Goal: Use online tool/utility: Utilize a website feature to perform a specific function

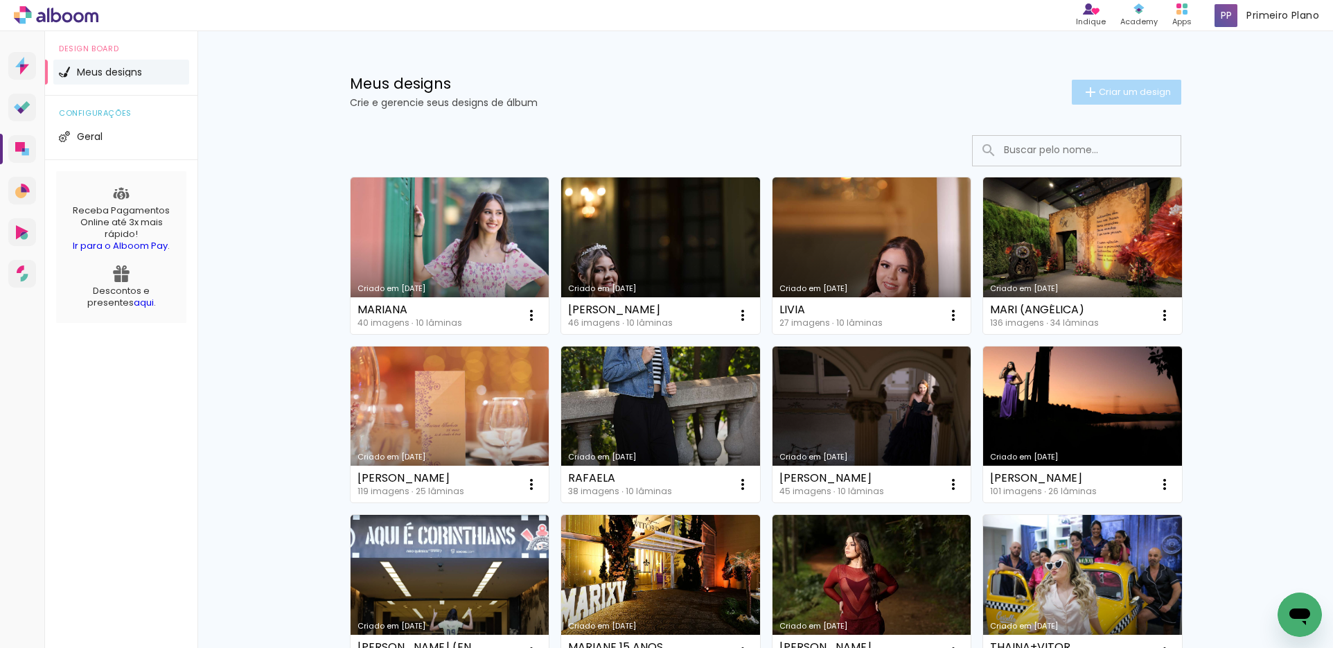
click at [1111, 90] on span "Criar um design" at bounding box center [1135, 91] width 72 height 9
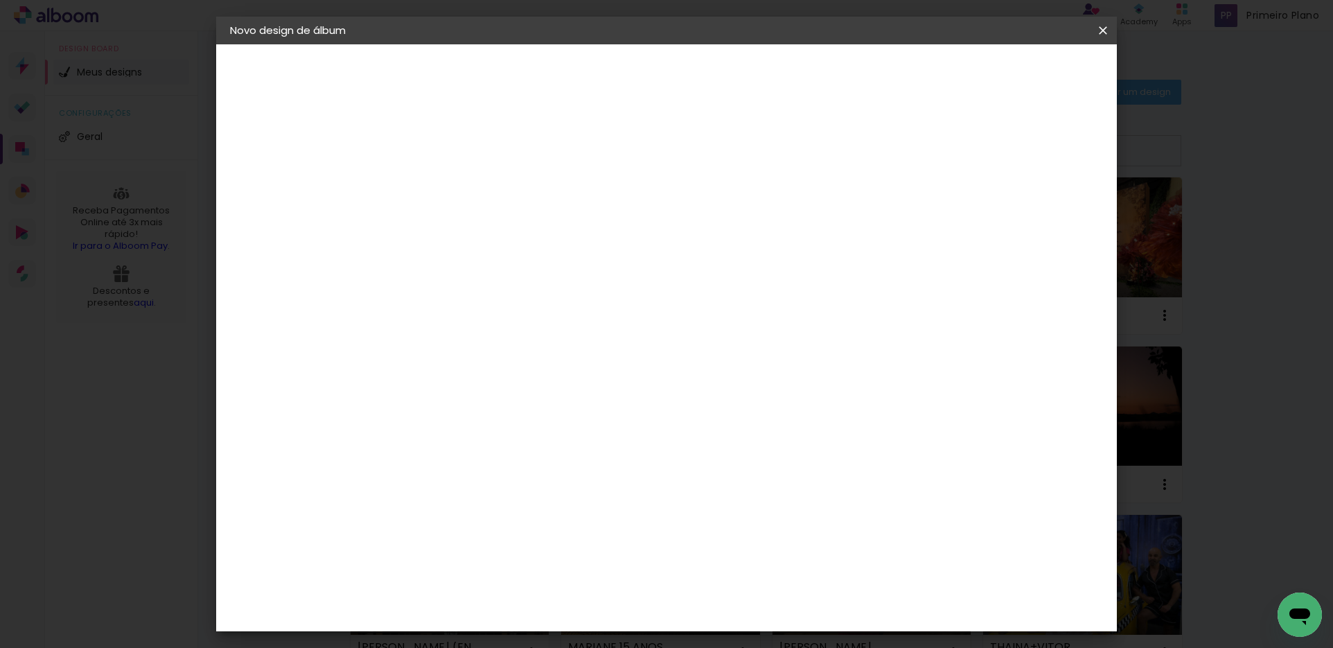
click at [457, 190] on input at bounding box center [457, 185] width 0 height 21
type input "[PERSON_NAME]"
type paper-input "[PERSON_NAME]"
click at [0, 0] on slot "Avançar" at bounding box center [0, 0] width 0 height 0
click at [716, 75] on div "Voltar Avançar" at bounding box center [647, 74] width 138 height 24
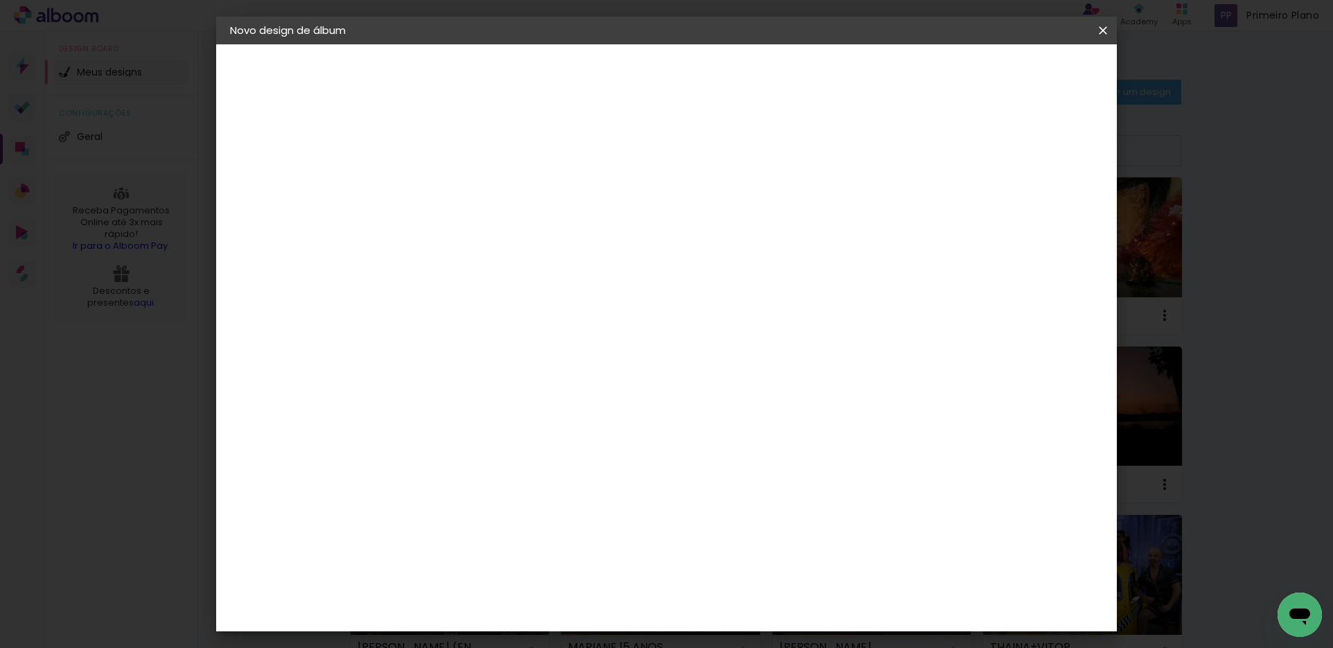
click at [463, 258] on input at bounding box center [492, 263] width 140 height 17
type input "UNI"
type paper-input "UNI"
click at [499, 315] on div "Photoalbum Universal" at bounding box center [481, 316] width 67 height 22
click at [0, 0] on slot "Avançar" at bounding box center [0, 0] width 0 height 0
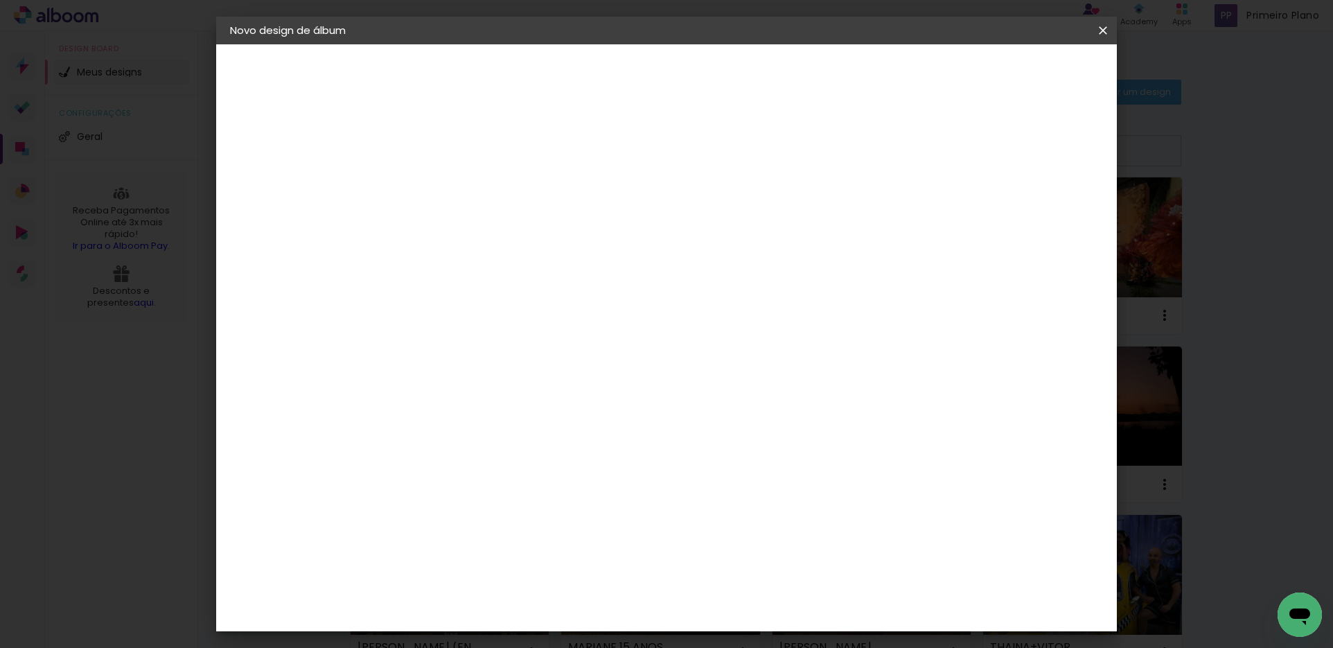
click at [527, 233] on iron-icon at bounding box center [519, 241] width 17 height 17
click at [697, 233] on paper-item "Padrão" at bounding box center [756, 230] width 277 height 28
type input "Padrão"
click at [550, 639] on span "30 × 30" at bounding box center [518, 657] width 64 height 37
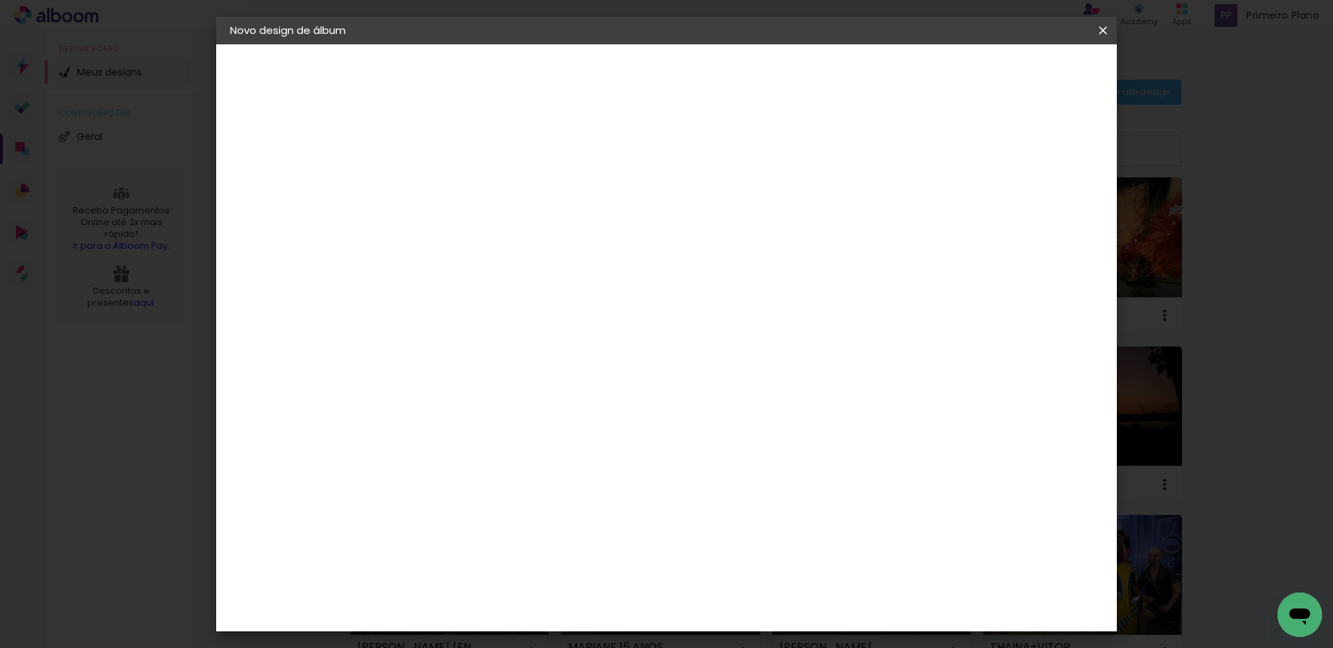
click at [0, 0] on slot "Avançar" at bounding box center [0, 0] width 0 height 0
click at [993, 151] on div "Mostrar sangria" at bounding box center [984, 149] width 92 height 17
type paper-checkbox "on"
click at [1016, 71] on span "Iniciar design" at bounding box center [984, 74] width 63 height 10
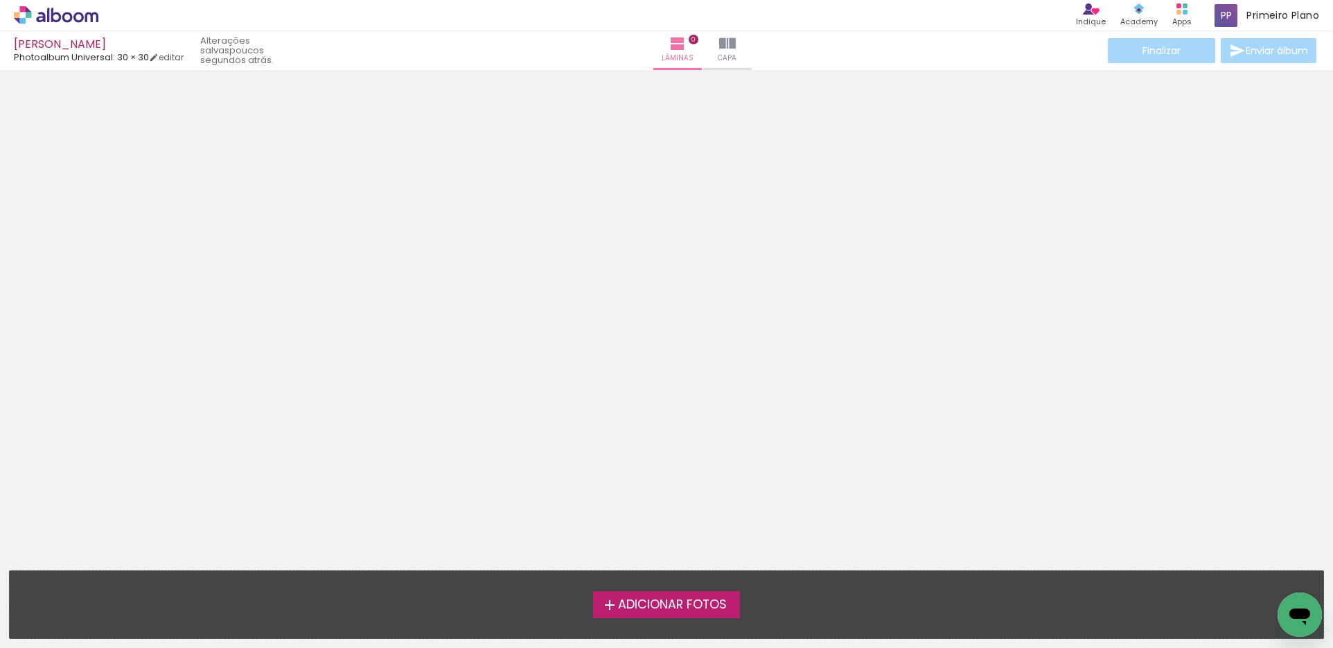
click at [673, 605] on span "Adicionar Fotos" at bounding box center [672, 605] width 109 height 12
click at [0, 0] on input "file" at bounding box center [0, 0] width 0 height 0
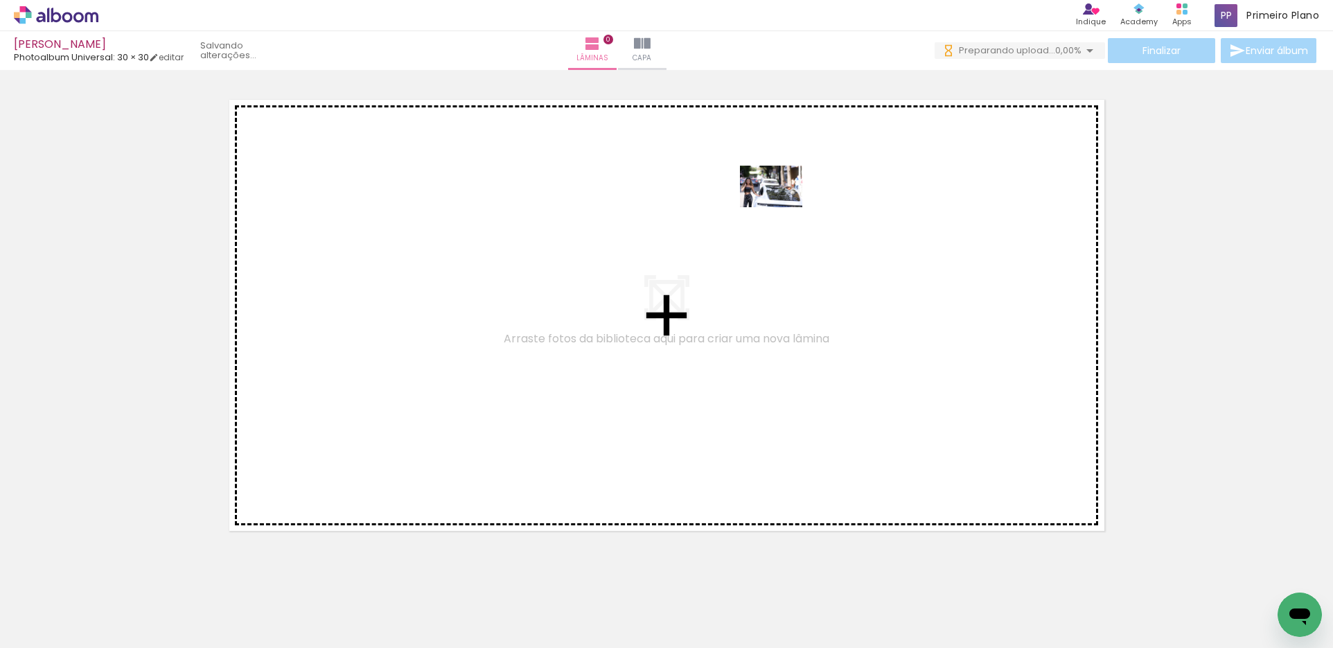
drag, startPoint x: 155, startPoint y: 602, endPoint x: 781, endPoint y: 207, distance: 740.4
click at [781, 207] on quentale-workspace at bounding box center [666, 324] width 1333 height 648
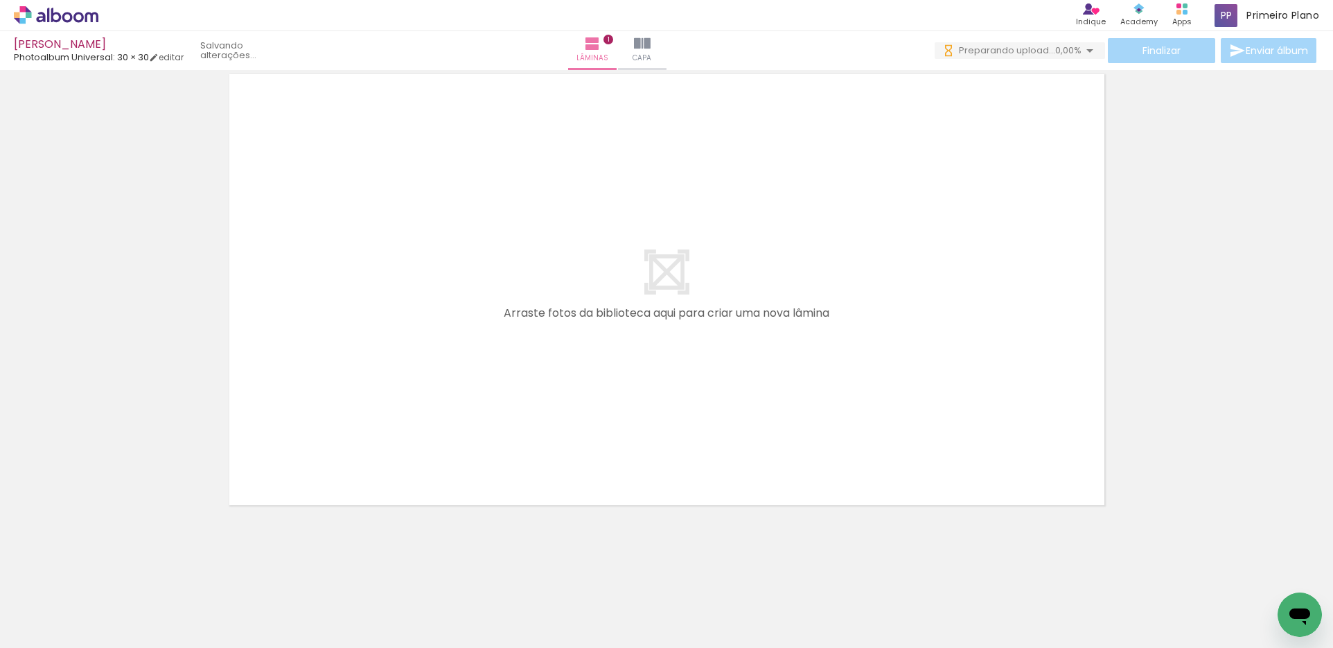
click at [65, 608] on input "Todas as fotos" at bounding box center [38, 606] width 53 height 12
click at [0, 0] on slot "Não utilizadas" at bounding box center [0, 0] width 0 height 0
type input "Não utilizadas"
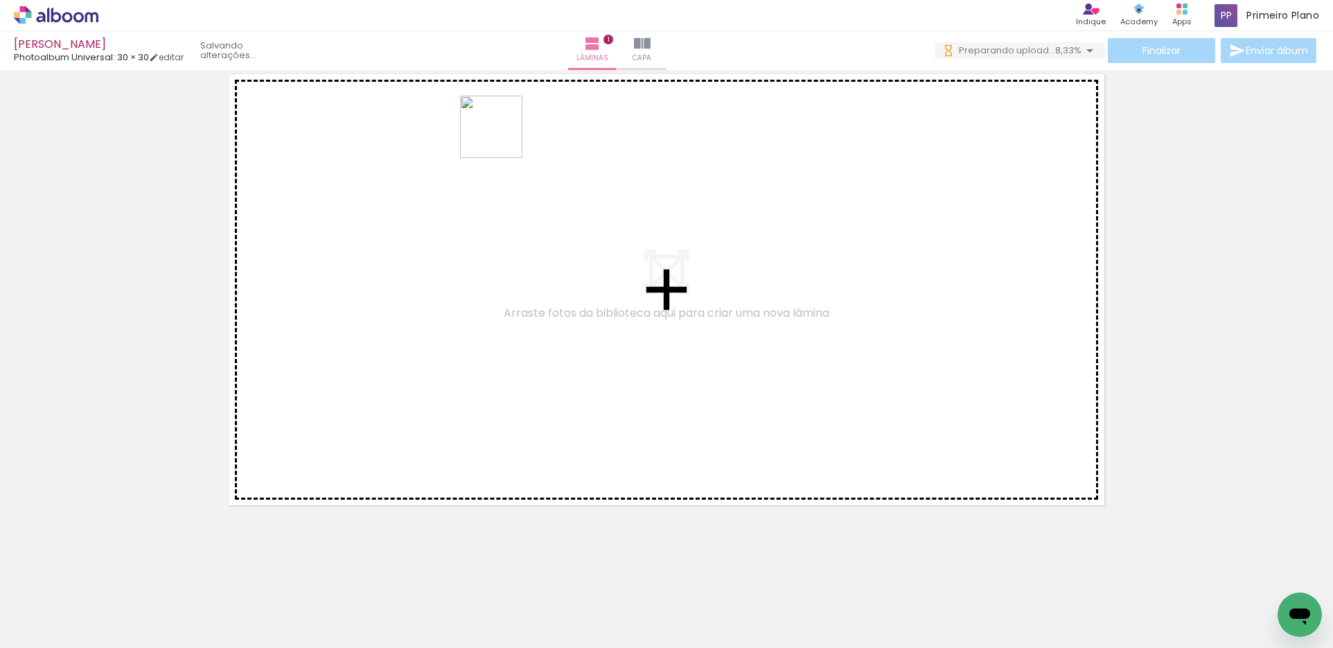
drag, startPoint x: 145, startPoint y: 605, endPoint x: 502, endPoint y: 137, distance: 588.3
click at [502, 137] on quentale-workspace at bounding box center [666, 324] width 1333 height 648
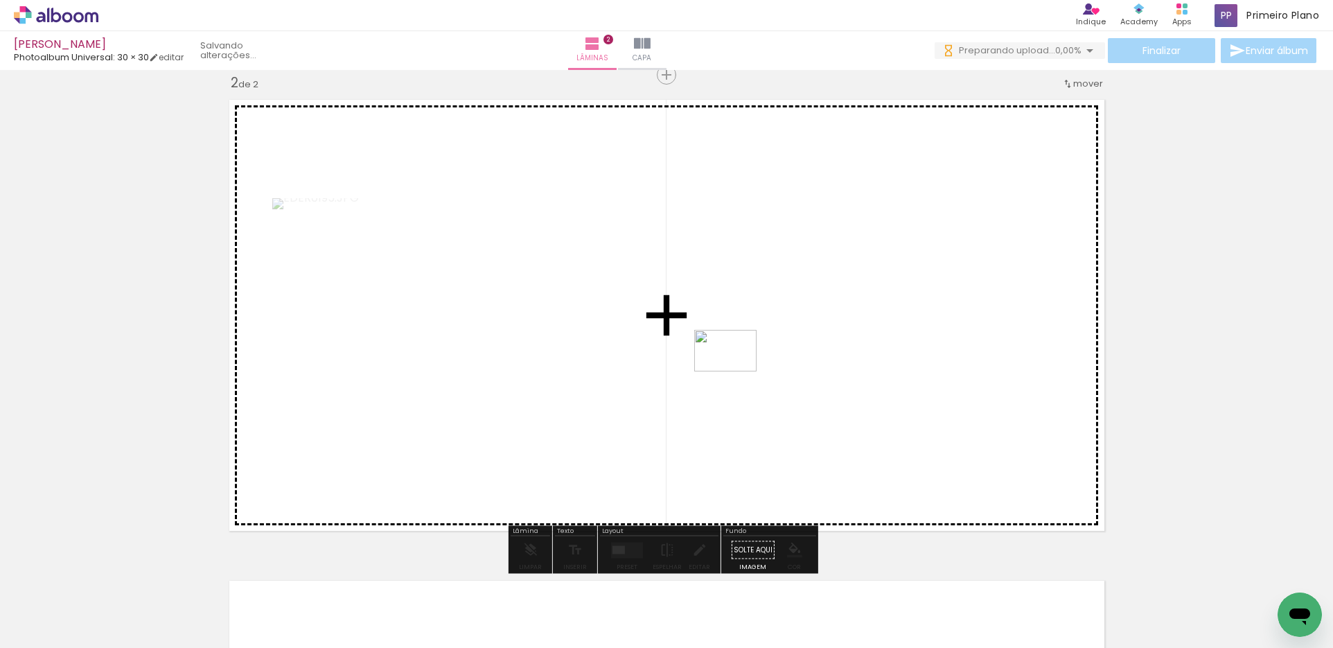
drag, startPoint x: 250, startPoint y: 522, endPoint x: 736, endPoint y: 371, distance: 508.4
click at [736, 371] on quentale-workspace at bounding box center [666, 324] width 1333 height 648
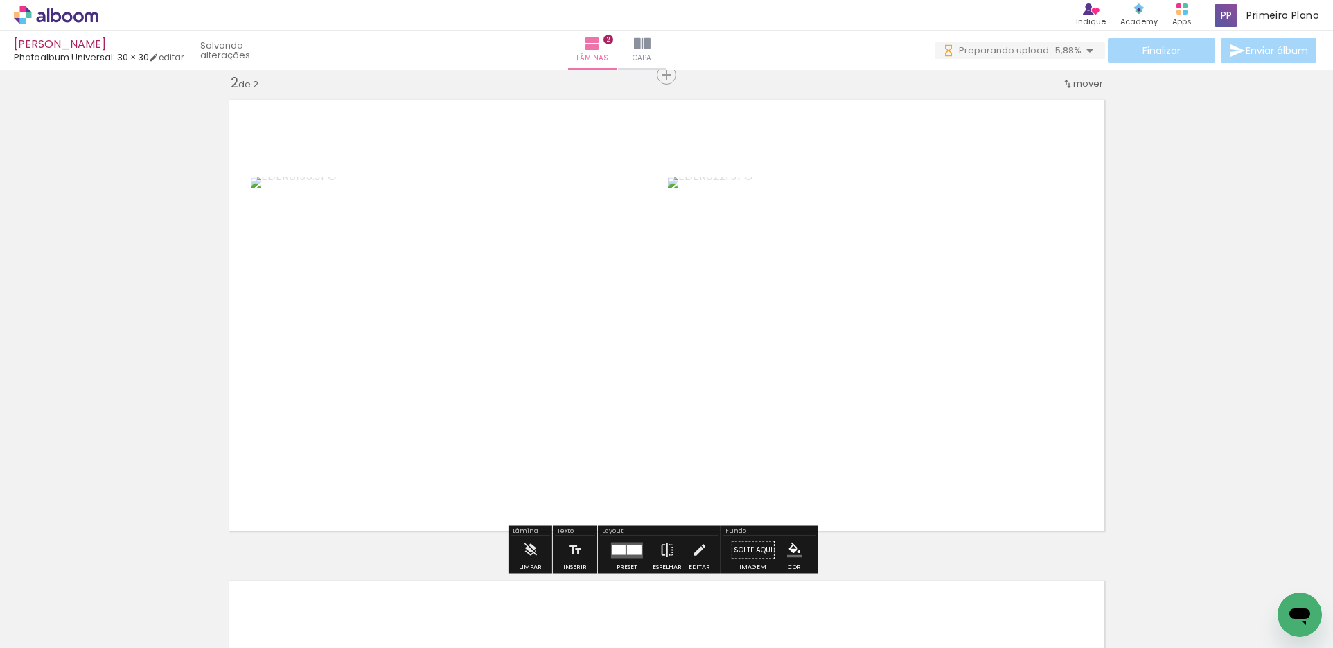
type paper-slider "114"
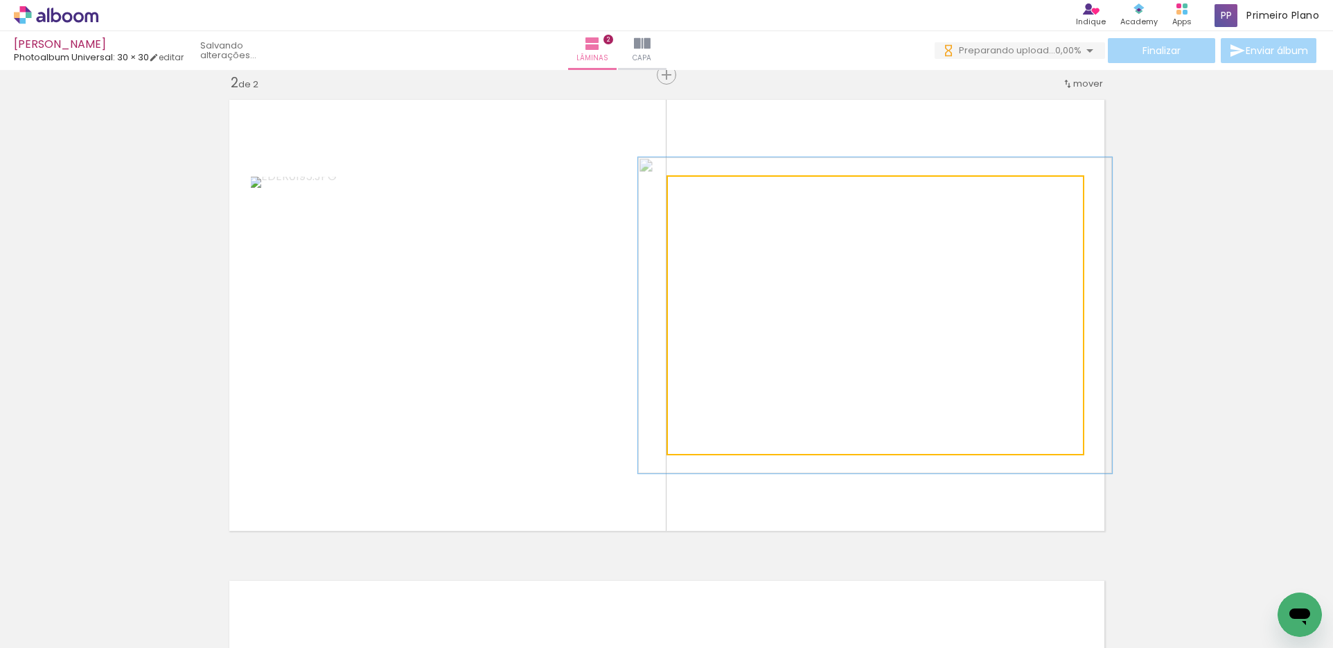
click at [705, 191] on div at bounding box center [727, 191] width 54 height 22
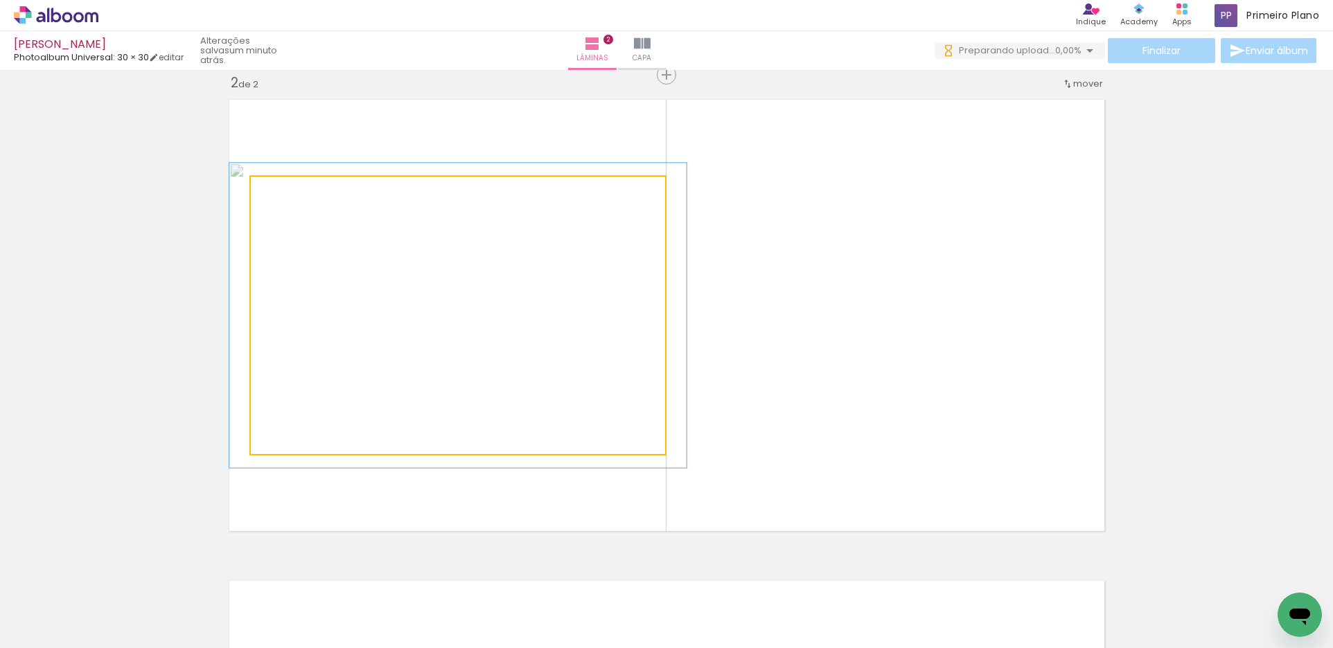
type paper-slider "110"
click at [290, 193] on div at bounding box center [287, 191] width 22 height 22
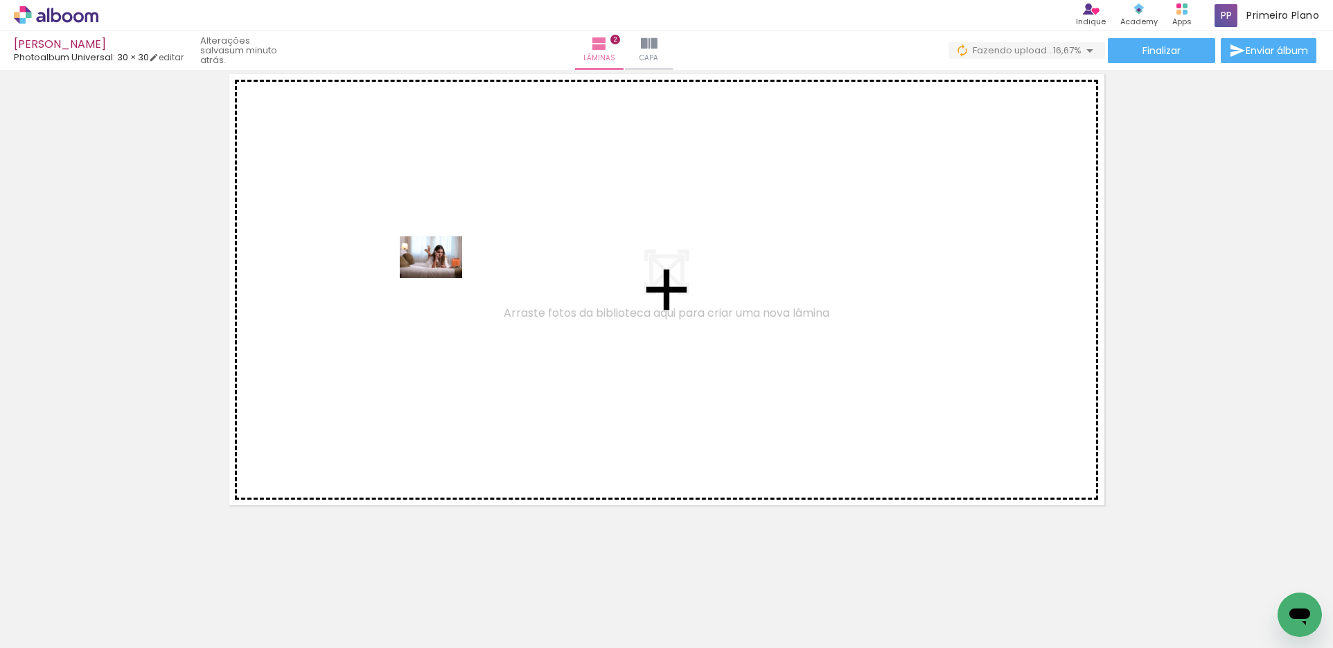
drag, startPoint x: 169, startPoint y: 581, endPoint x: 441, endPoint y: 278, distance: 407.7
click at [441, 278] on quentale-workspace at bounding box center [666, 324] width 1333 height 648
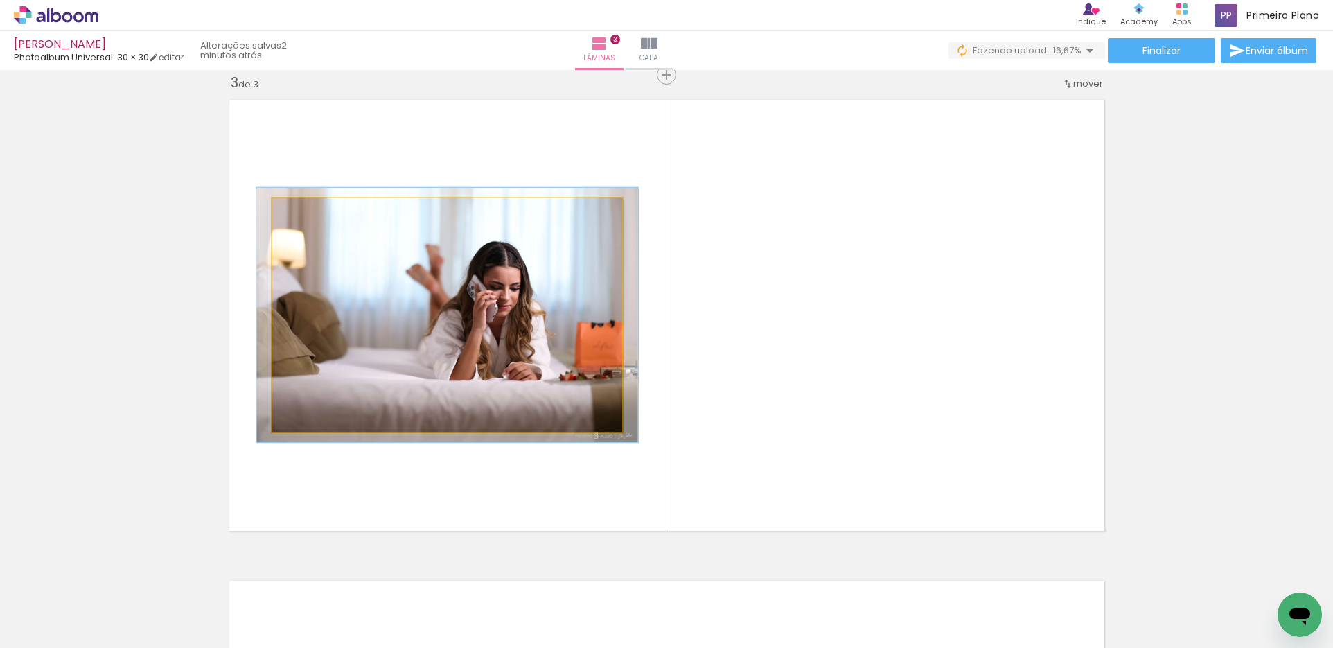
type paper-slider "109"
click at [308, 213] on div at bounding box center [309, 213] width 22 height 22
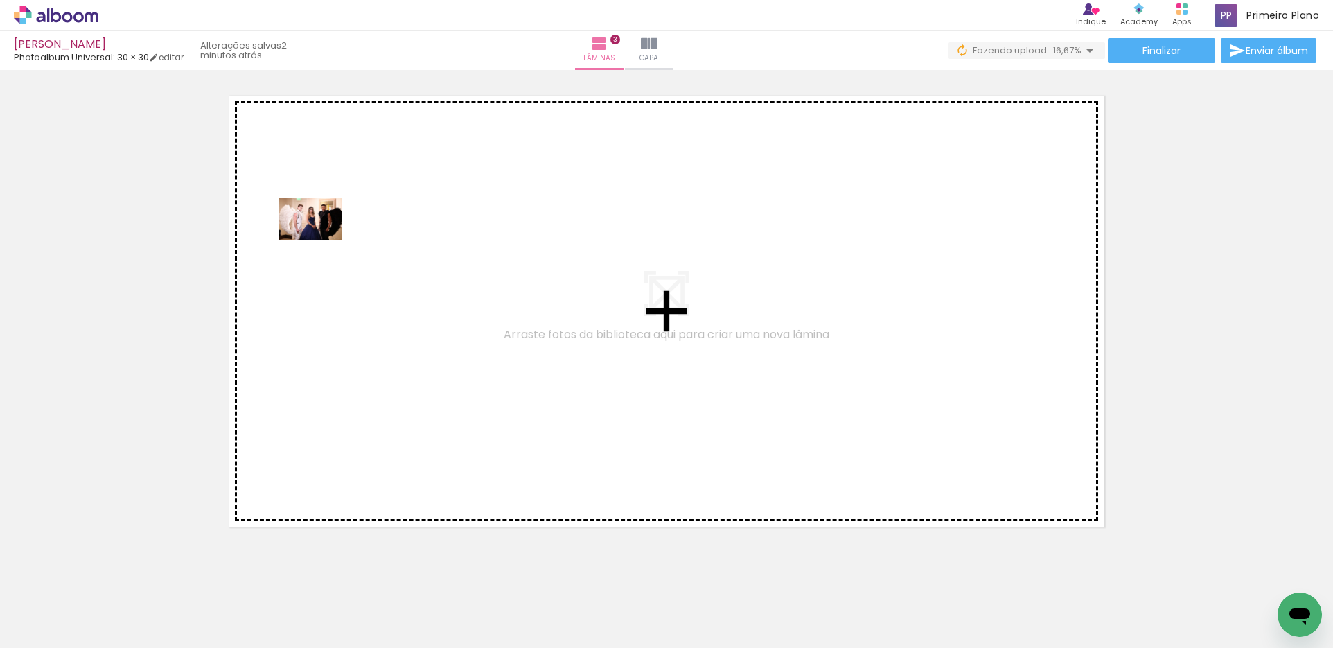
drag, startPoint x: 452, startPoint y: 605, endPoint x: 321, endPoint y: 240, distance: 387.9
click at [321, 240] on quentale-workspace at bounding box center [666, 324] width 1333 height 648
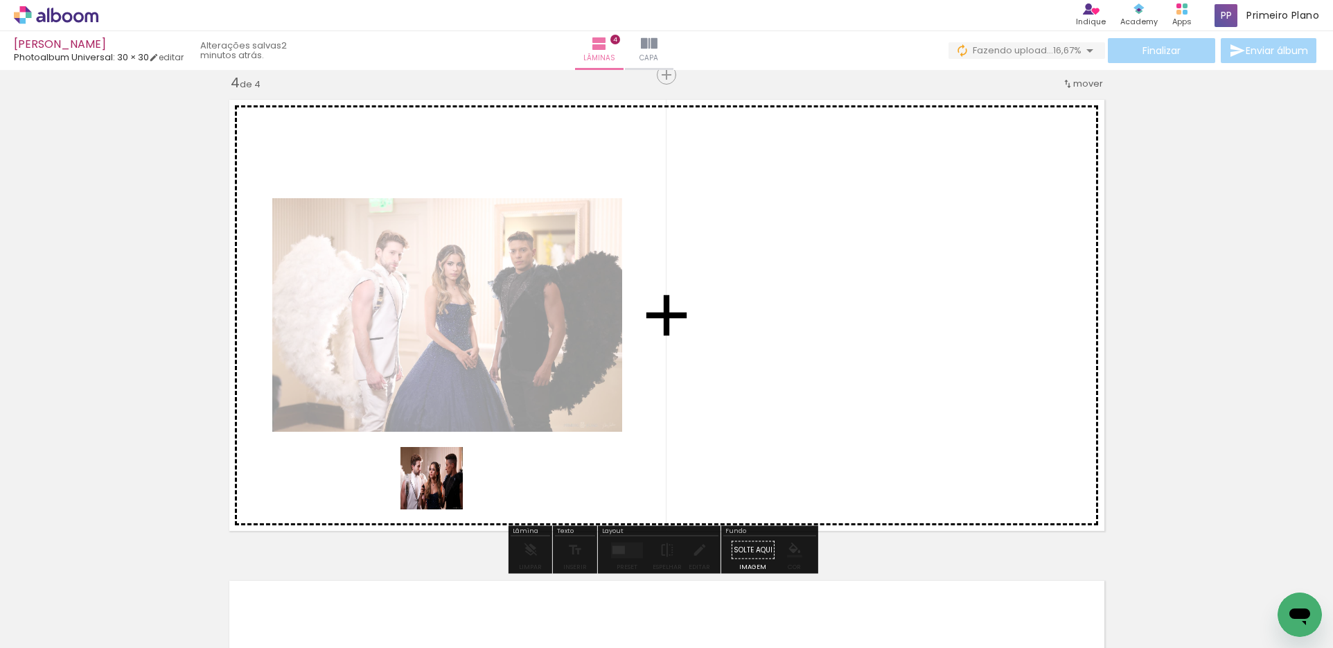
drag, startPoint x: 456, startPoint y: 608, endPoint x: 442, endPoint y: 488, distance: 120.6
click at [442, 488] on quentale-workspace at bounding box center [666, 324] width 1333 height 648
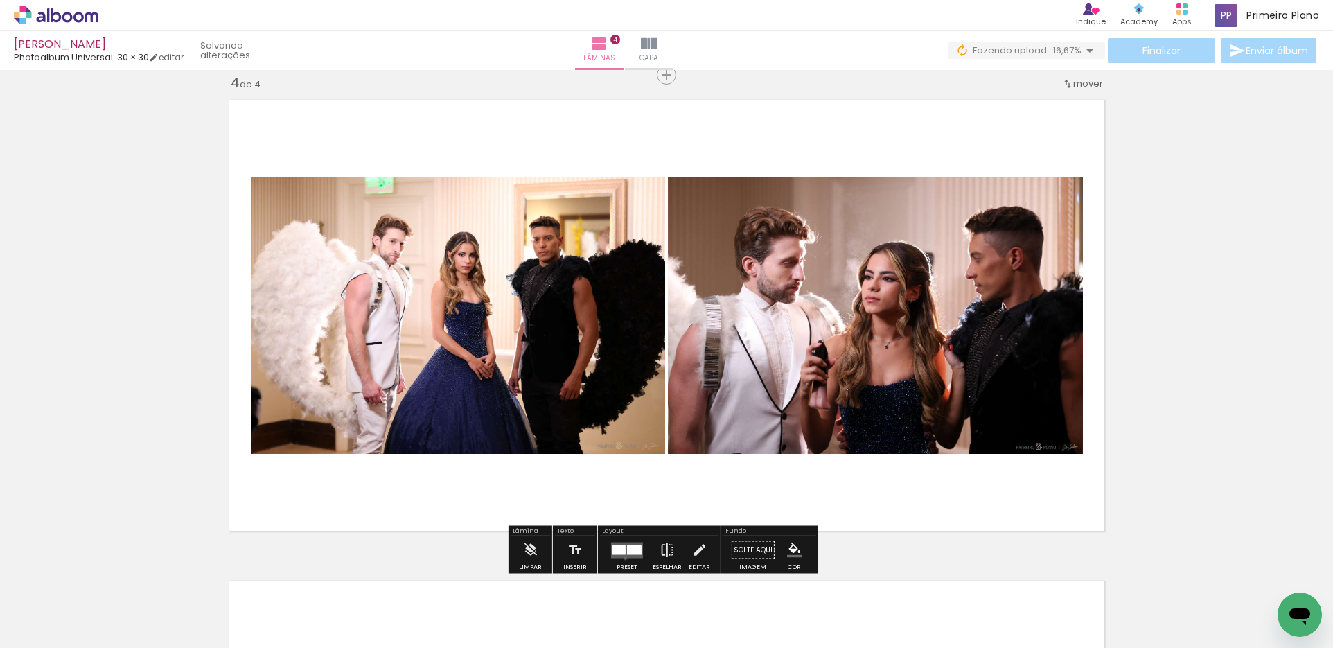
click at [622, 558] on div at bounding box center [626, 550] width 37 height 28
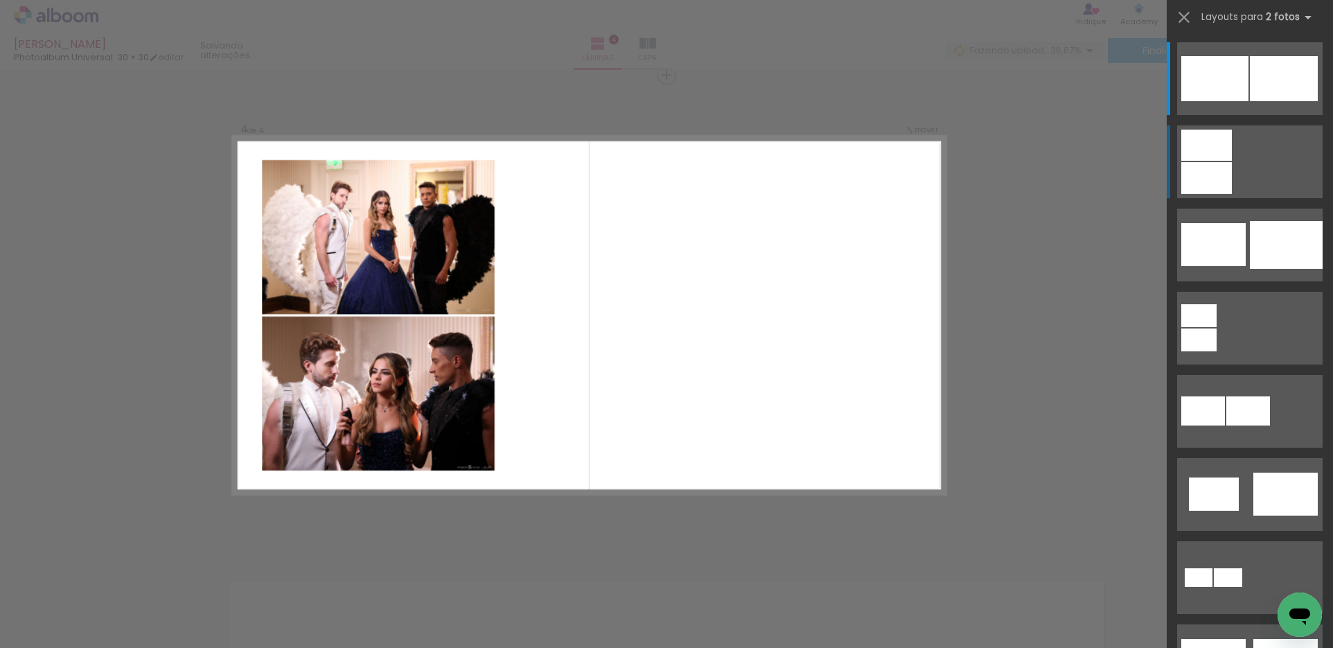
click at [1199, 156] on div at bounding box center [1206, 145] width 51 height 31
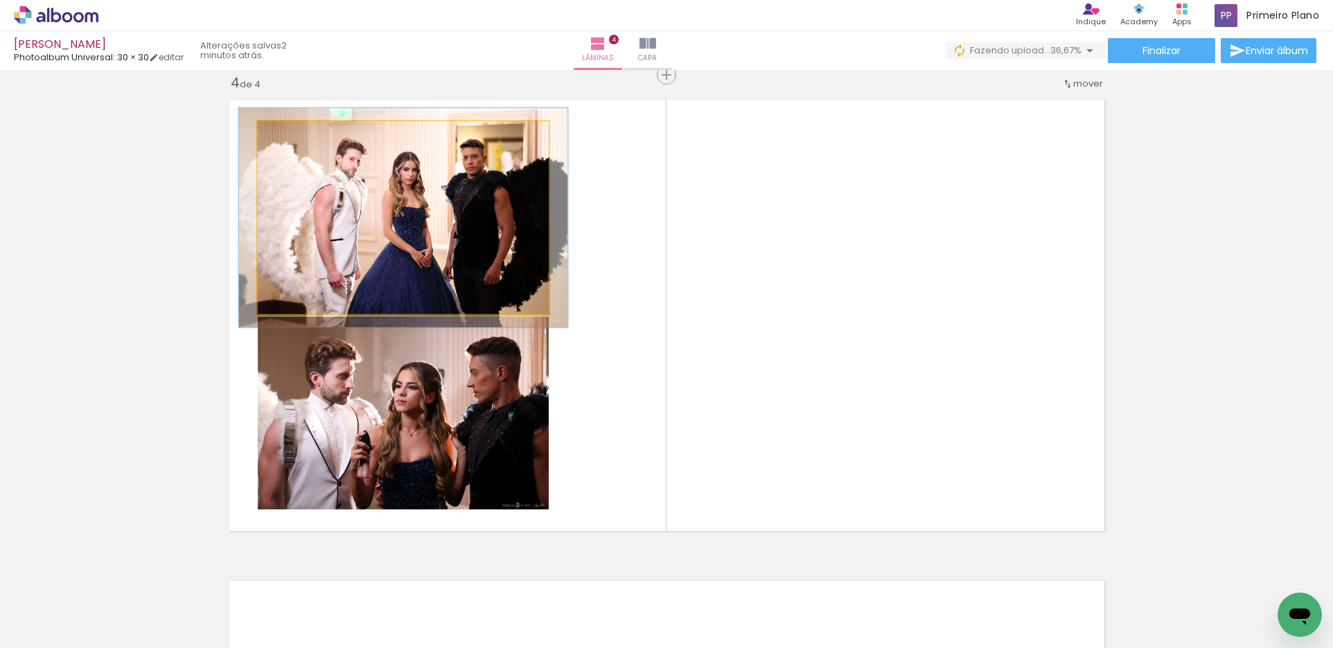
type paper-slider "113"
click at [292, 137] on div at bounding box center [296, 136] width 12 height 12
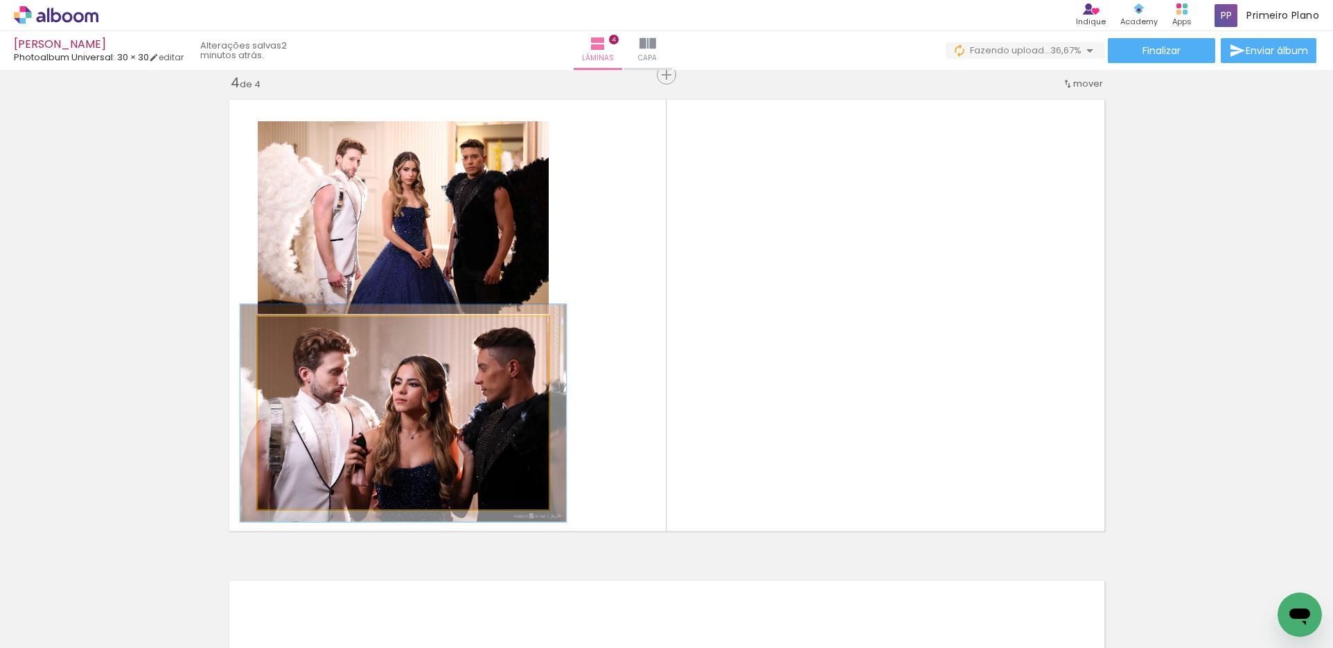
type paper-slider "112"
click at [294, 334] on div at bounding box center [296, 331] width 22 height 22
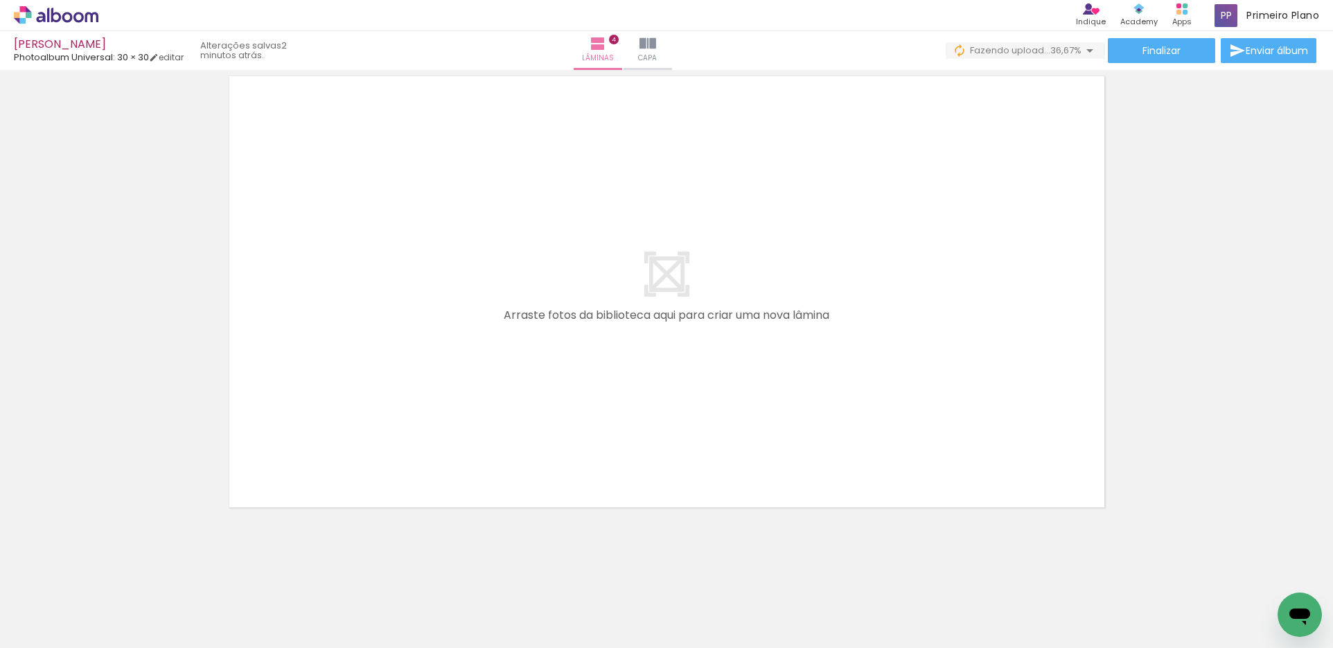
scroll to position [1967, 0]
click at [57, 617] on input "Não utilizadas" at bounding box center [38, 617] width 53 height 12
click at [0, 0] on slot "Não utilizadas" at bounding box center [0, 0] width 0 height 0
click at [44, 619] on input "Não utilizadas" at bounding box center [38, 617] width 53 height 12
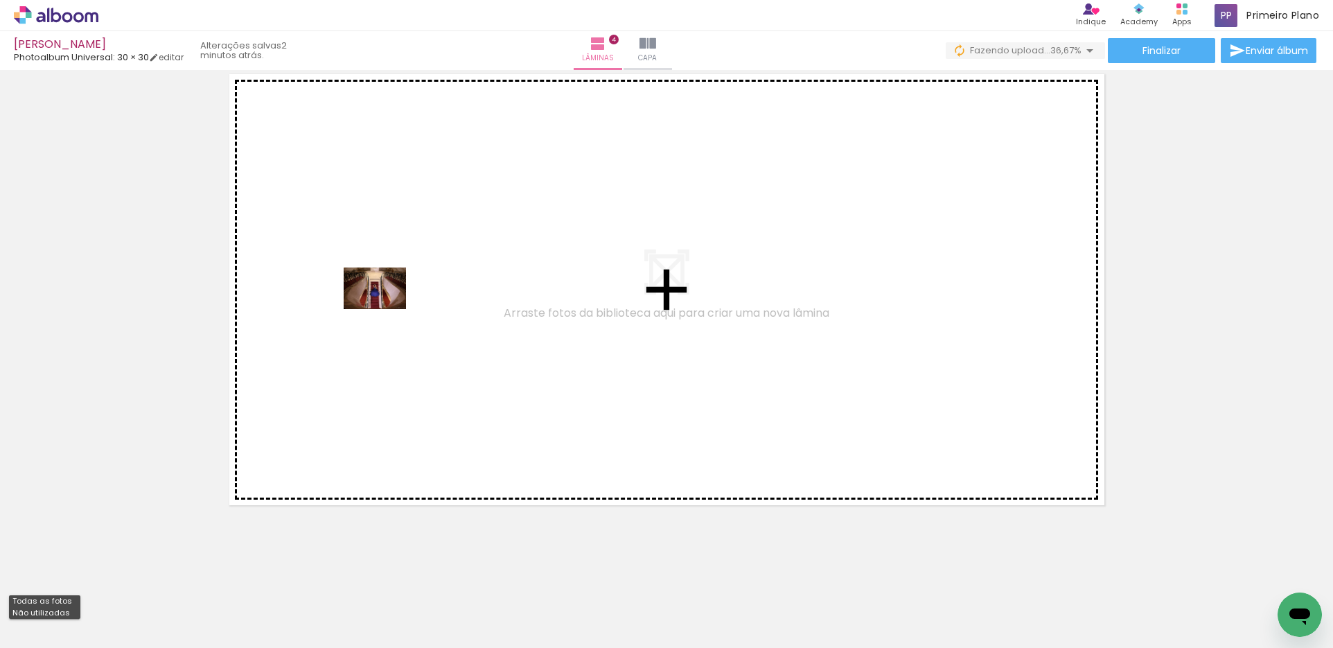
drag, startPoint x: 452, startPoint y: 605, endPoint x: 385, endPoint y: 309, distance: 303.4
click at [385, 309] on quentale-workspace at bounding box center [666, 324] width 1333 height 648
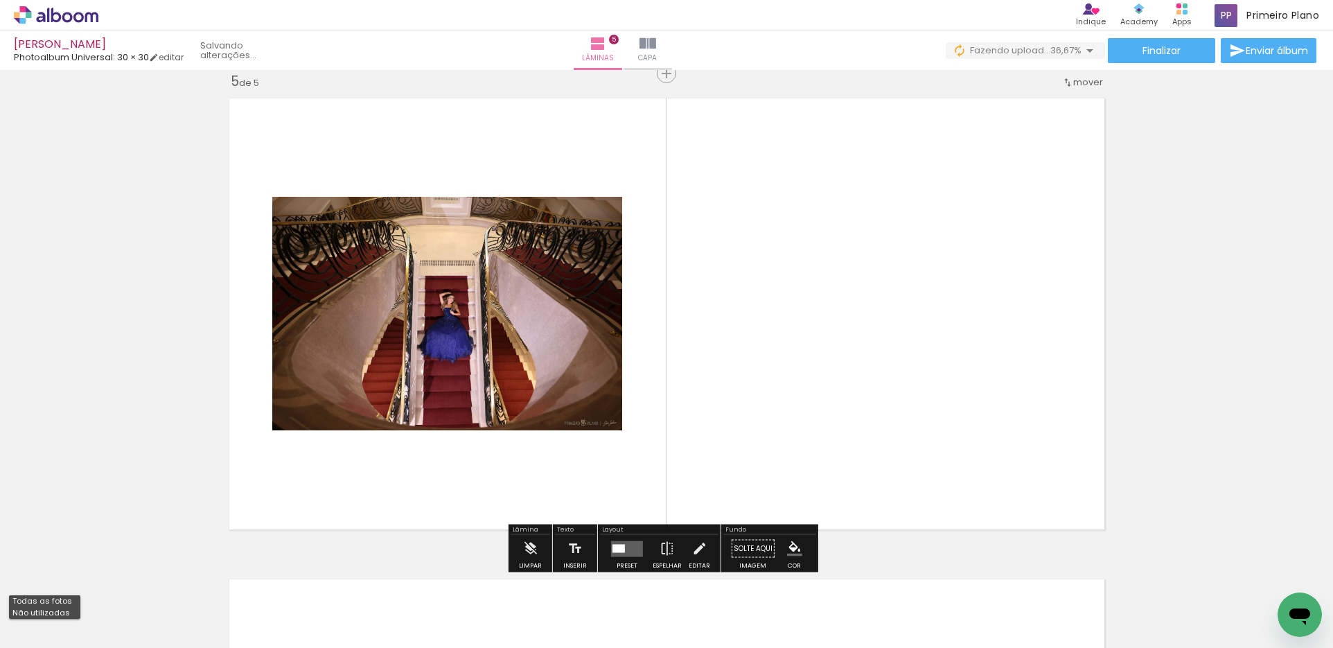
scroll to position [1941, 0]
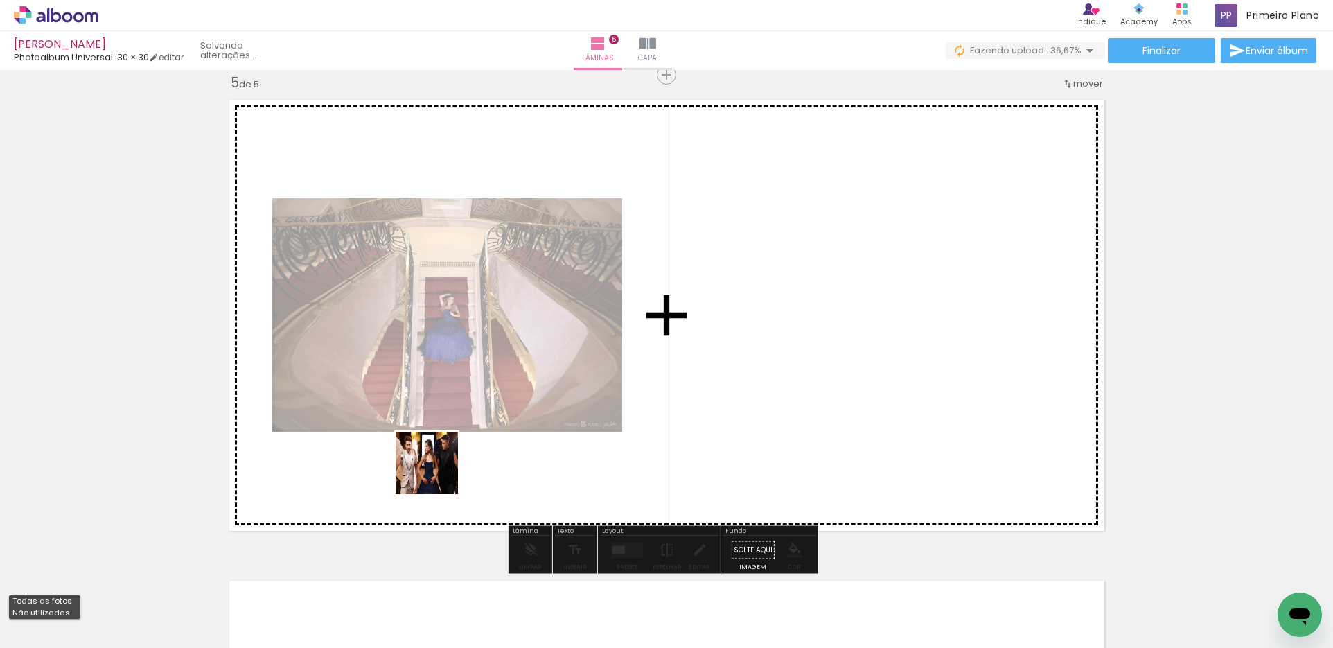
drag, startPoint x: 439, startPoint y: 578, endPoint x: 437, endPoint y: 473, distance: 104.6
click at [437, 473] on quentale-workspace at bounding box center [666, 324] width 1333 height 648
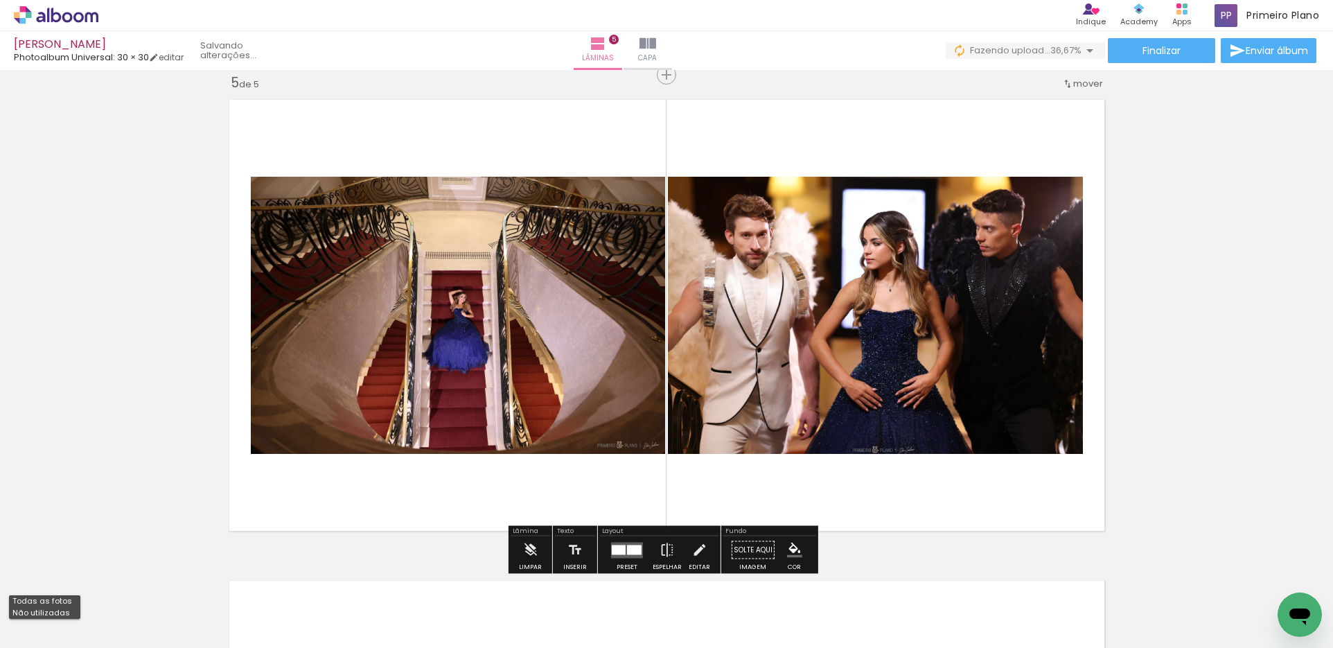
click at [612, 543] on quentale-layouter at bounding box center [627, 550] width 32 height 16
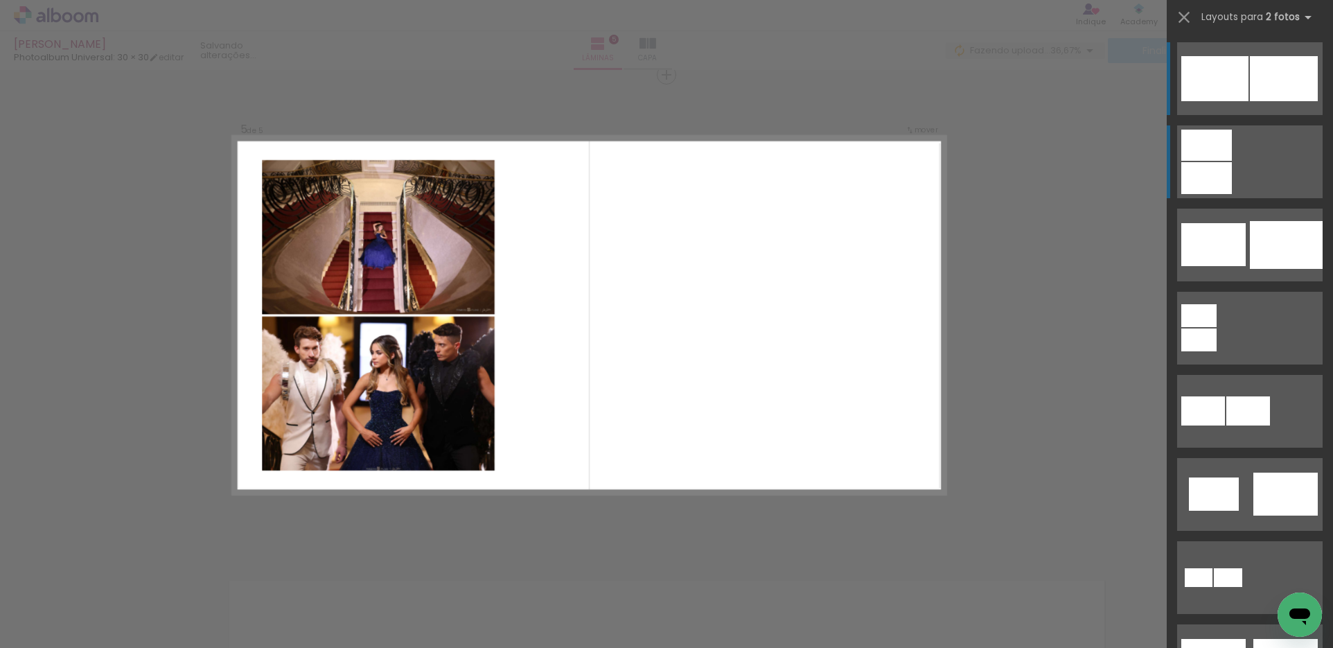
click at [1220, 177] on div at bounding box center [1206, 178] width 51 height 32
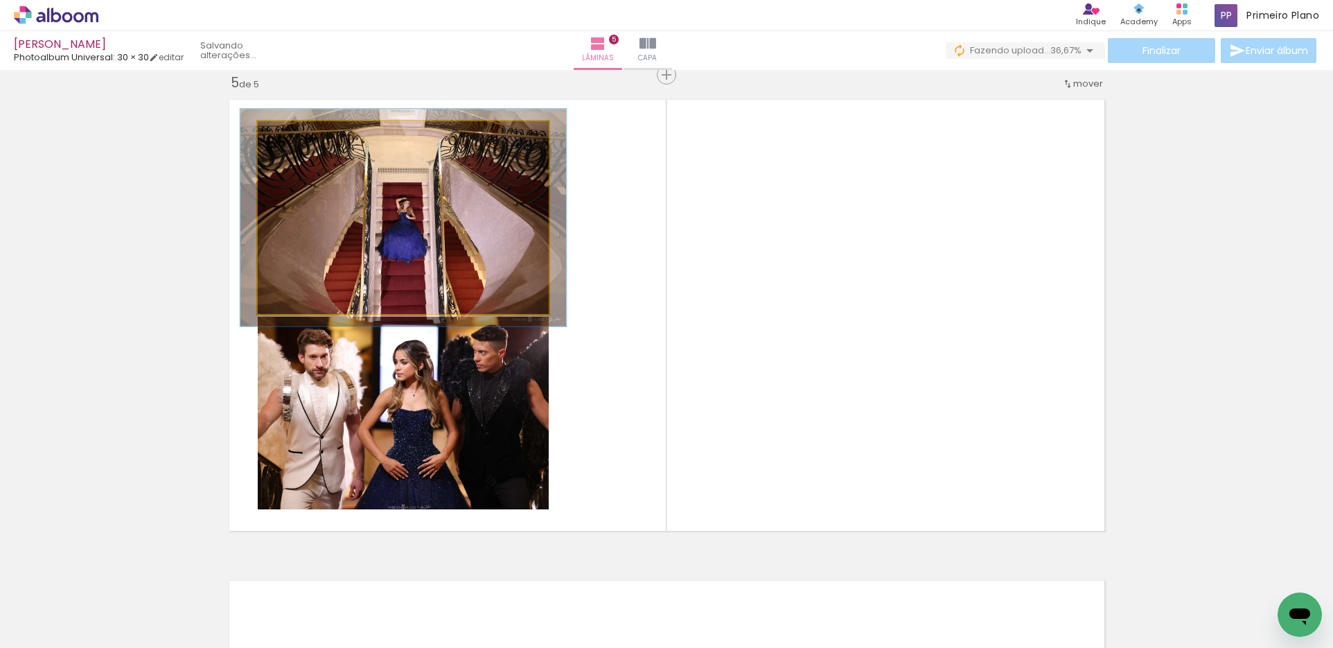
type paper-slider "112"
click at [297, 134] on div at bounding box center [296, 136] width 22 height 22
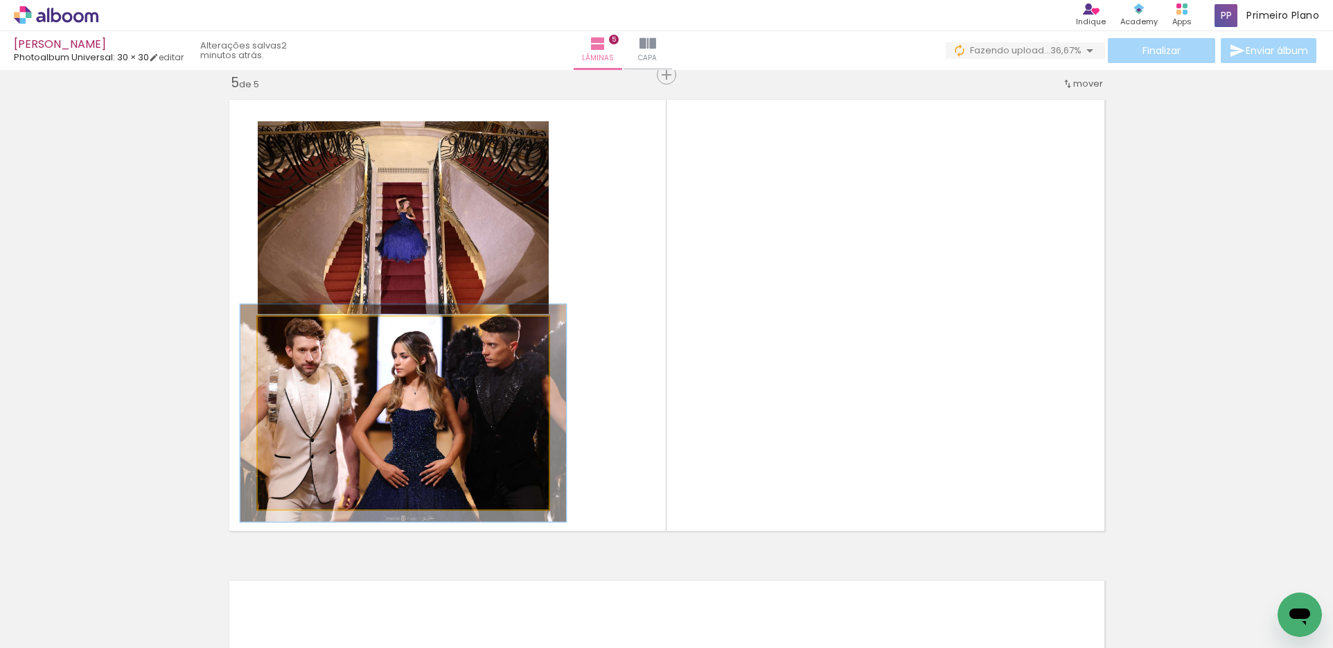
type paper-slider "112"
click at [290, 330] on div at bounding box center [296, 331] width 12 height 12
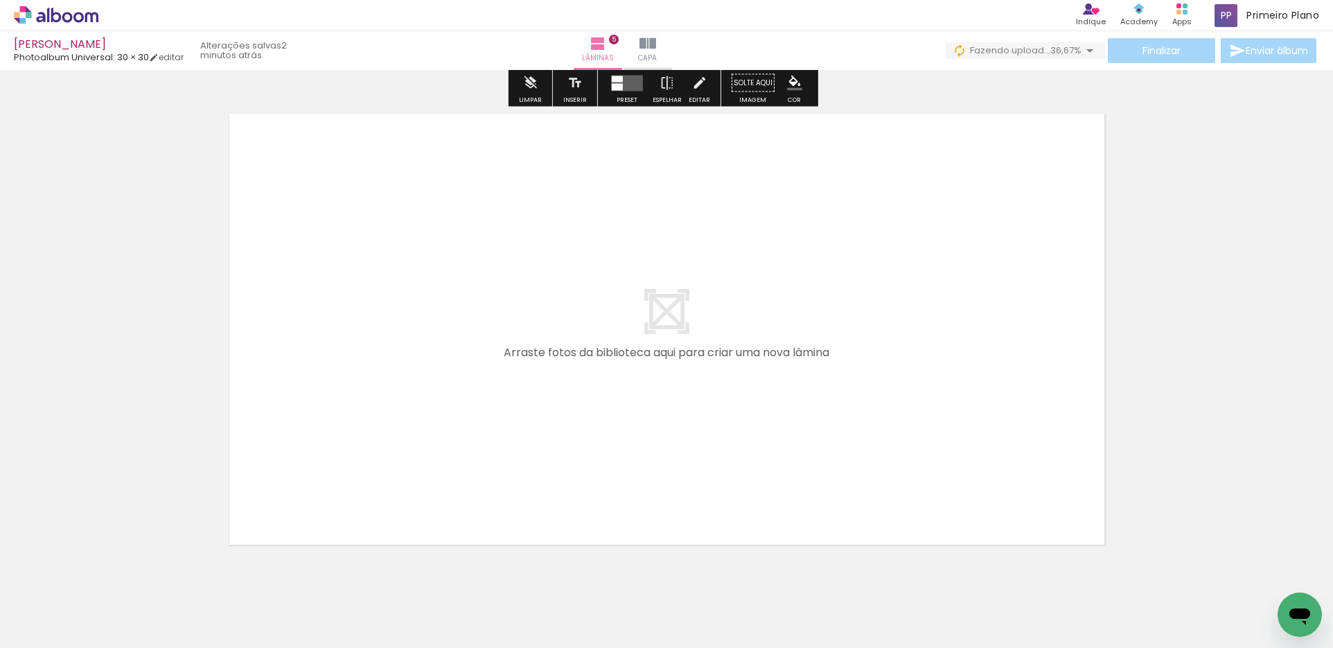
scroll to position [2448, 0]
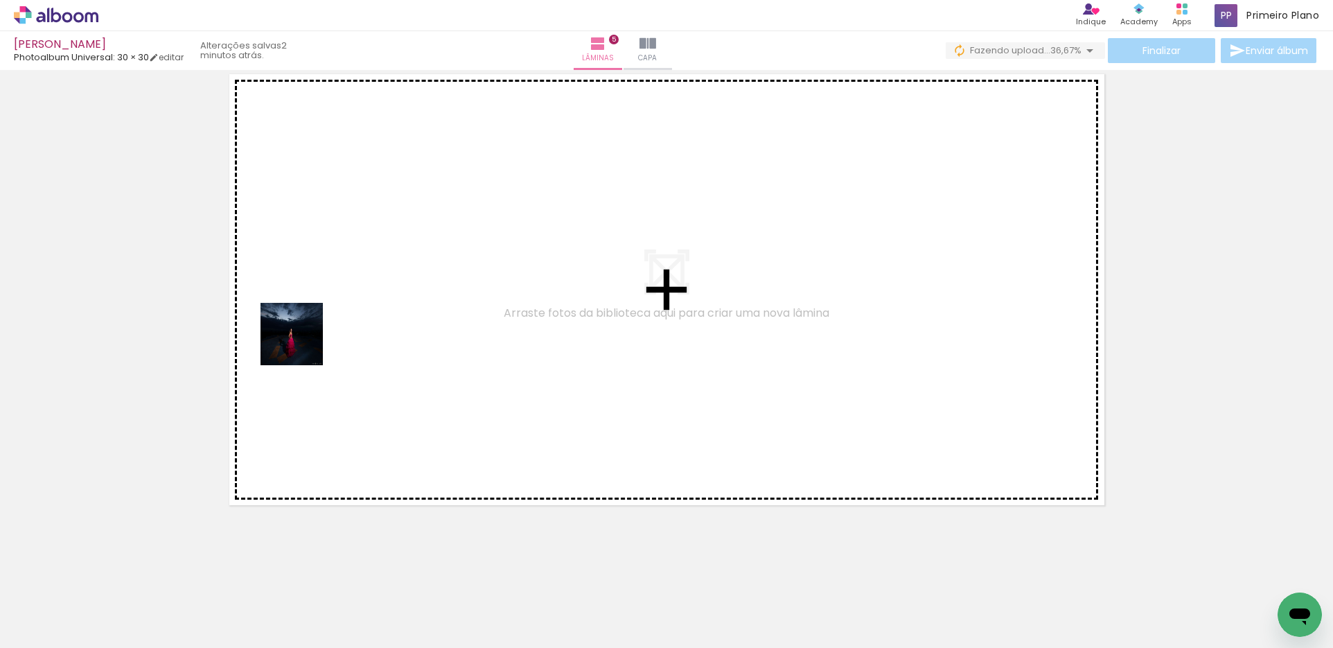
drag, startPoint x: 448, startPoint y: 600, endPoint x: 335, endPoint y: 394, distance: 235.0
click at [297, 333] on quentale-workspace at bounding box center [666, 324] width 1333 height 648
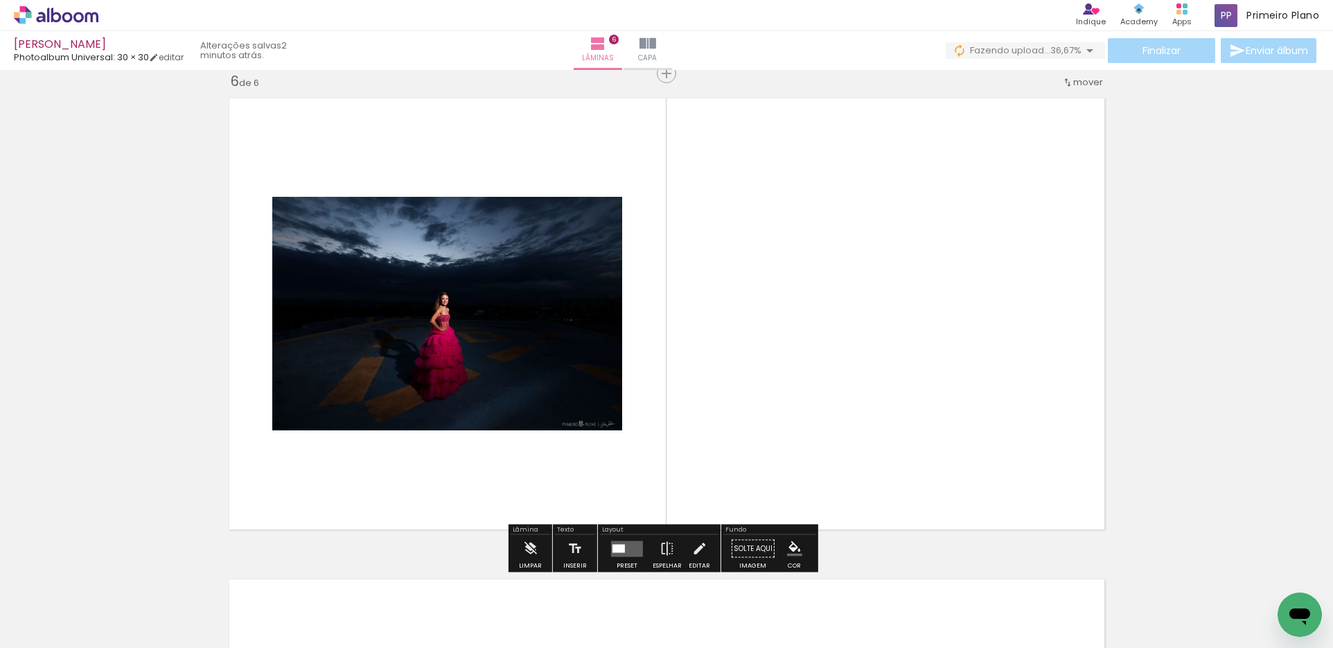
scroll to position [2422, 0]
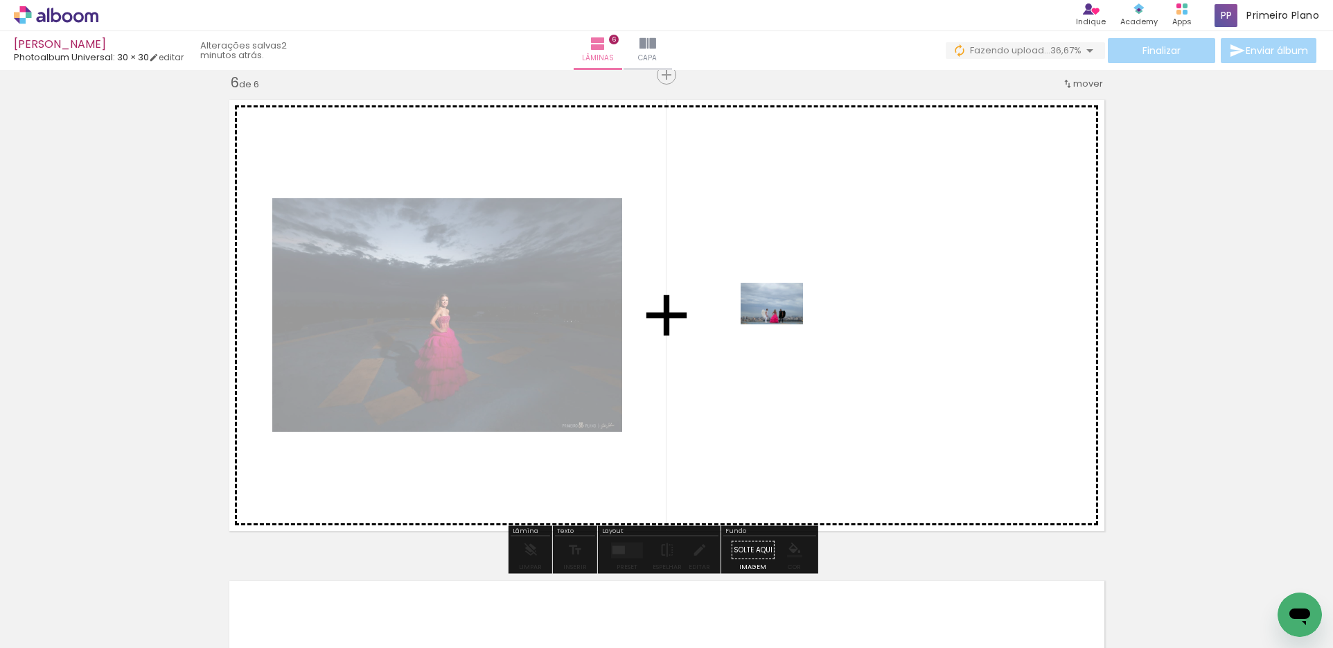
drag, startPoint x: 441, startPoint y: 603, endPoint x: 782, endPoint y: 324, distance: 440.6
click at [782, 324] on quentale-workspace at bounding box center [666, 324] width 1333 height 648
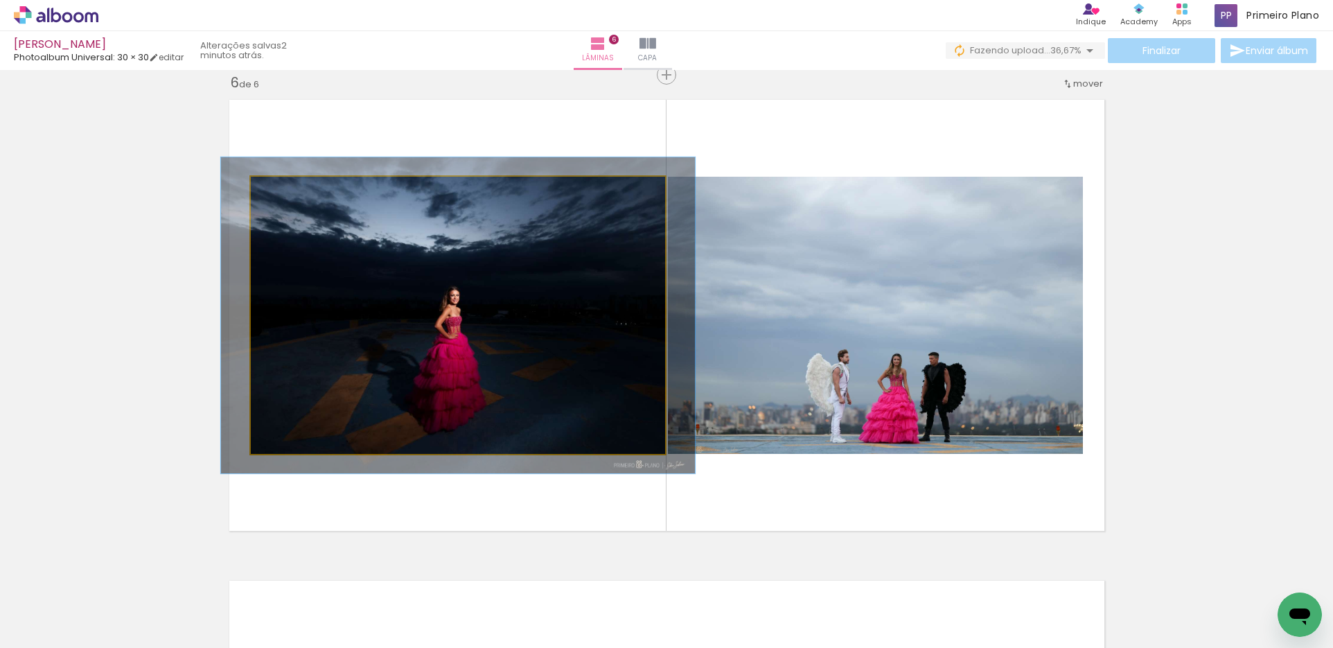
drag, startPoint x: 278, startPoint y: 191, endPoint x: 285, endPoint y: 191, distance: 7.0
type paper-slider "114"
click at [285, 191] on div at bounding box center [289, 191] width 12 height 12
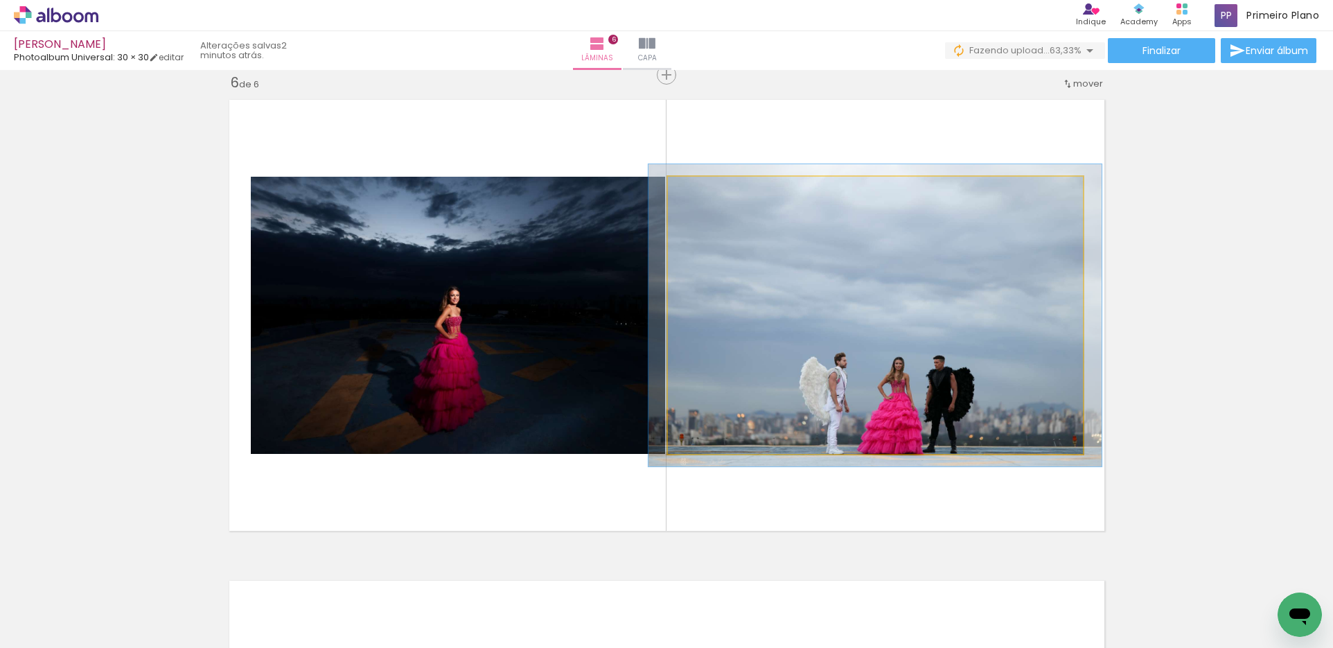
type paper-slider "109"
click at [700, 188] on div at bounding box center [704, 191] width 12 height 12
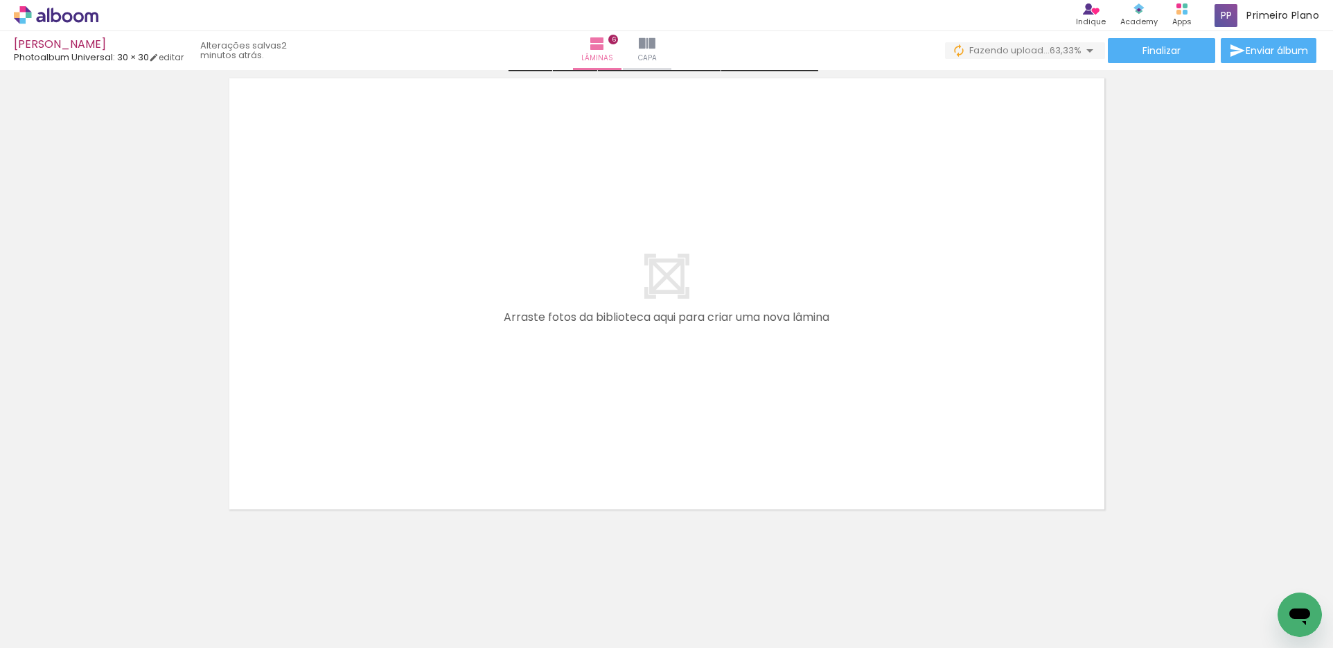
scroll to position [2928, 0]
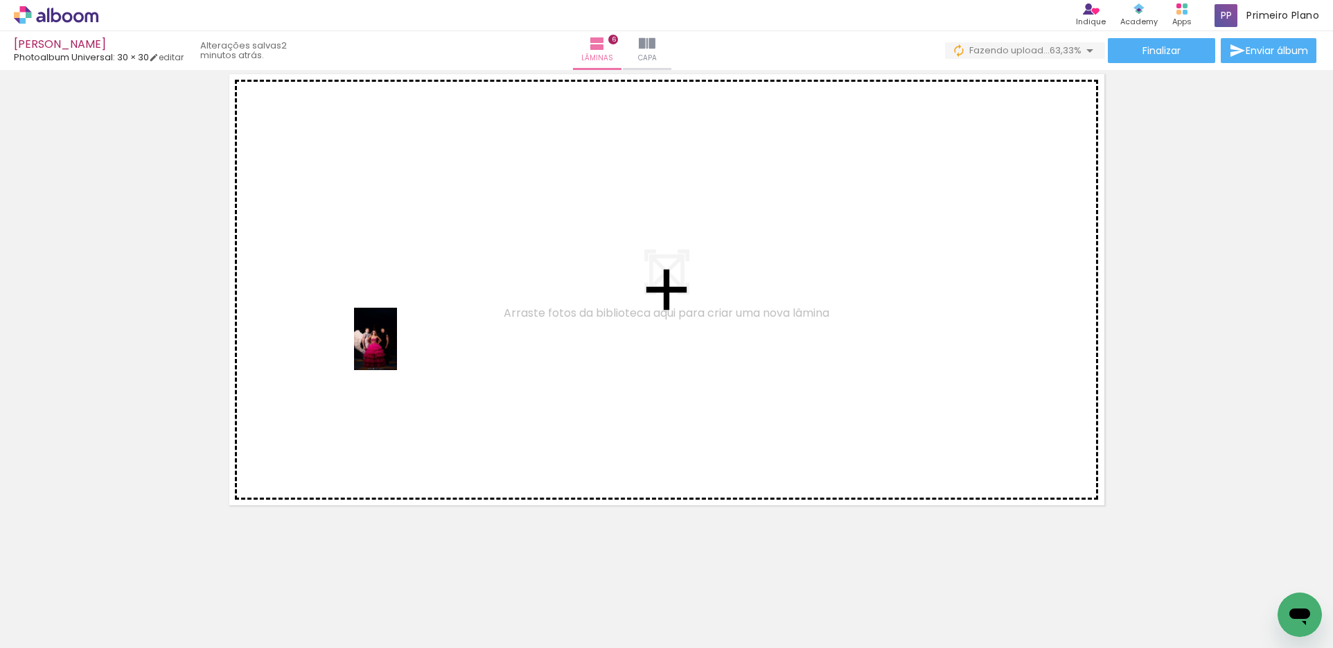
drag, startPoint x: 692, startPoint y: 610, endPoint x: 395, endPoint y: 349, distance: 395.2
click at [395, 349] on quentale-workspace at bounding box center [666, 324] width 1333 height 648
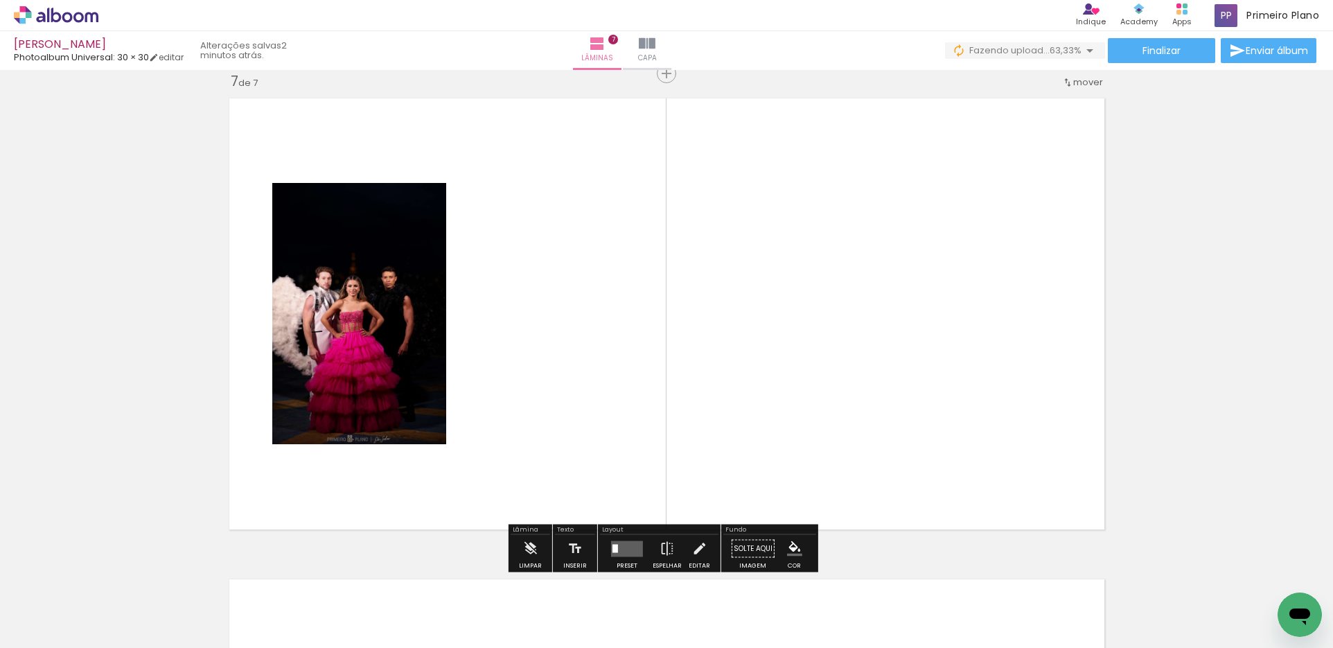
scroll to position [2903, 0]
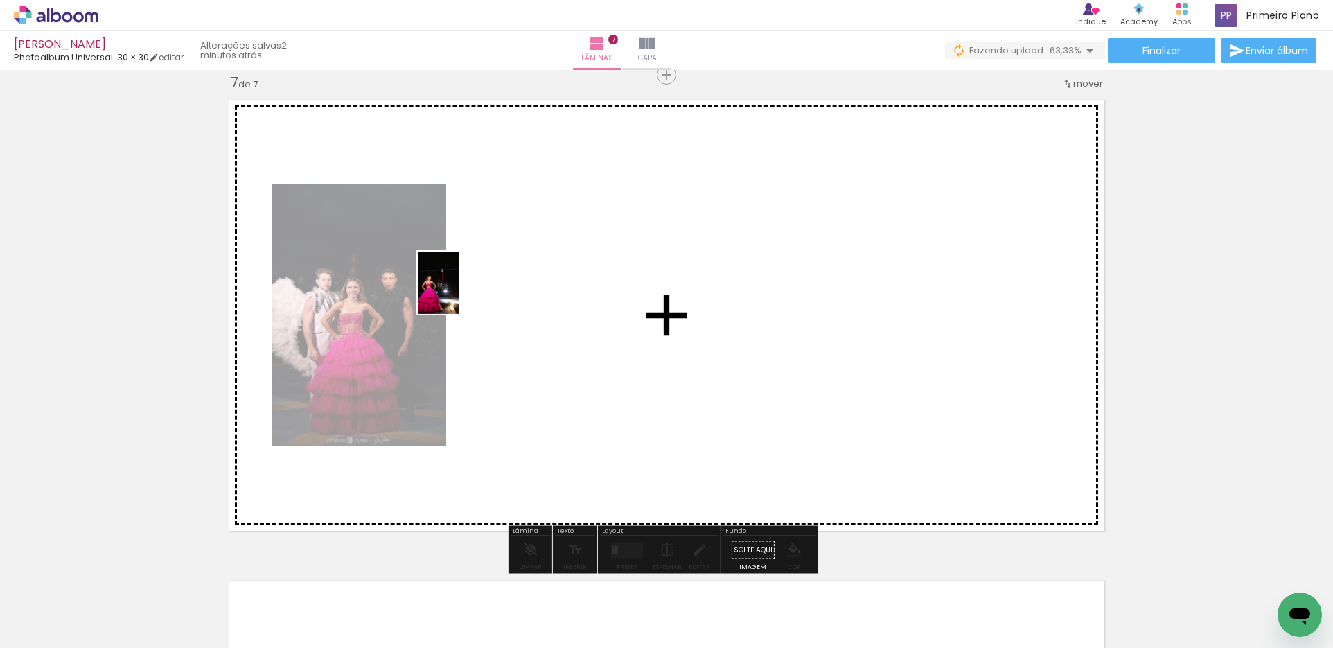
drag, startPoint x: 684, startPoint y: 610, endPoint x: 459, endPoint y: 293, distance: 388.5
click at [459, 293] on quentale-workspace at bounding box center [666, 324] width 1333 height 648
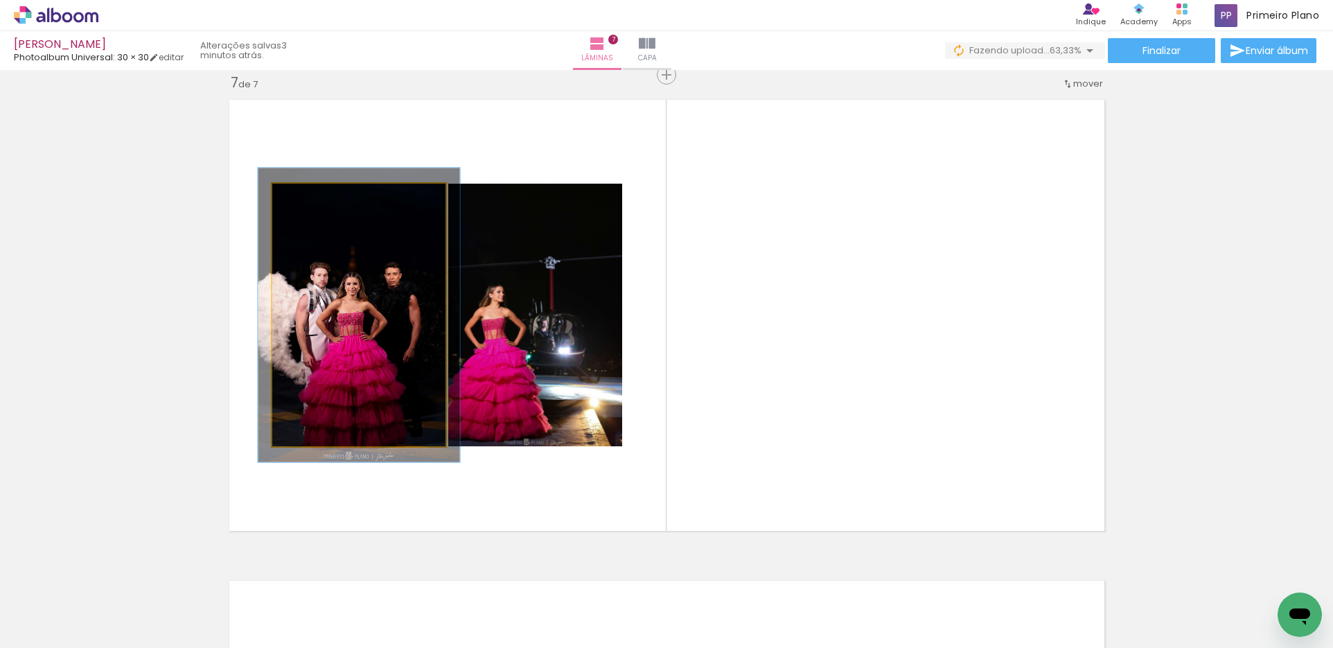
type paper-slider "112"
click at [314, 200] on div at bounding box center [310, 198] width 22 height 22
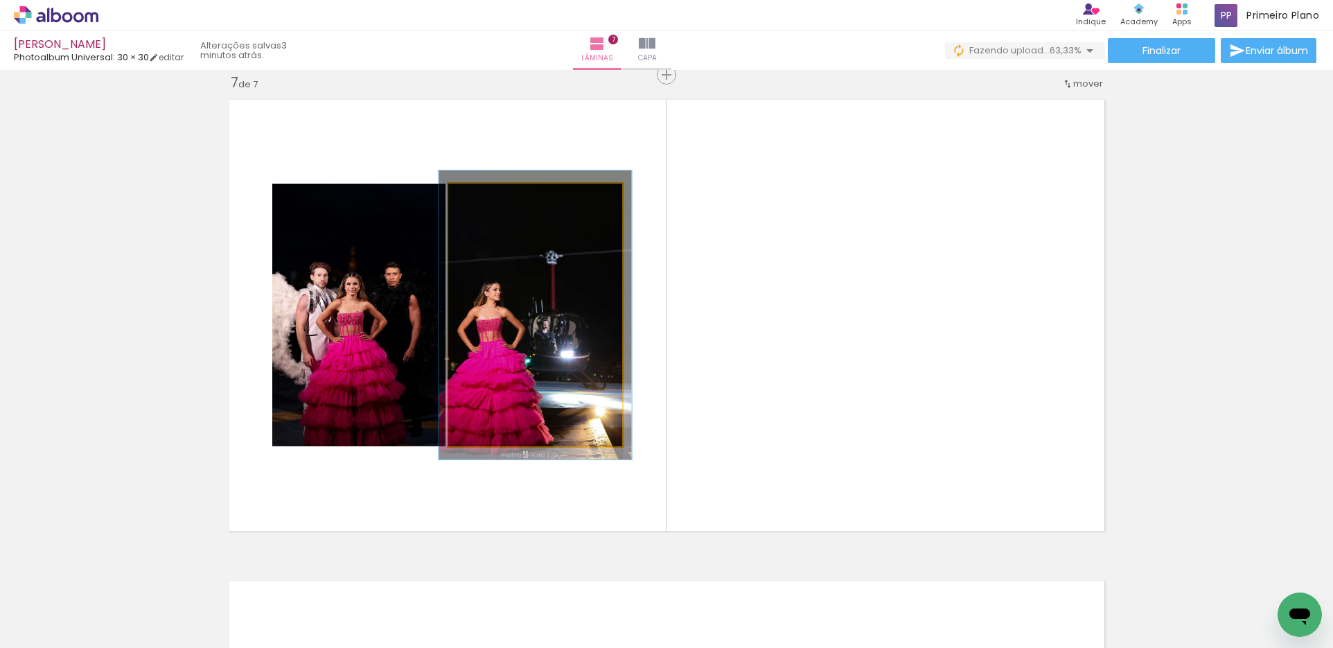
type paper-slider "110"
click at [483, 195] on div at bounding box center [485, 198] width 12 height 12
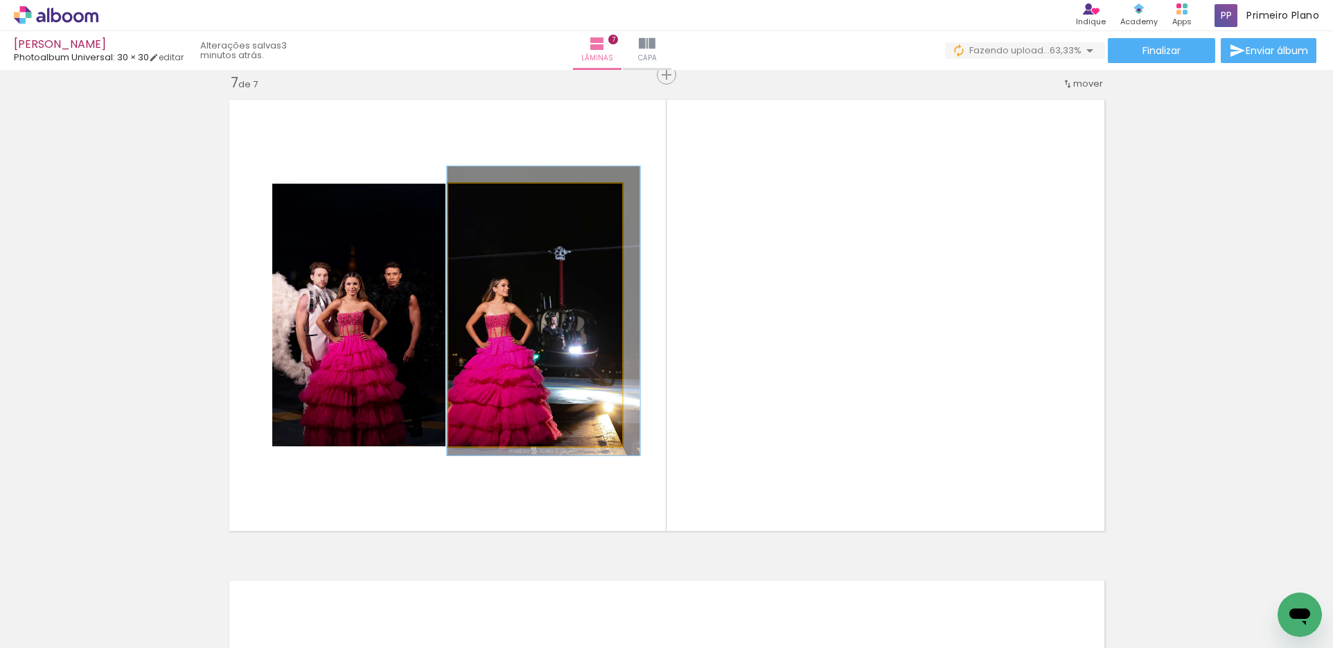
drag, startPoint x: 545, startPoint y: 337, endPoint x: 553, endPoint y: 333, distance: 9.3
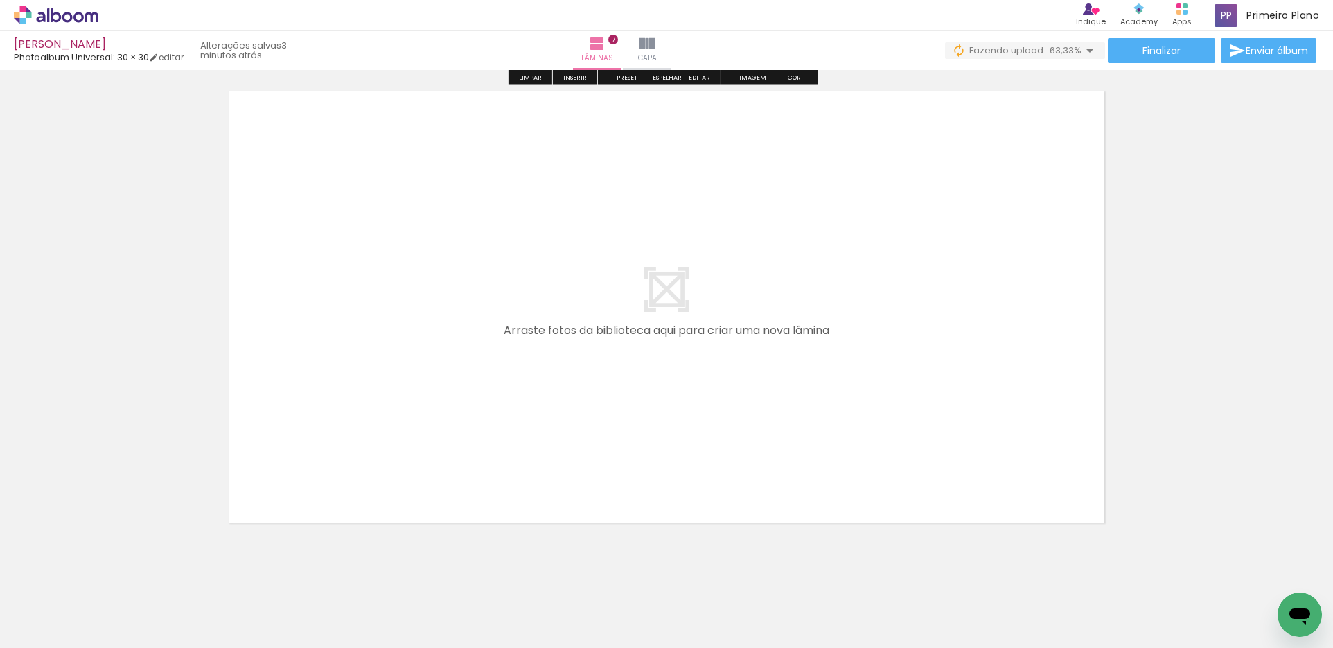
scroll to position [3409, 0]
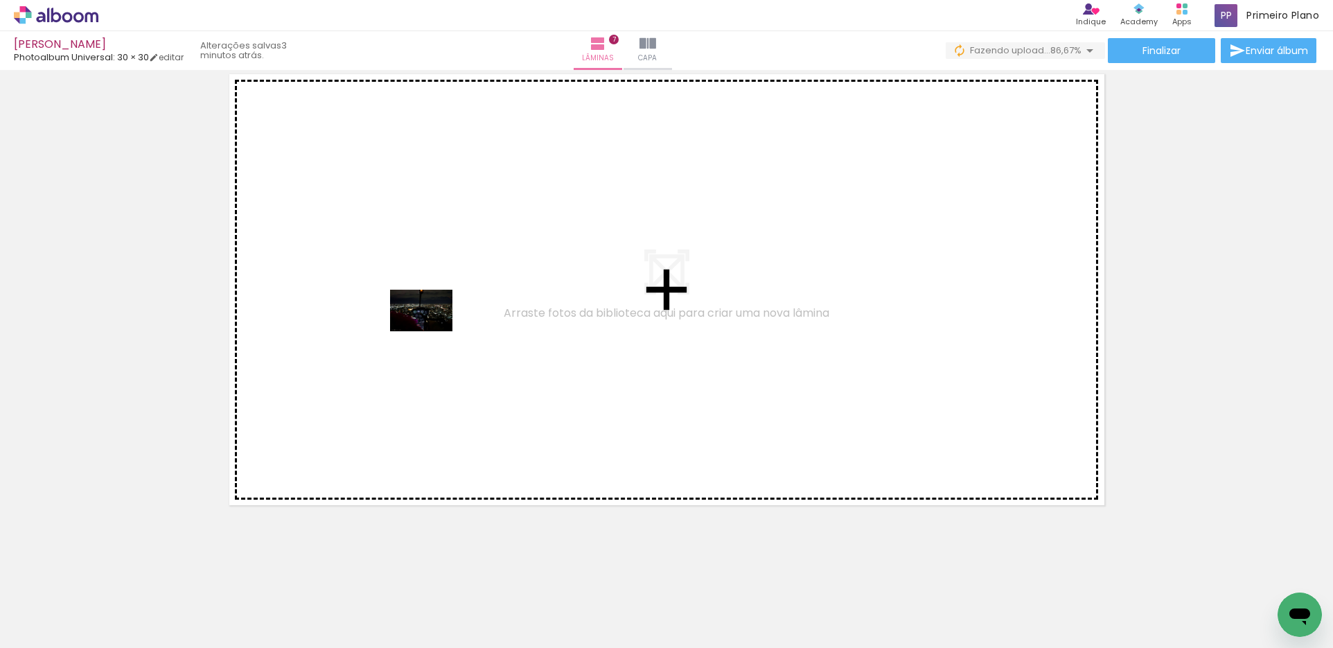
drag, startPoint x: 847, startPoint y: 605, endPoint x: 432, endPoint y: 331, distance: 497.5
click at [432, 331] on quentale-workspace at bounding box center [666, 324] width 1333 height 648
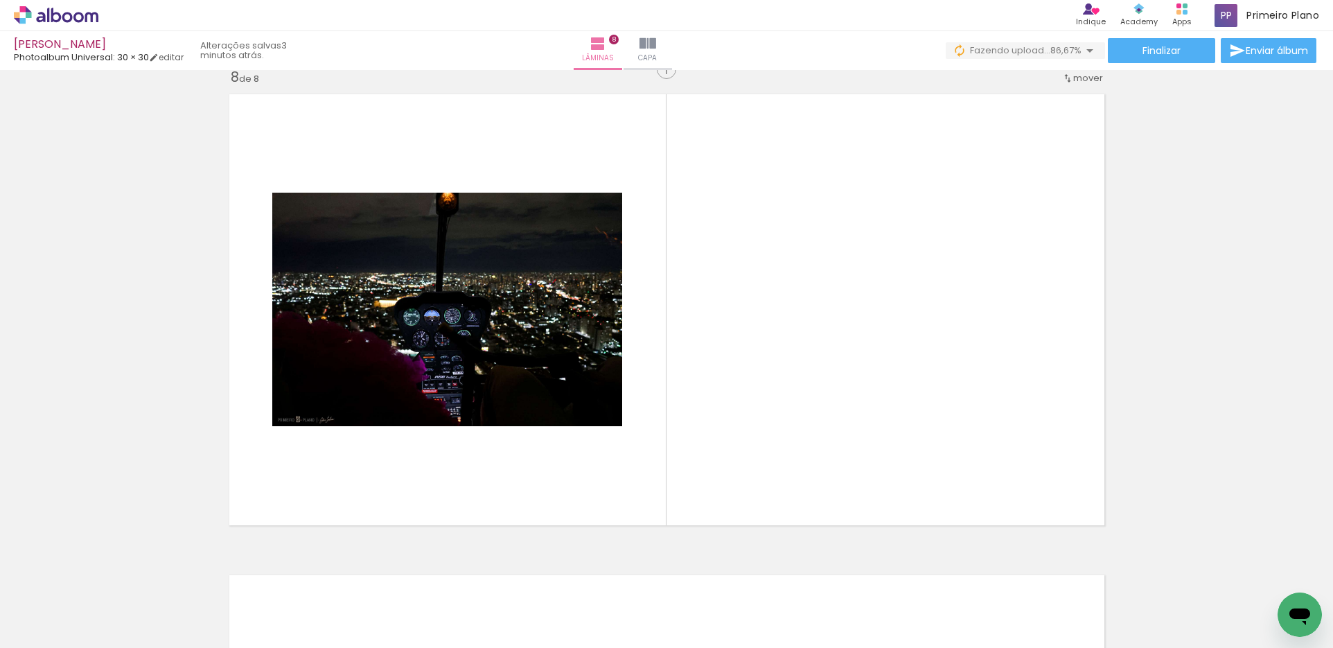
scroll to position [3384, 0]
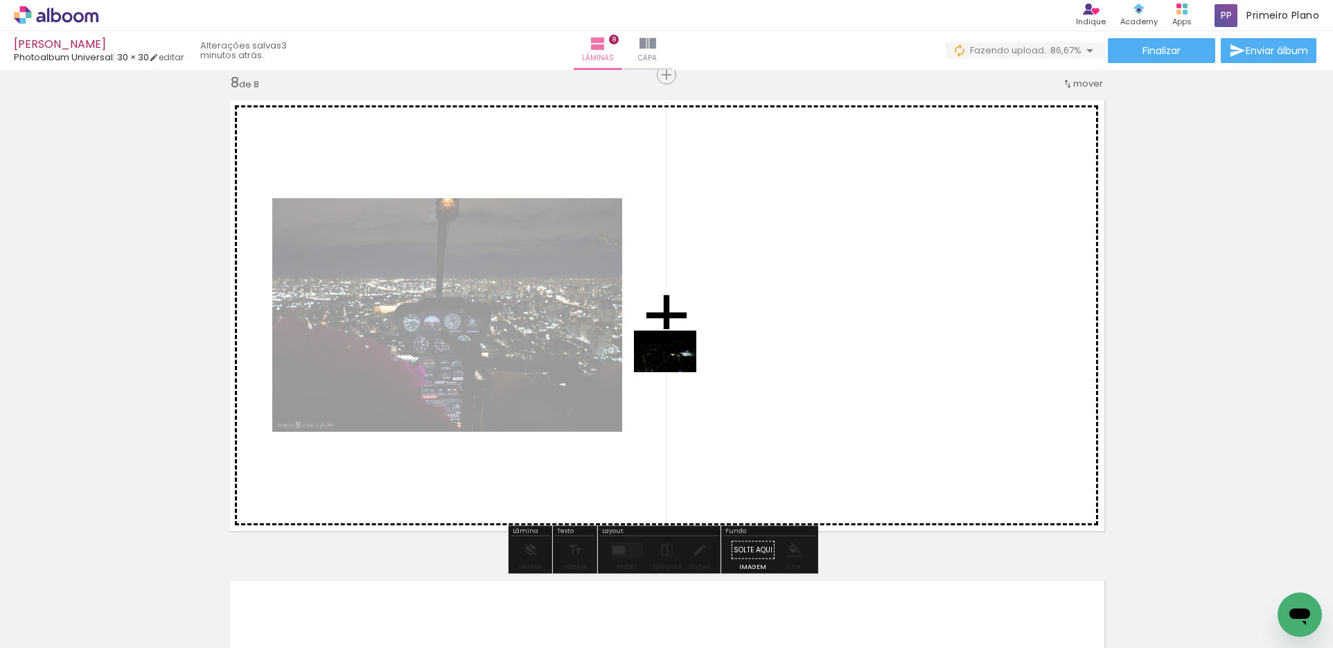
drag, startPoint x: 691, startPoint y: 619, endPoint x: 675, endPoint y: 372, distance: 247.1
click at [675, 372] on quentale-workspace at bounding box center [666, 324] width 1333 height 648
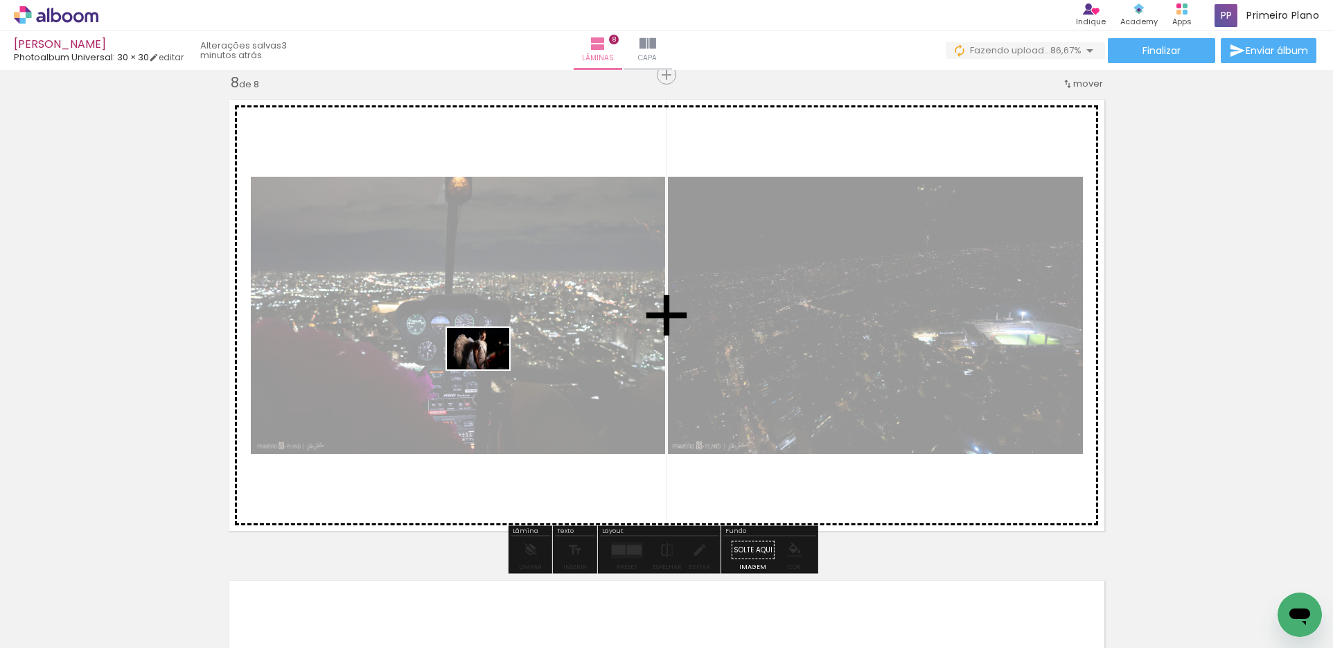
drag, startPoint x: 457, startPoint y: 614, endPoint x: 488, endPoint y: 369, distance: 247.3
click at [488, 369] on quentale-workspace at bounding box center [666, 324] width 1333 height 648
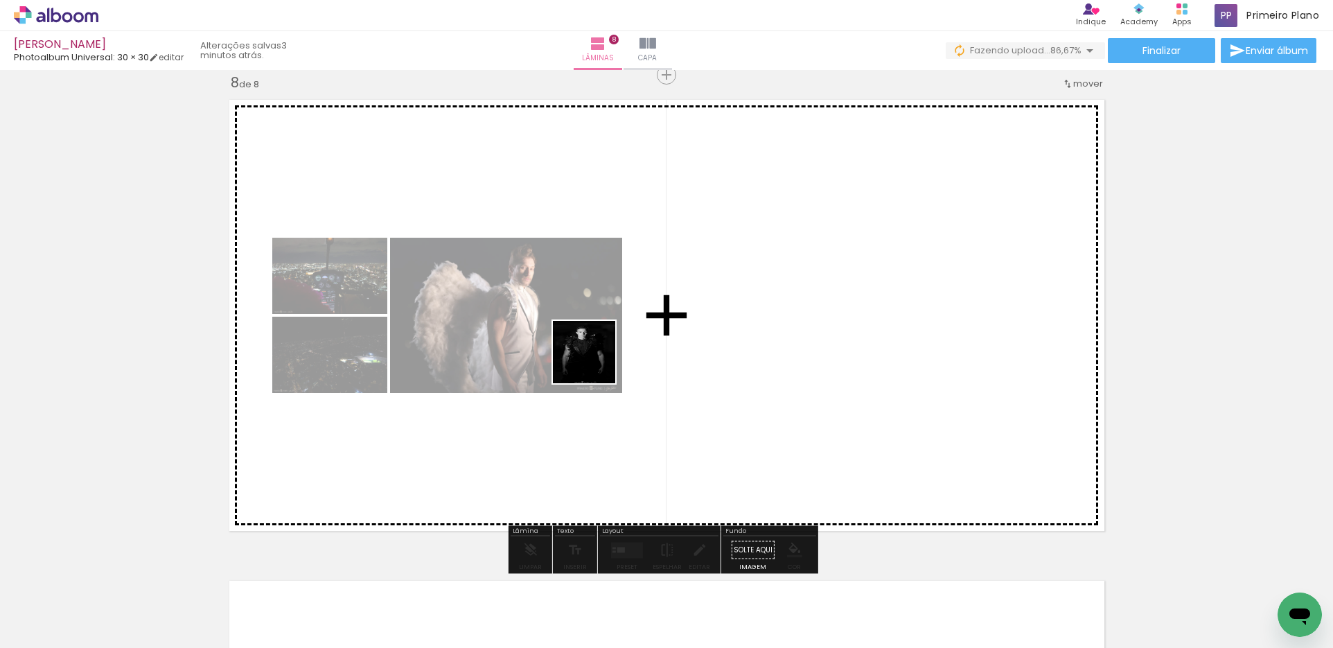
drag, startPoint x: 536, startPoint y: 601, endPoint x: 594, endPoint y: 362, distance: 245.5
click at [594, 362] on quentale-workspace at bounding box center [666, 324] width 1333 height 648
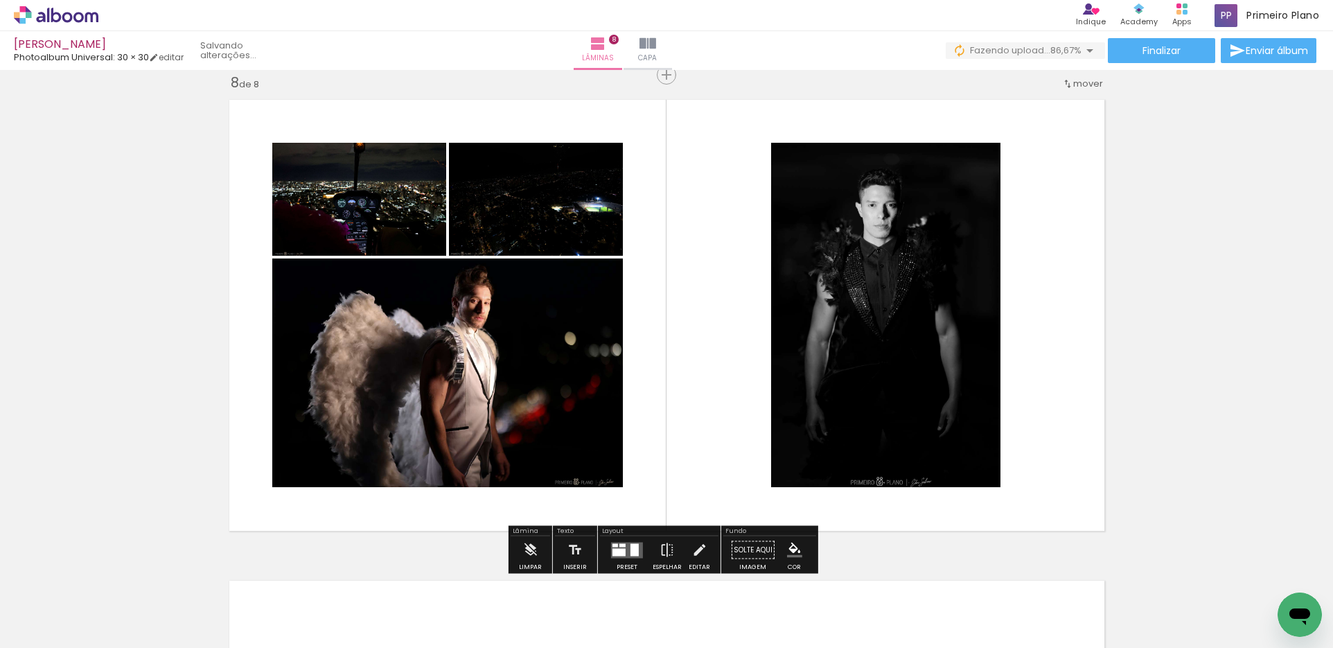
click at [621, 549] on div at bounding box center [618, 552] width 13 height 8
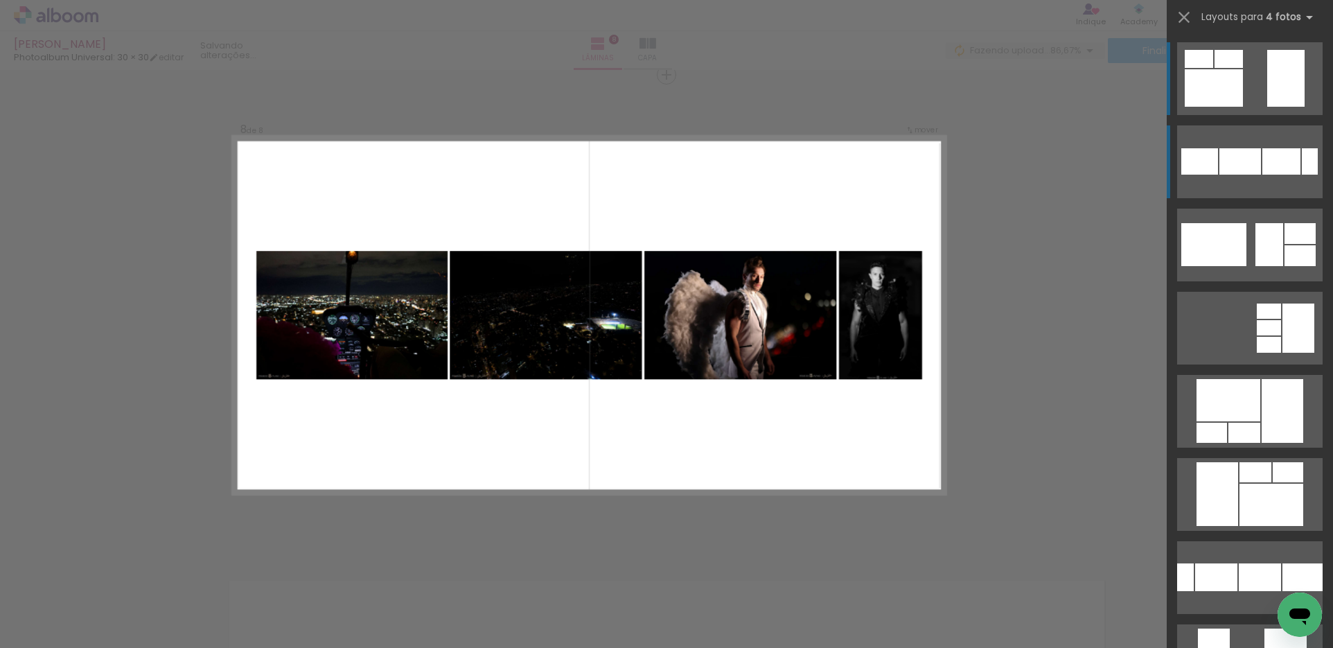
click at [1275, 154] on div at bounding box center [1281, 161] width 38 height 26
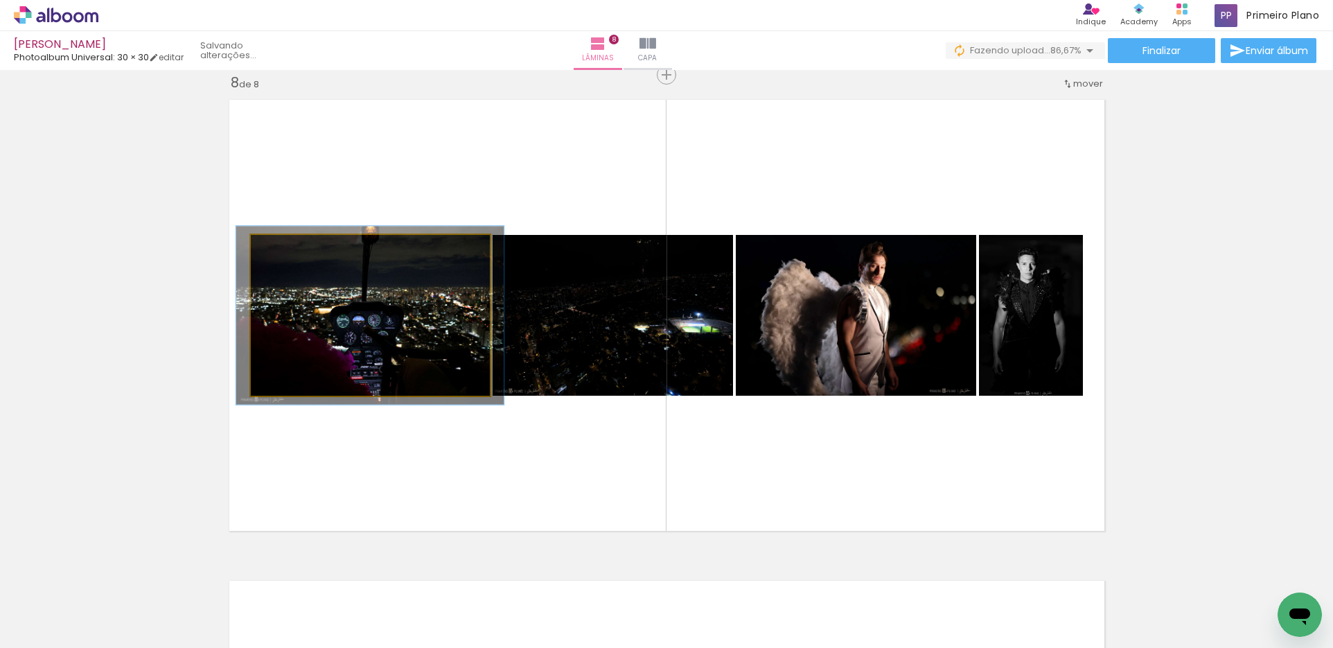
type paper-slider "111"
click at [284, 252] on div at bounding box center [288, 249] width 12 height 12
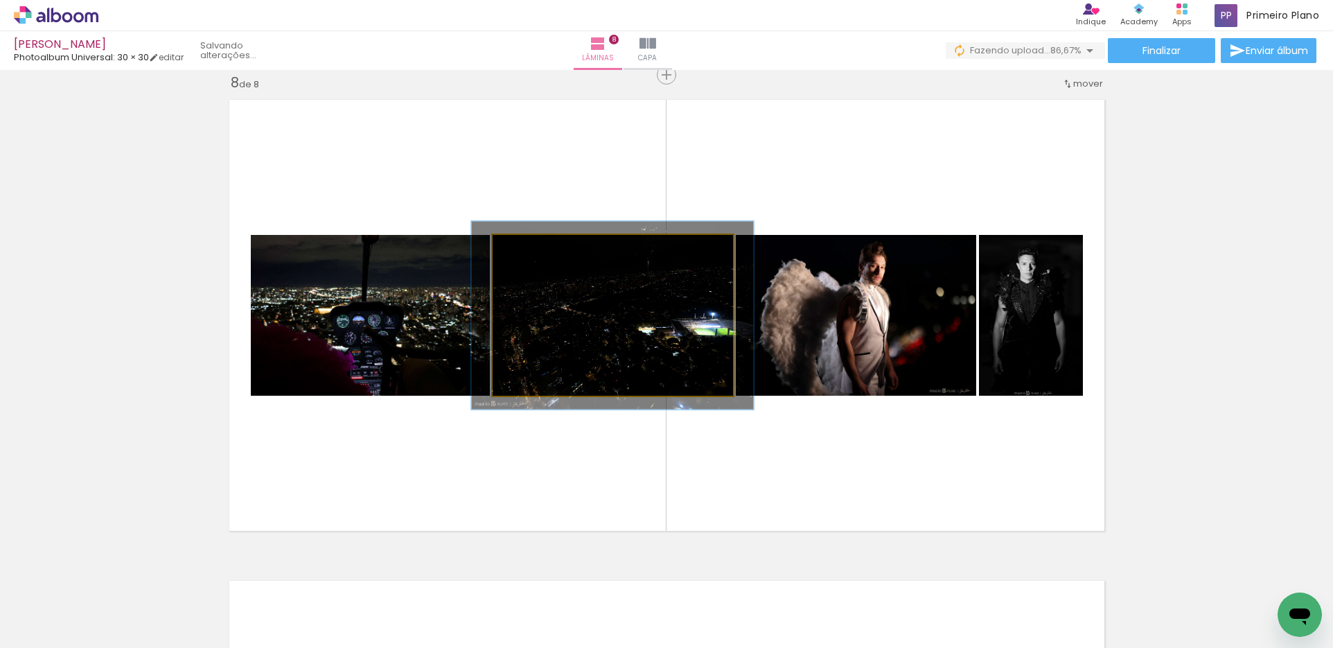
drag, startPoint x: 522, startPoint y: 251, endPoint x: 538, endPoint y: 251, distance: 16.6
type paper-slider "117"
click at [529, 256] on div at bounding box center [533, 249] width 22 height 22
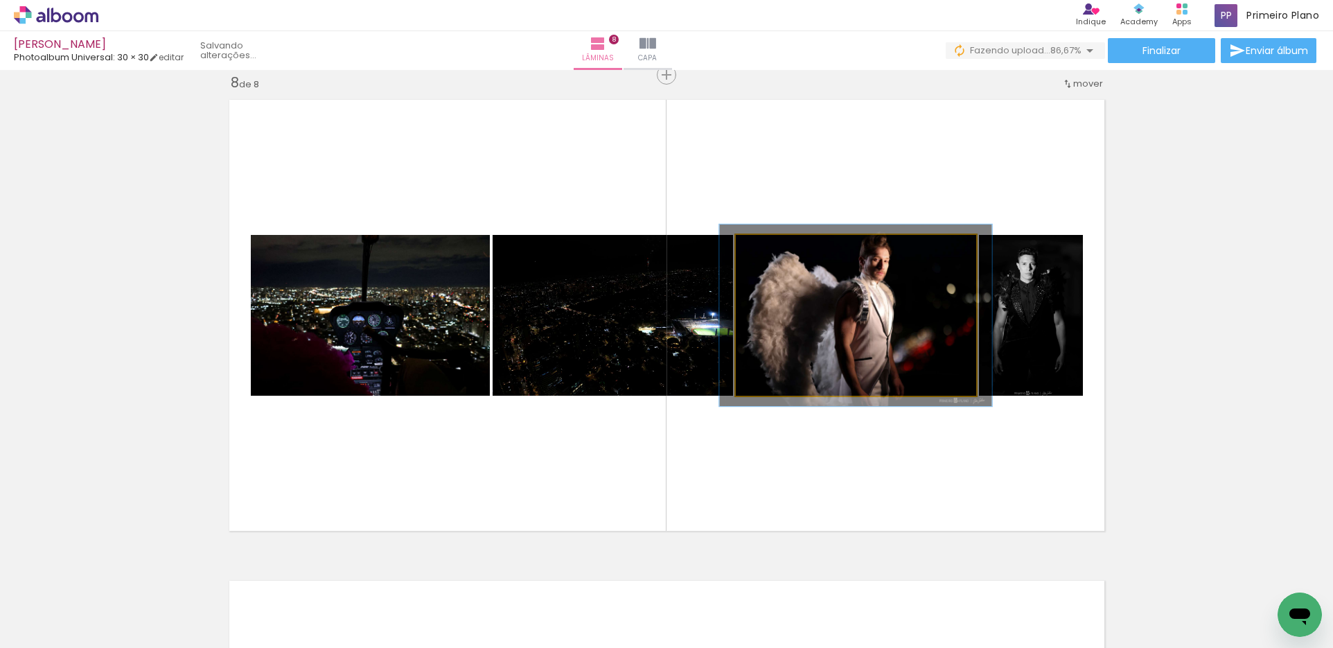
type paper-slider "113"
click at [772, 250] on div at bounding box center [774, 249] width 12 height 12
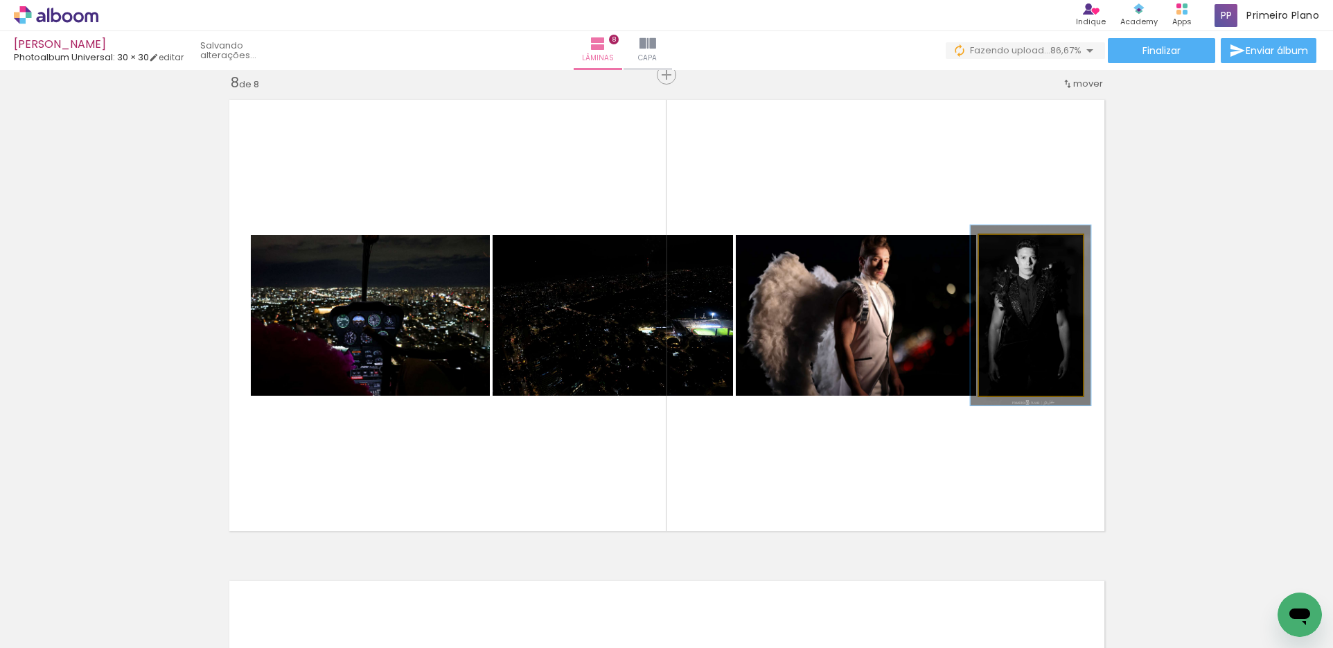
type paper-slider "112"
click at [1011, 254] on div at bounding box center [1017, 249] width 12 height 12
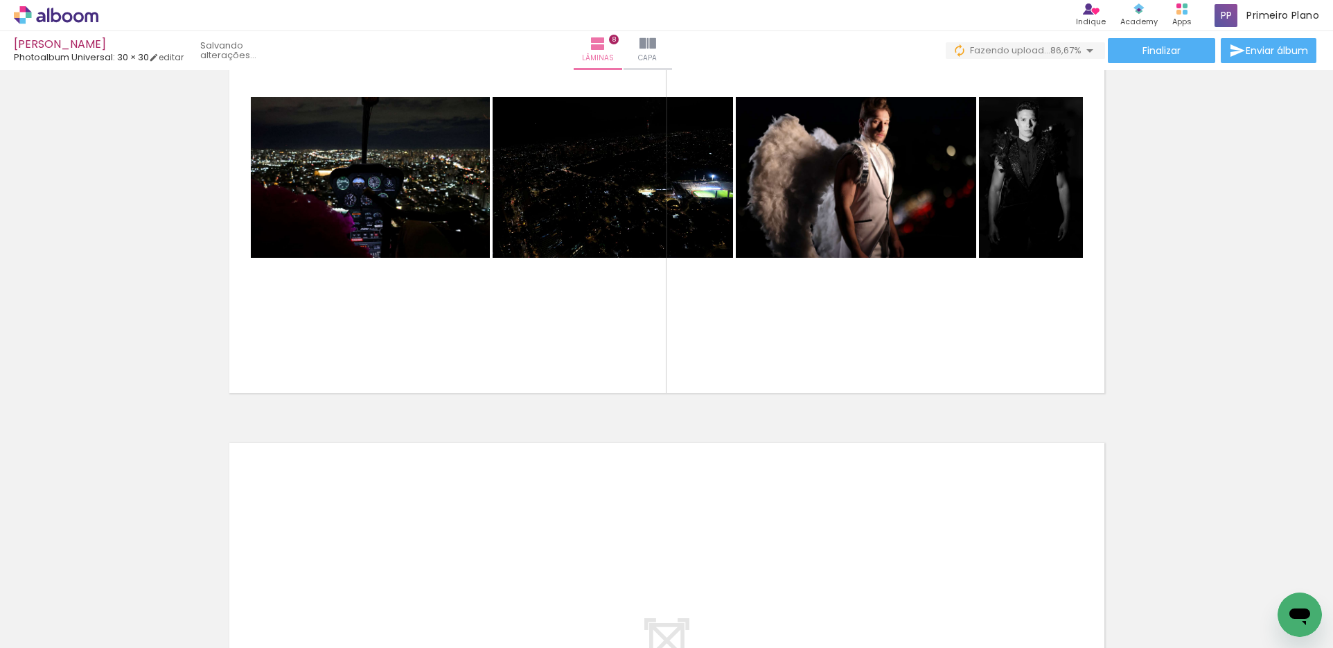
scroll to position [3522, 0]
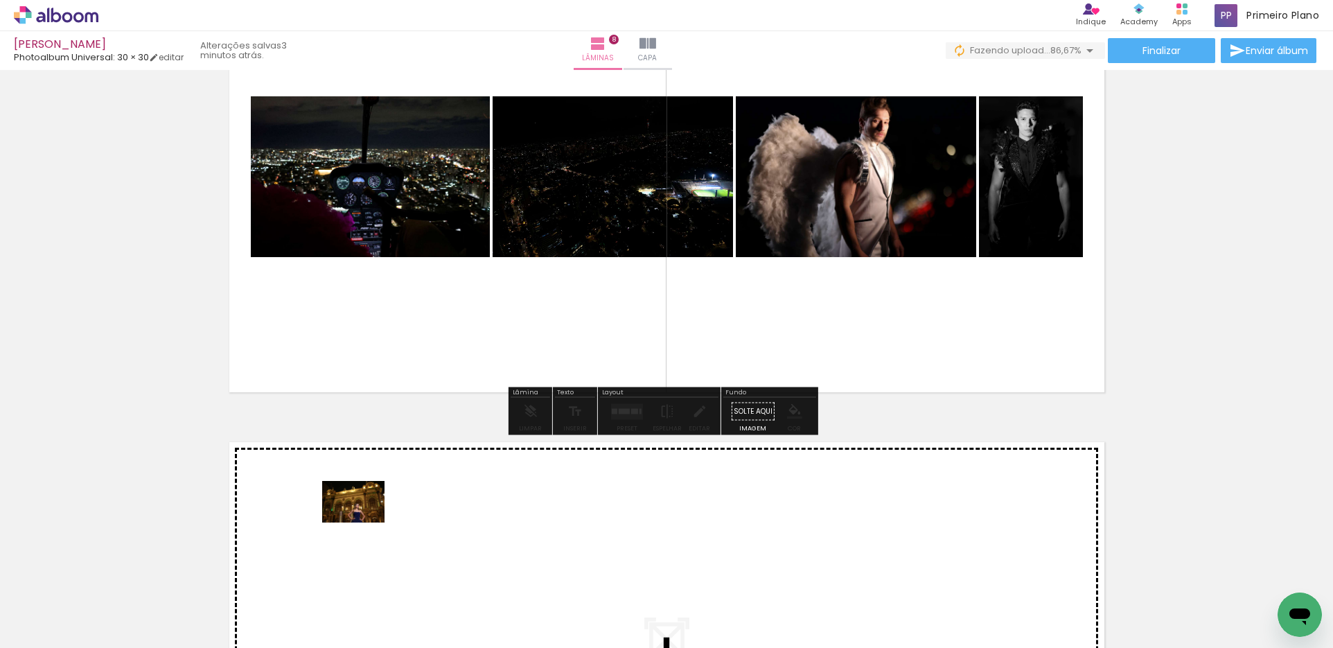
drag, startPoint x: 693, startPoint y: 610, endPoint x: 360, endPoint y: 526, distance: 343.1
click at [360, 526] on quentale-workspace at bounding box center [666, 324] width 1333 height 648
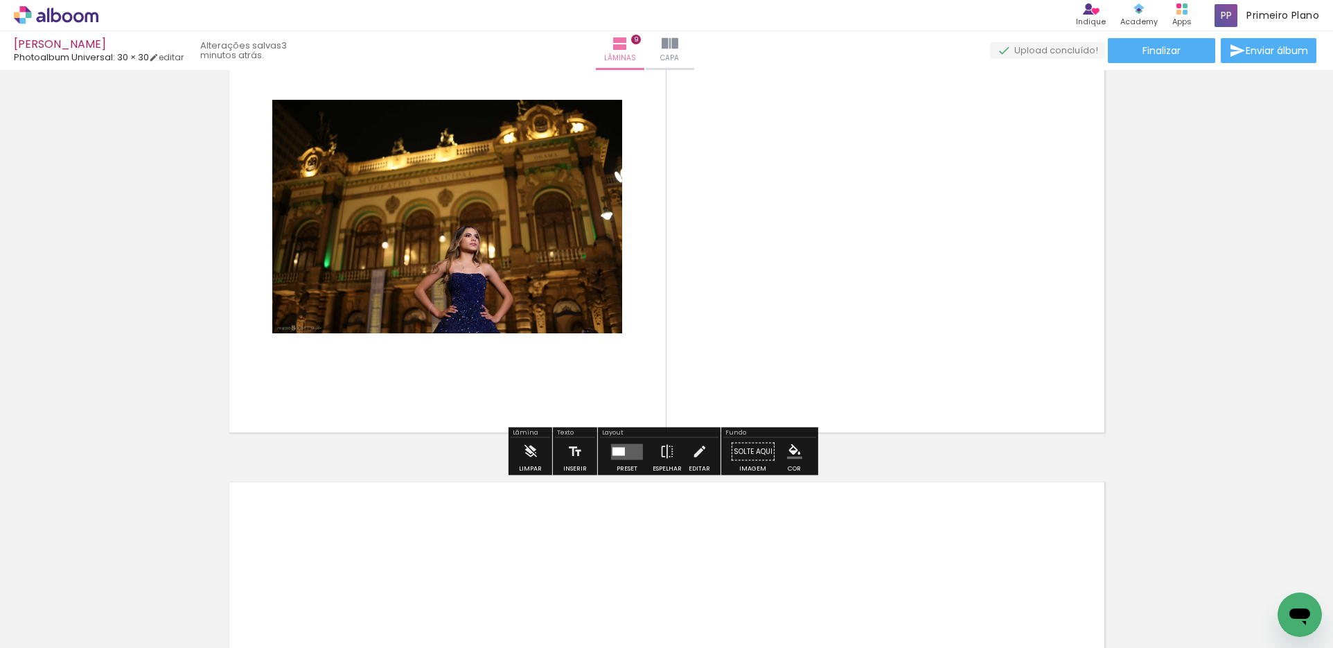
scroll to position [4071, 0]
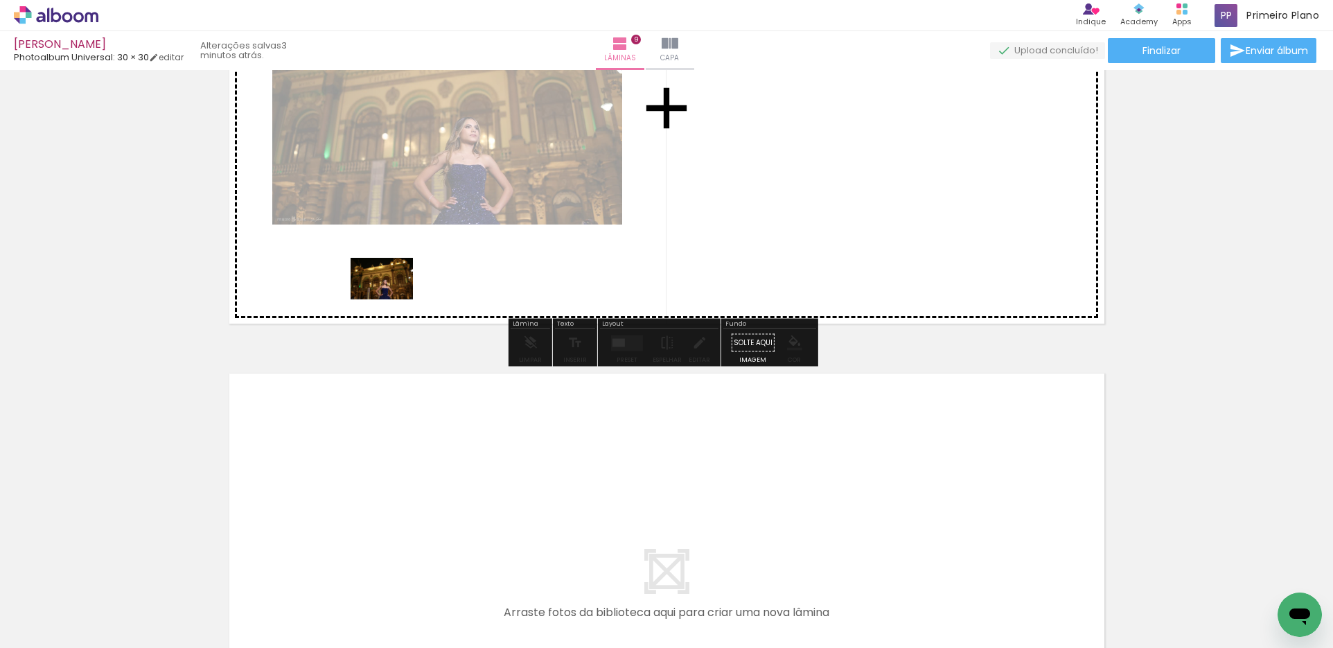
drag, startPoint x: 654, startPoint y: 566, endPoint x: 392, endPoint y: 299, distance: 373.8
click at [392, 299] on quentale-workspace at bounding box center [666, 324] width 1333 height 648
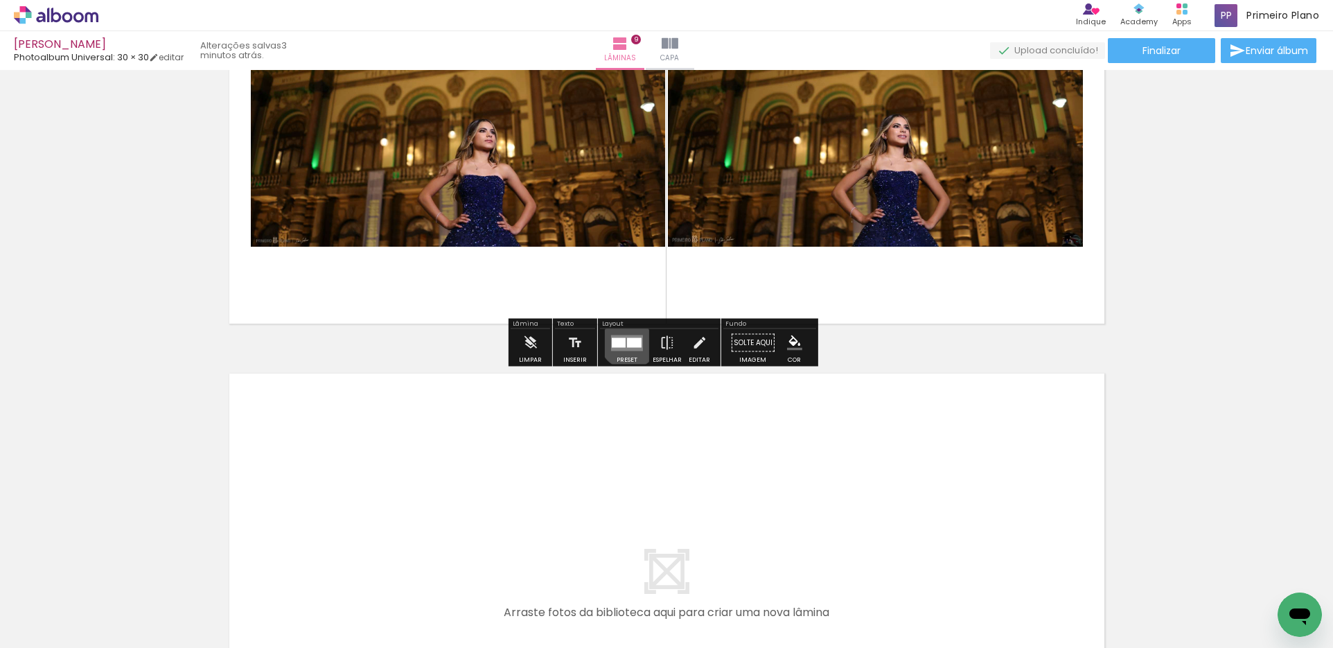
click at [627, 339] on div at bounding box center [634, 342] width 15 height 10
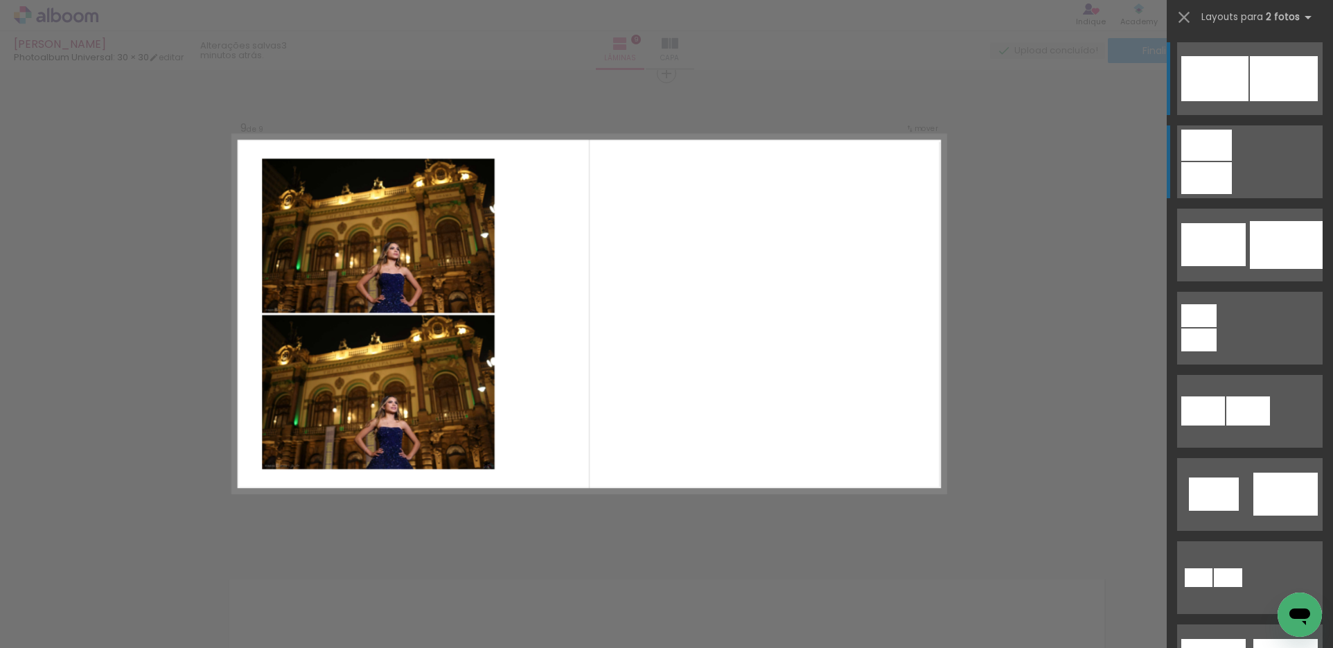
scroll to position [3864, 0]
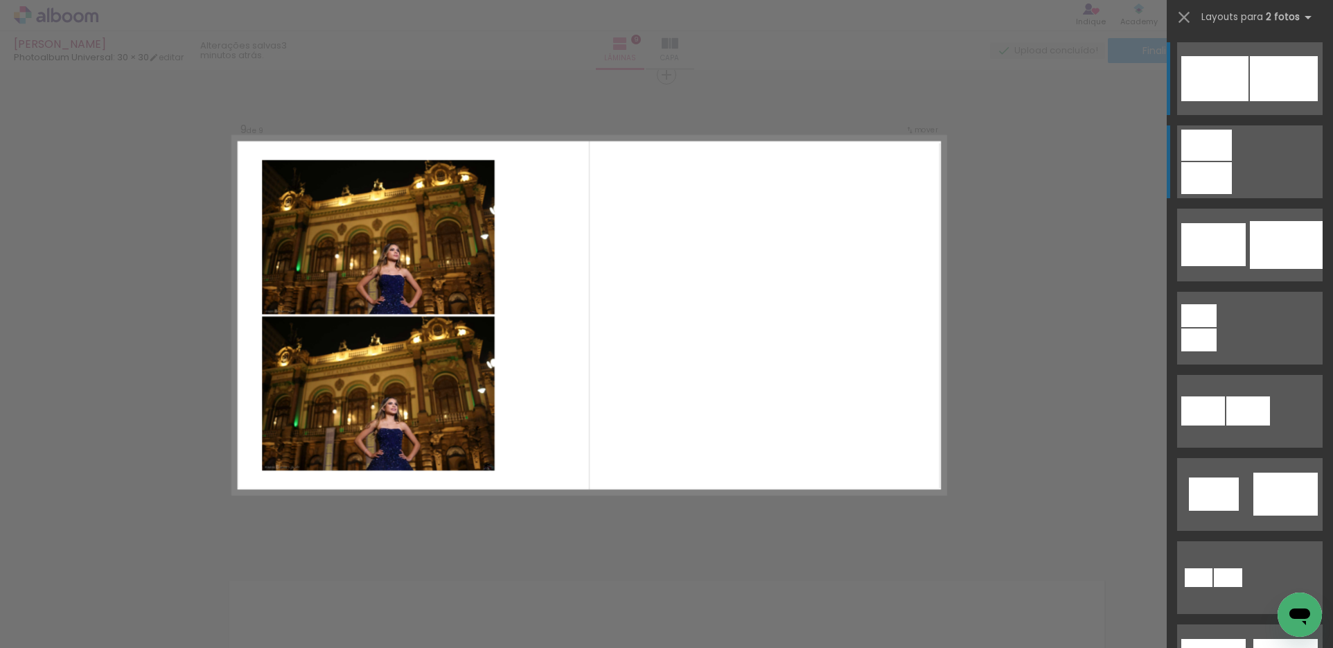
click at [1214, 168] on div at bounding box center [1206, 178] width 51 height 32
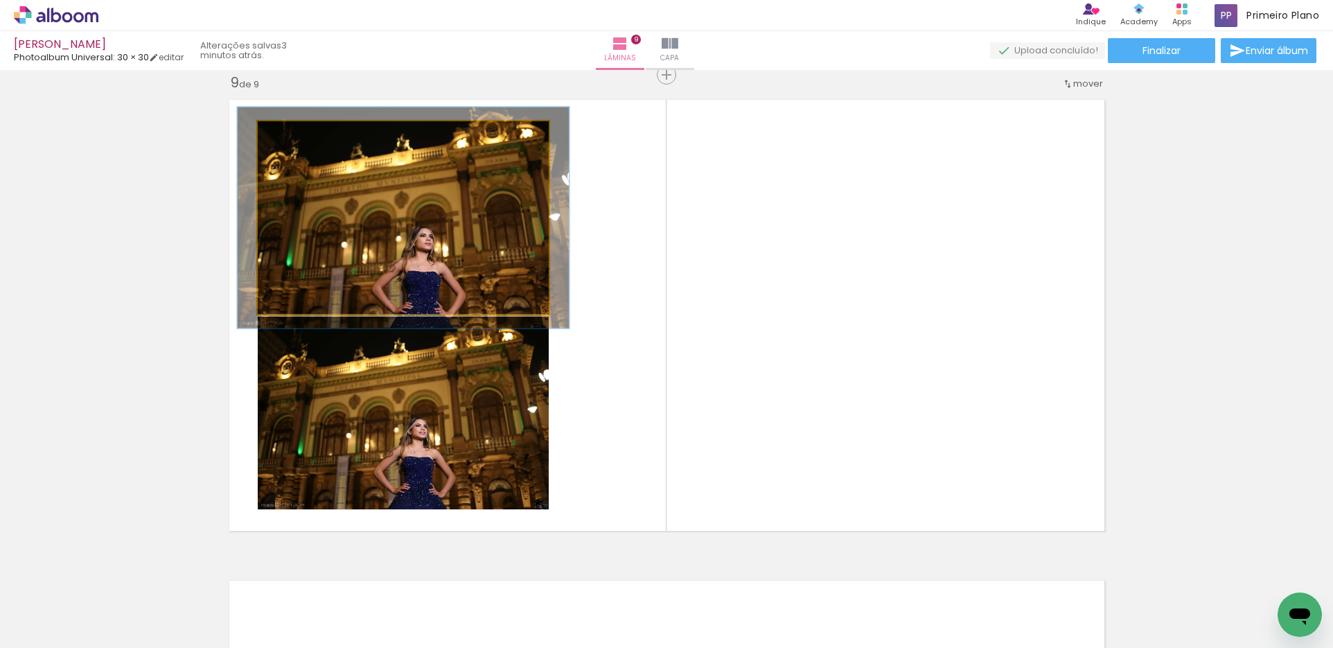
type paper-slider "114"
click at [294, 140] on div at bounding box center [296, 136] width 22 height 22
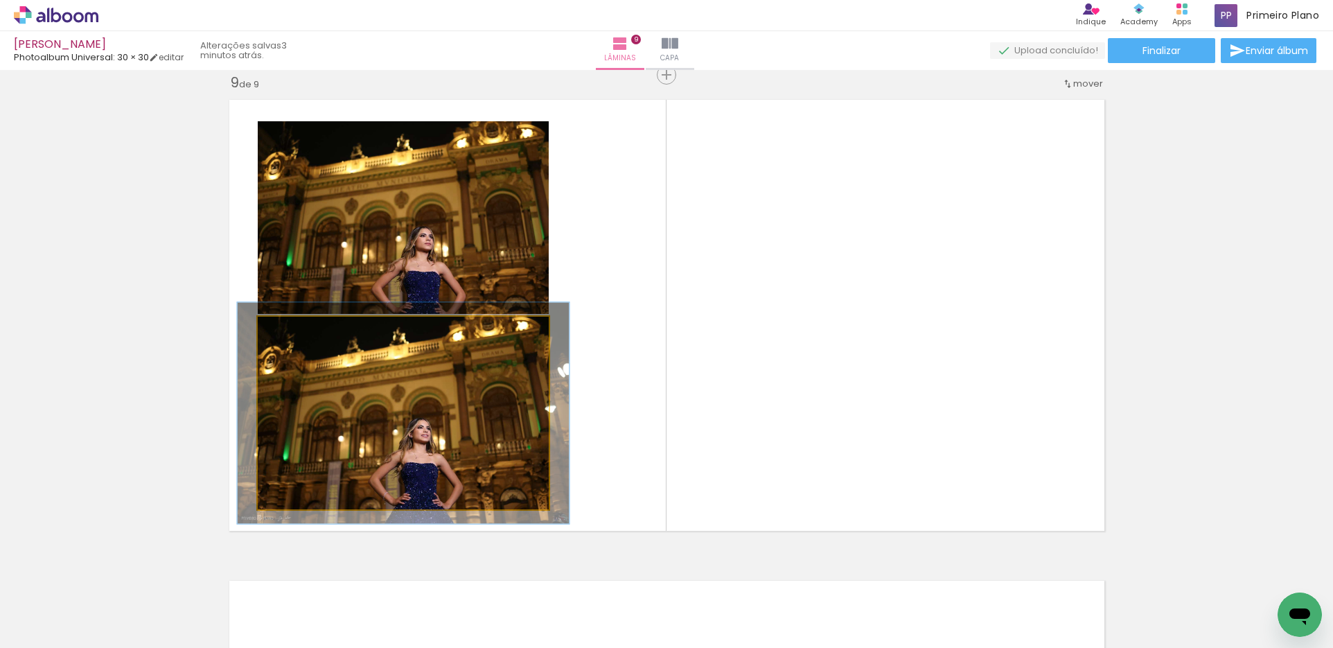
drag, startPoint x: 288, startPoint y: 332, endPoint x: 295, endPoint y: 330, distance: 7.1
type paper-slider "114"
click at [295, 330] on div at bounding box center [296, 331] width 12 height 12
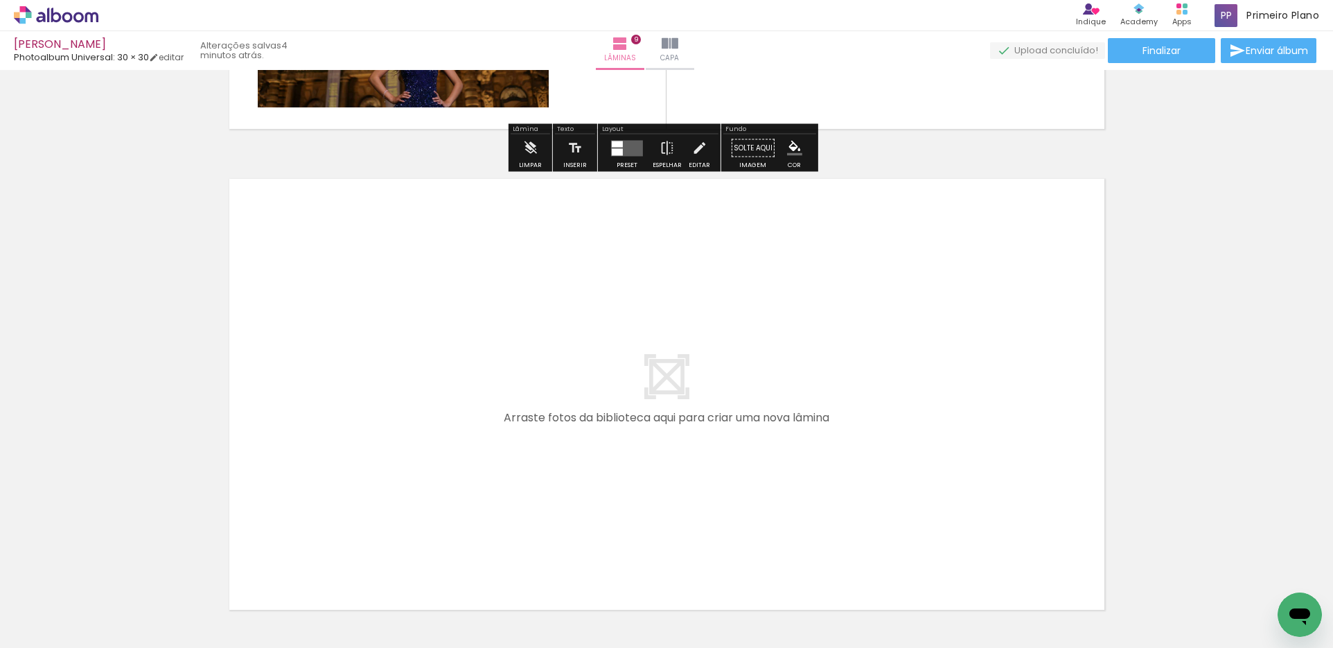
scroll to position [4349, 0]
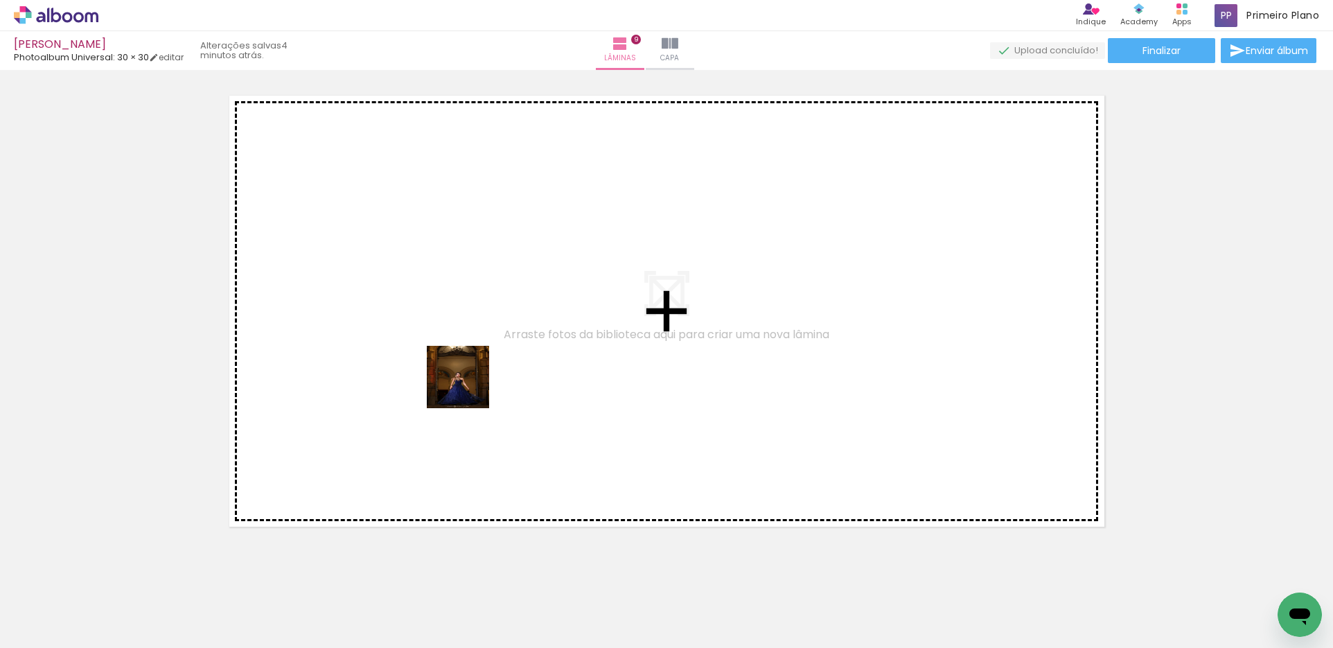
drag, startPoint x: 678, startPoint y: 585, endPoint x: 461, endPoint y: 381, distance: 297.0
click at [461, 381] on quentale-workspace at bounding box center [666, 324] width 1333 height 648
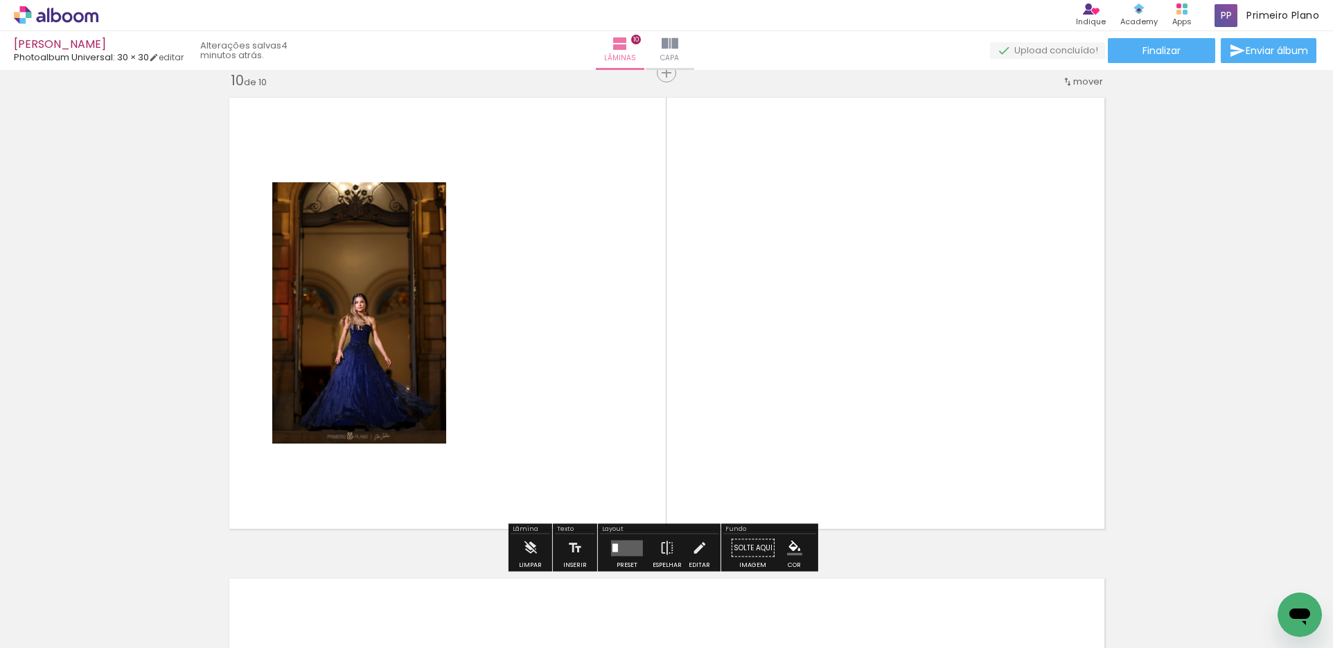
scroll to position [4345, 0]
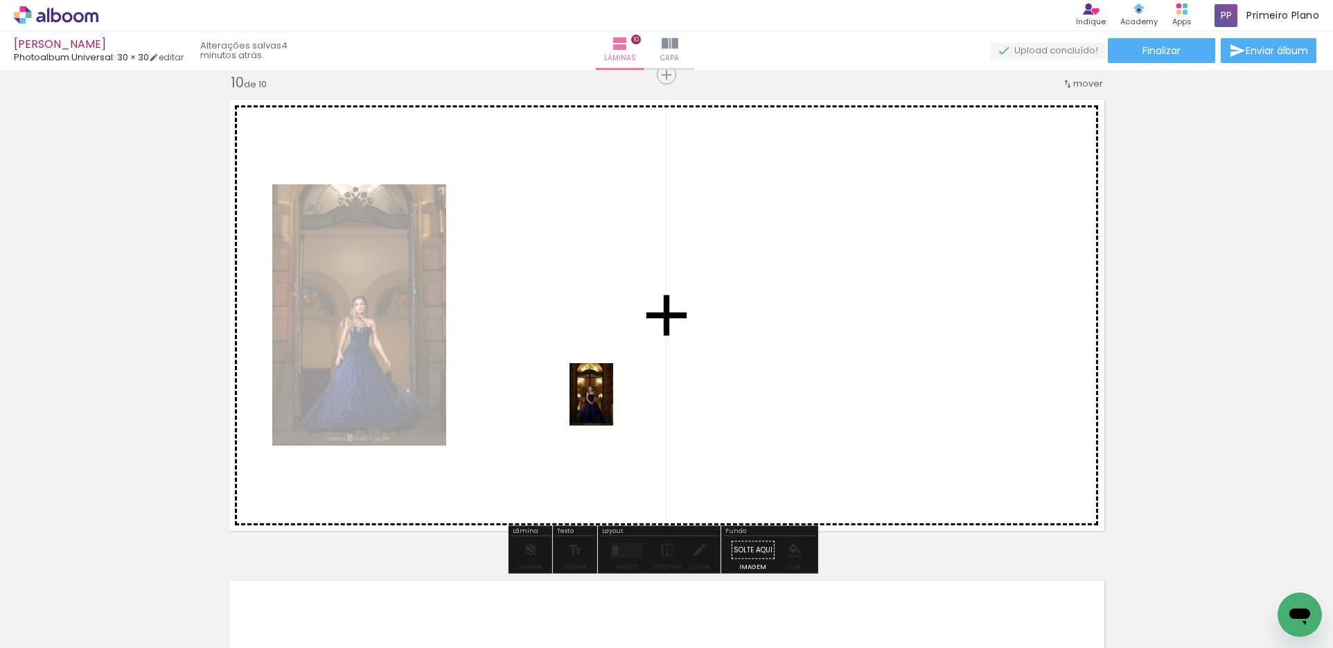
drag, startPoint x: 921, startPoint y: 604, endPoint x: 611, endPoint y: 405, distance: 368.4
click at [611, 405] on quentale-workspace at bounding box center [666, 324] width 1333 height 648
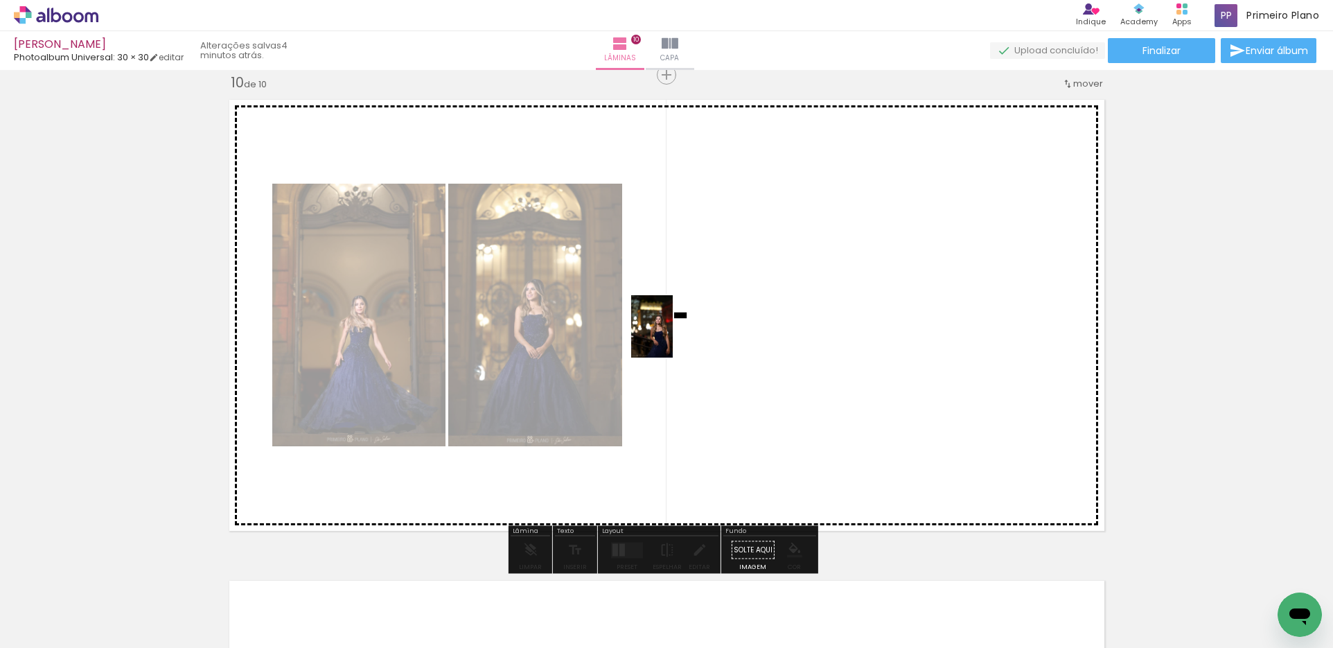
drag, startPoint x: 761, startPoint y: 615, endPoint x: 673, endPoint y: 337, distance: 292.1
click at [673, 337] on quentale-workspace at bounding box center [666, 324] width 1333 height 648
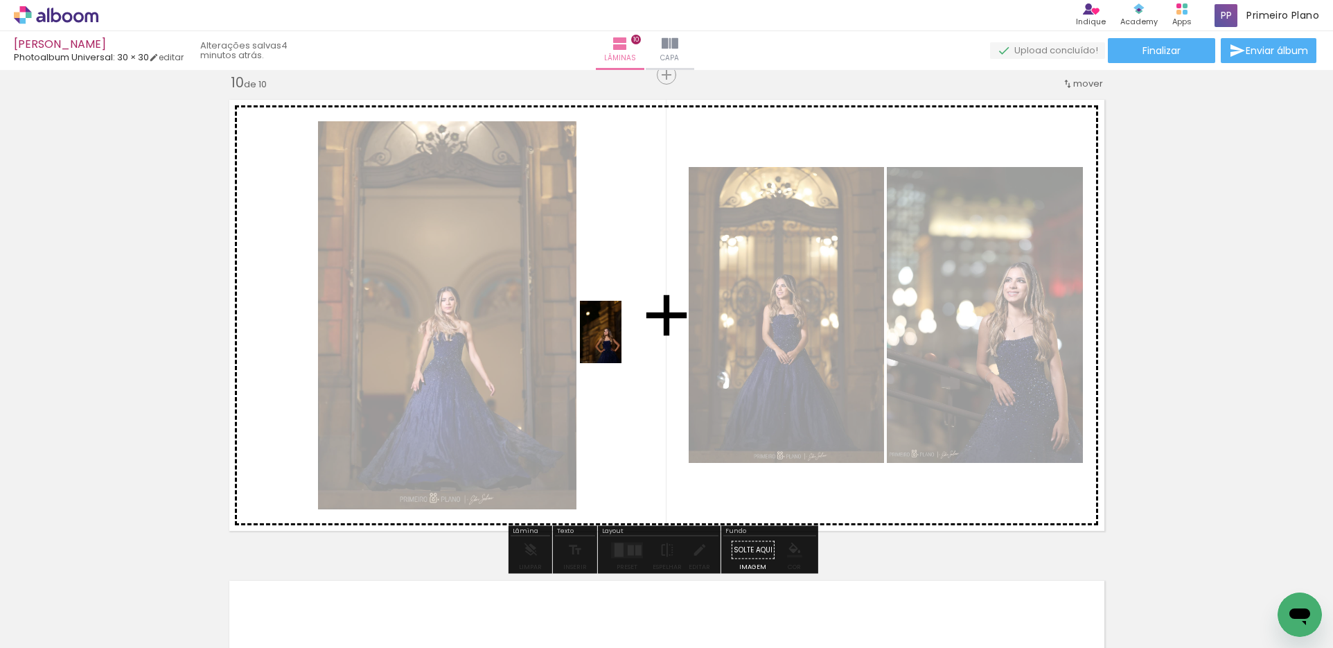
drag, startPoint x: 686, startPoint y: 606, endPoint x: 621, endPoint y: 342, distance: 271.7
click at [621, 342] on quentale-workspace at bounding box center [666, 324] width 1333 height 648
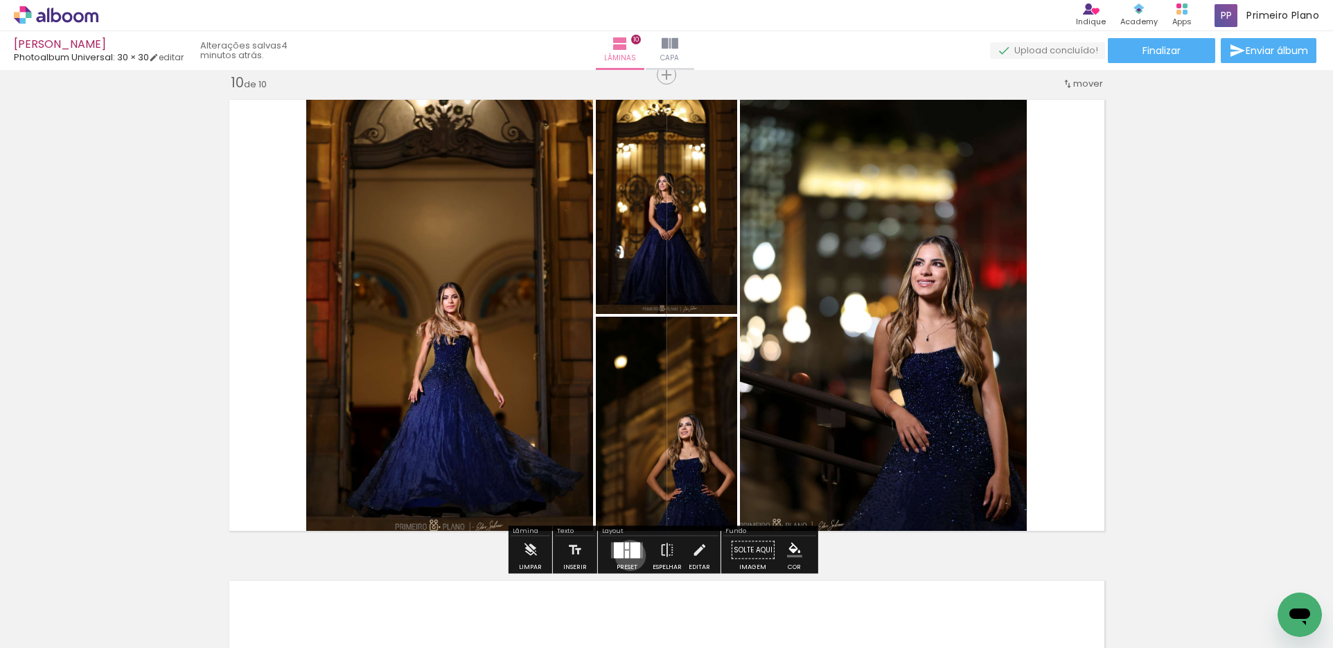
click at [630, 555] on div at bounding box center [635, 550] width 10 height 16
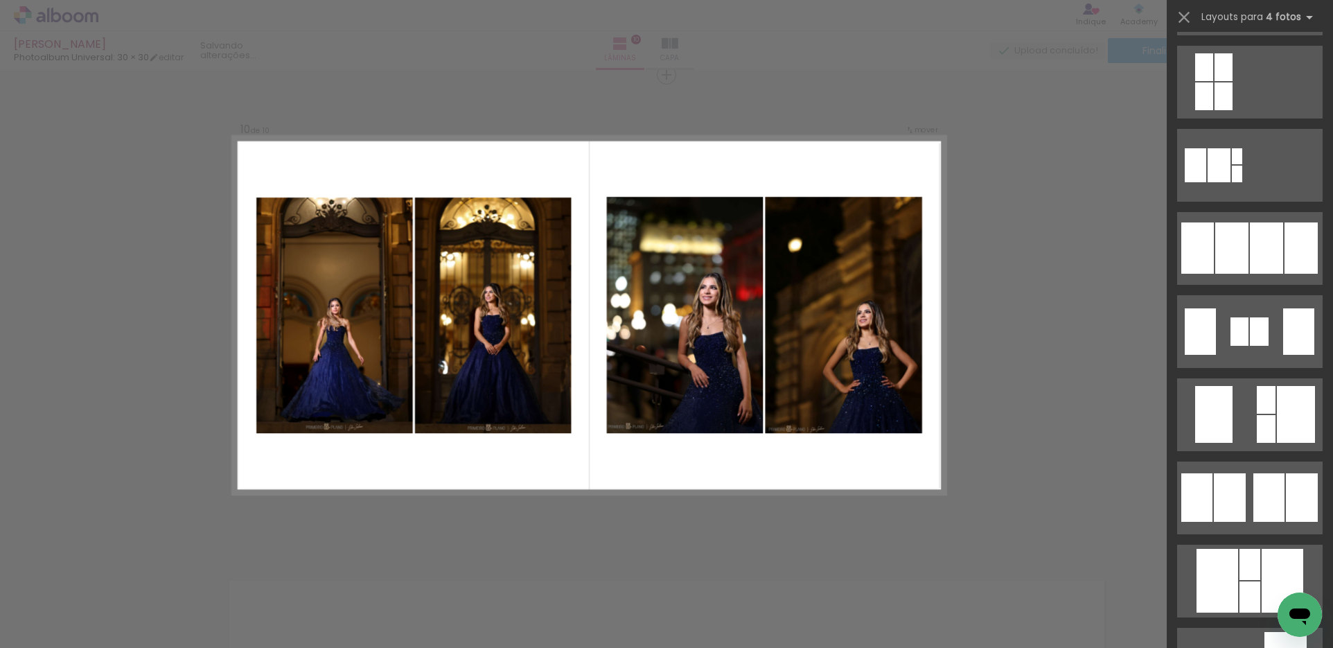
scroll to position [970, 0]
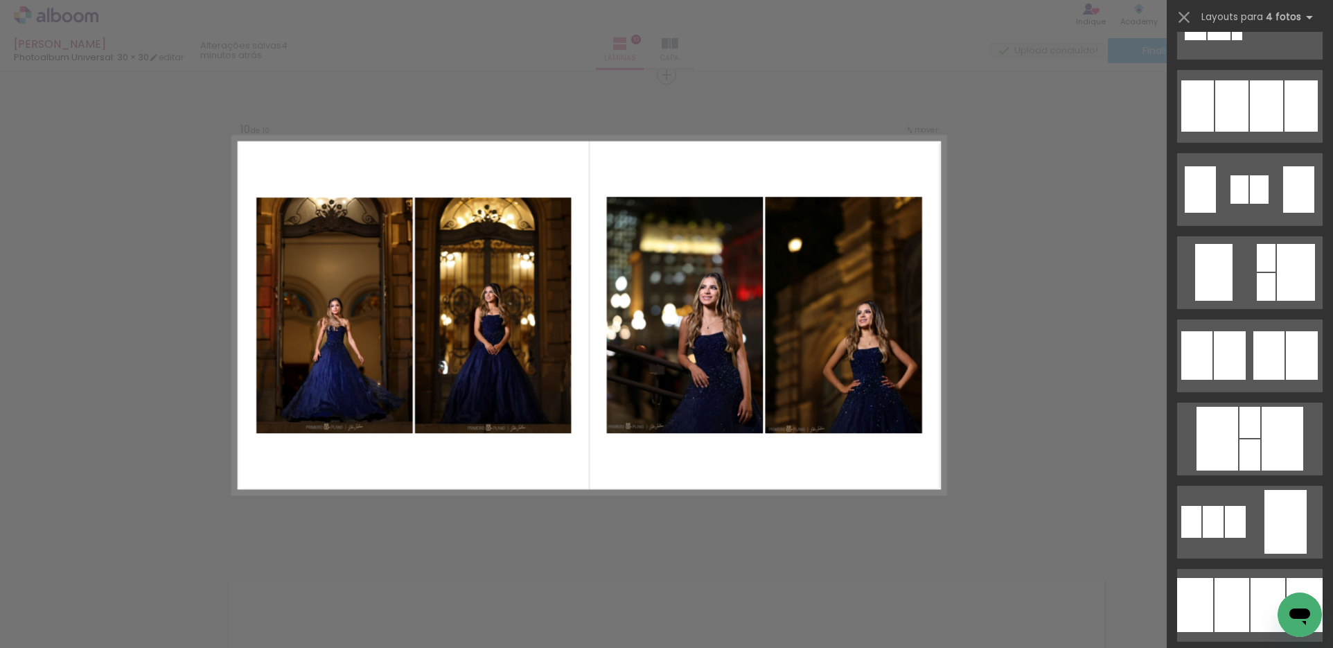
click at [1230, 357] on div at bounding box center [1230, 355] width 32 height 48
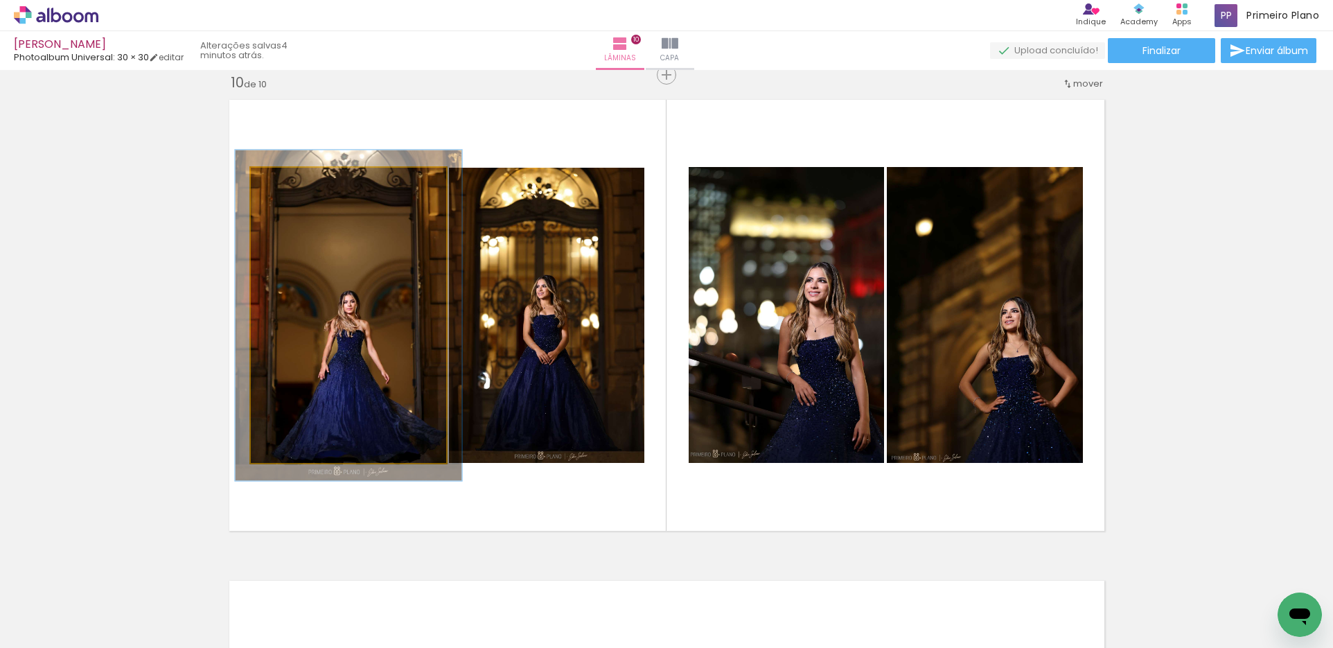
type paper-slider "112"
click at [290, 179] on div at bounding box center [289, 182] width 22 height 22
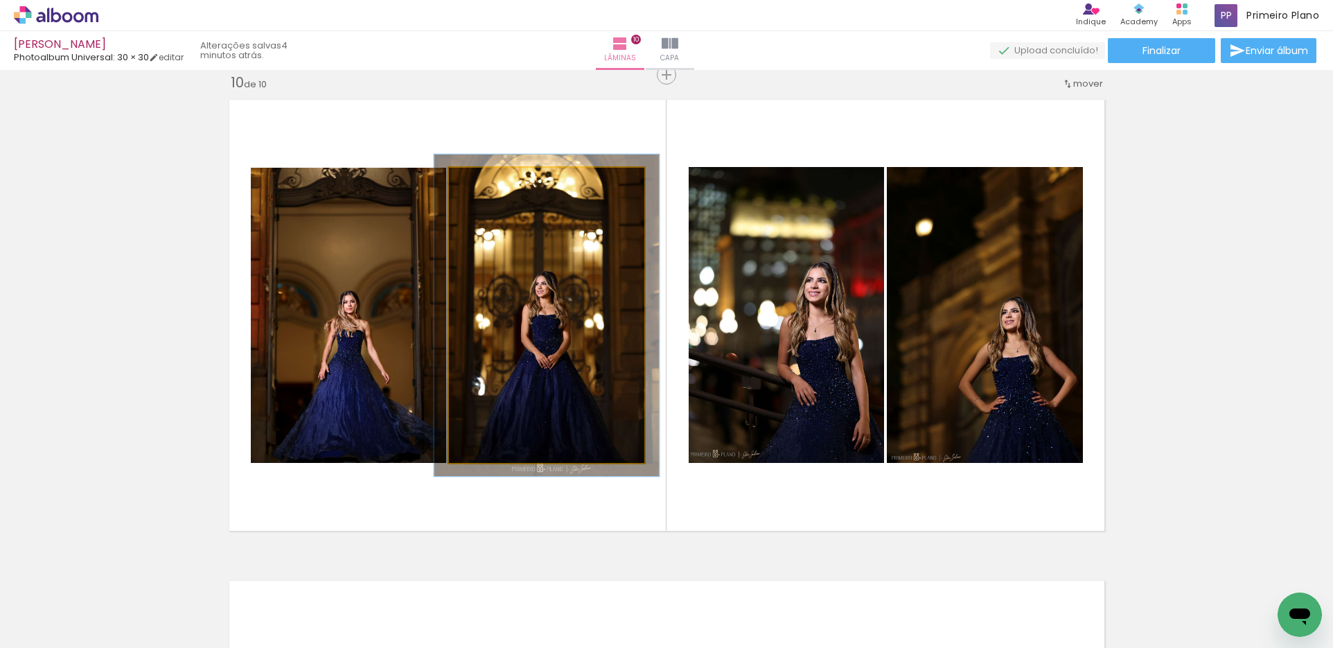
type paper-slider "109"
click at [481, 180] on div at bounding box center [485, 182] width 12 height 12
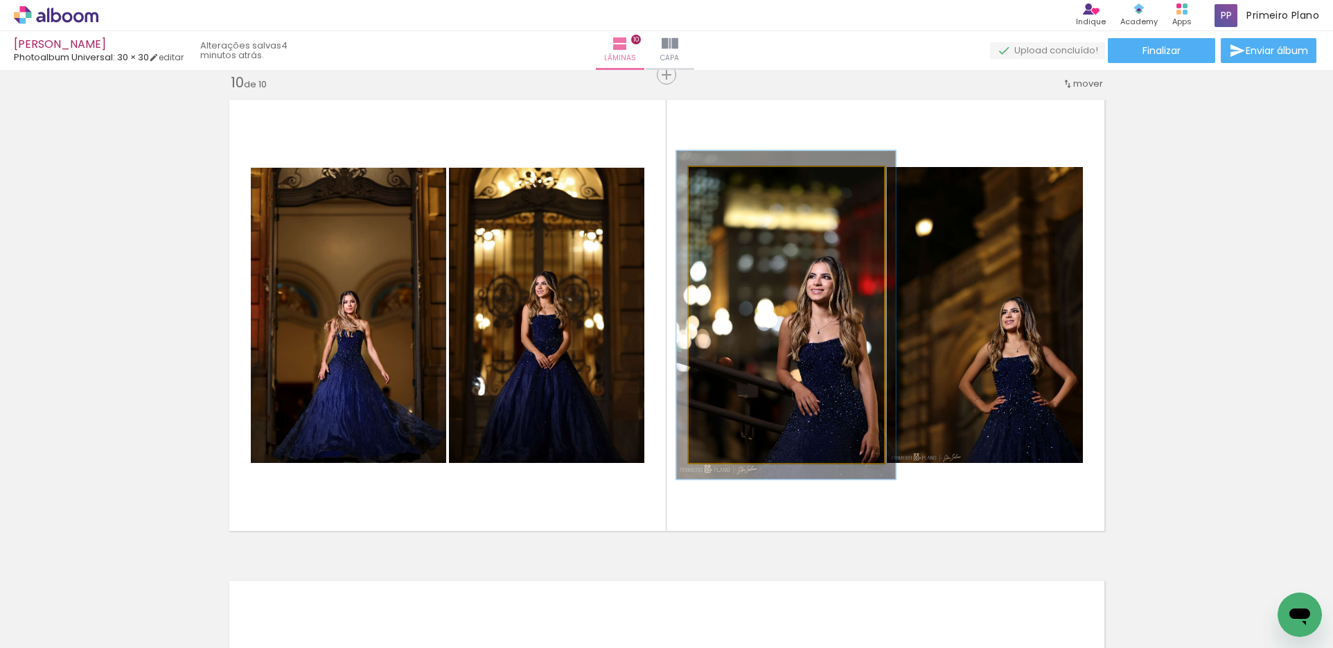
type paper-slider "111"
click at [726, 181] on div at bounding box center [726, 181] width 22 height 22
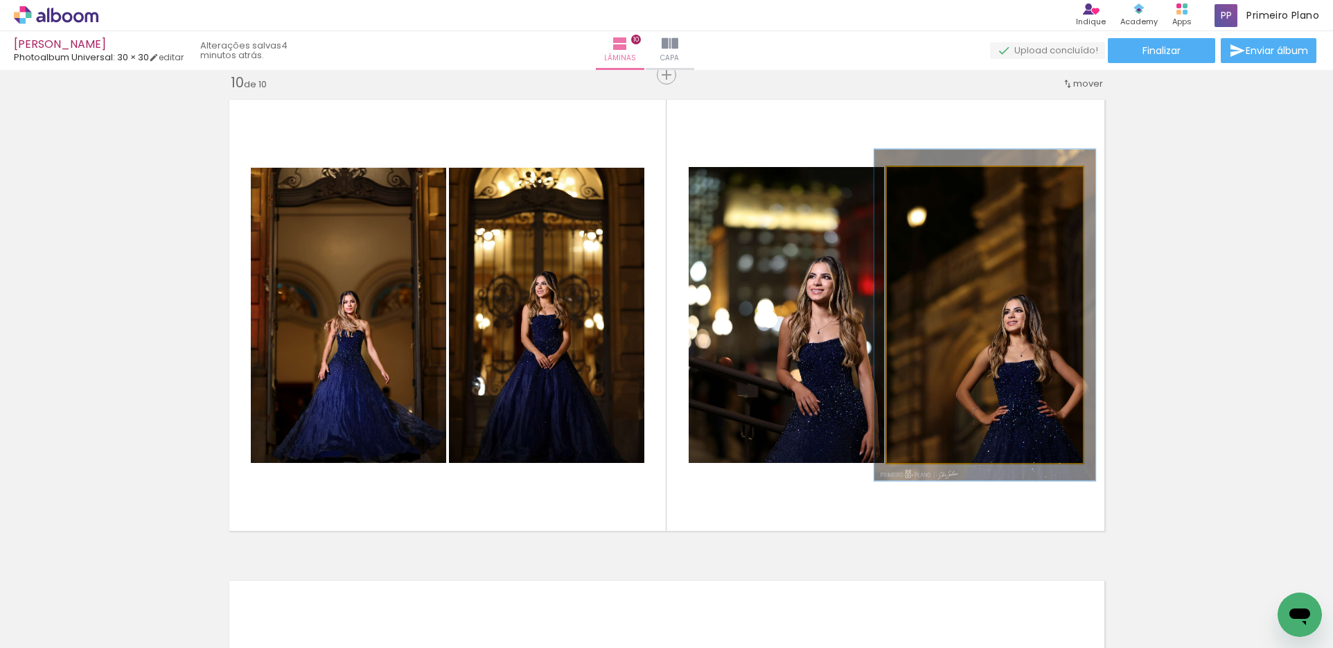
type paper-slider "112"
click at [926, 184] on div at bounding box center [925, 181] width 22 height 22
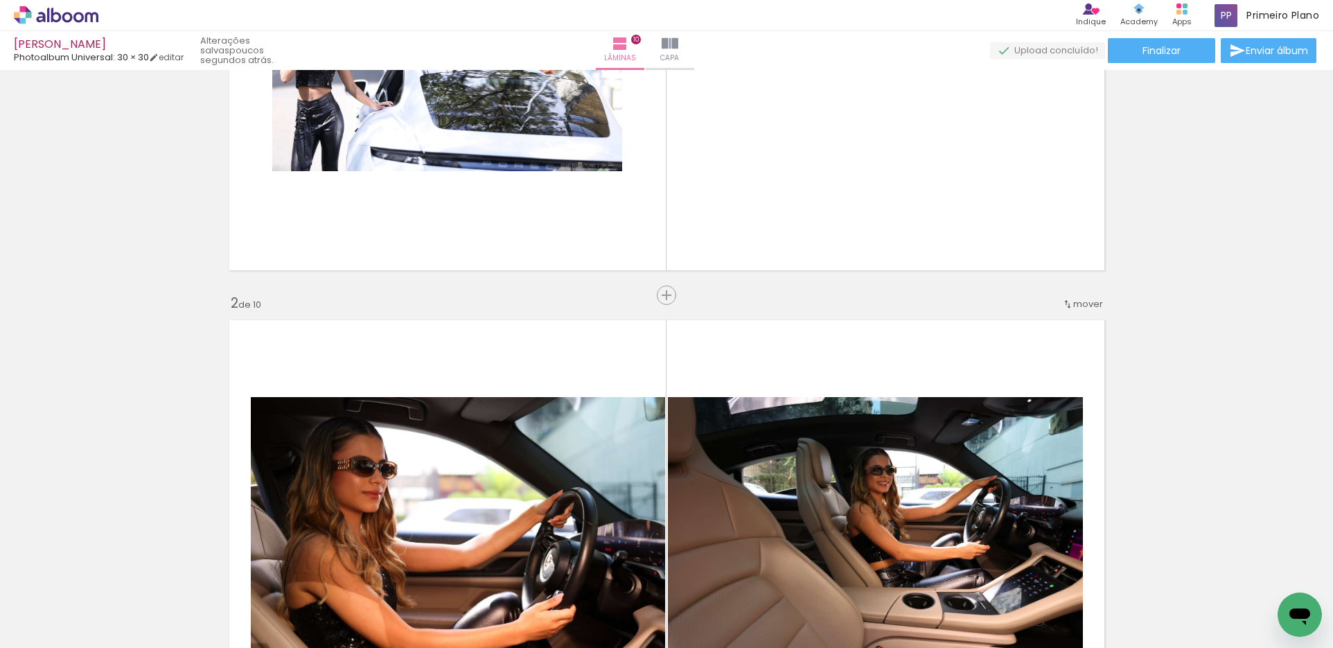
scroll to position [277, 0]
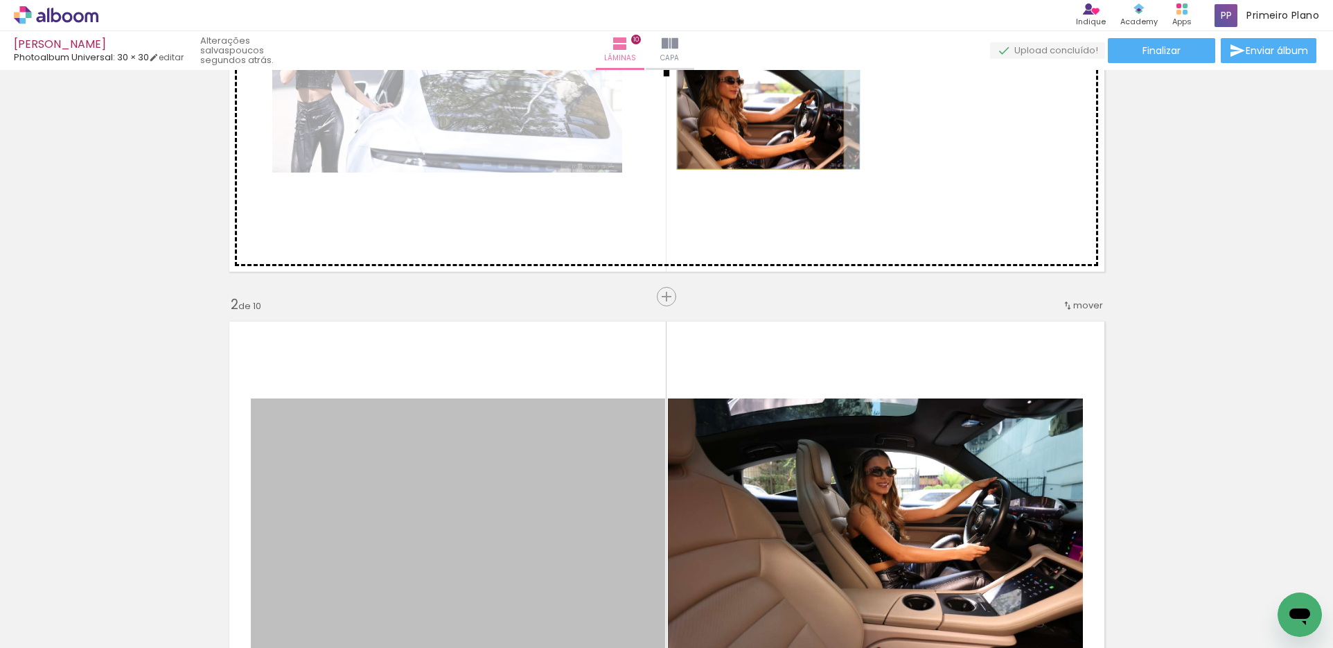
drag, startPoint x: 509, startPoint y: 468, endPoint x: 755, endPoint y: 114, distance: 431.1
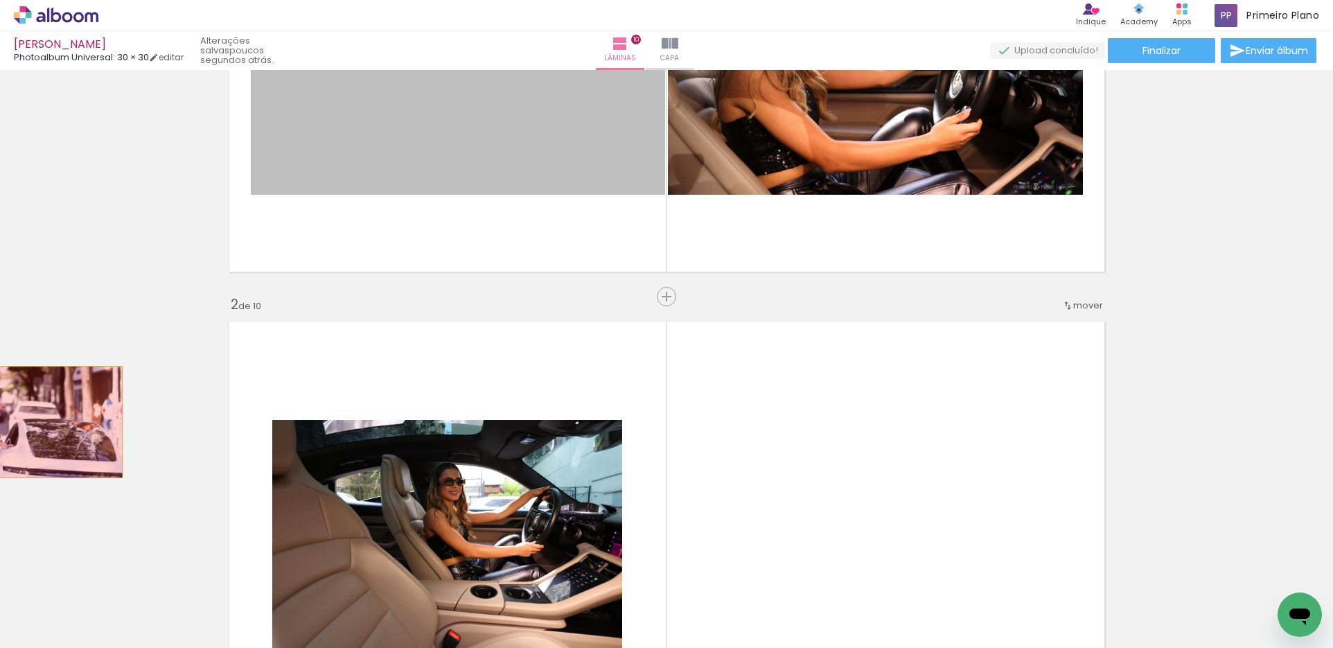
drag, startPoint x: 461, startPoint y: 138, endPoint x: 34, endPoint y: 422, distance: 513.2
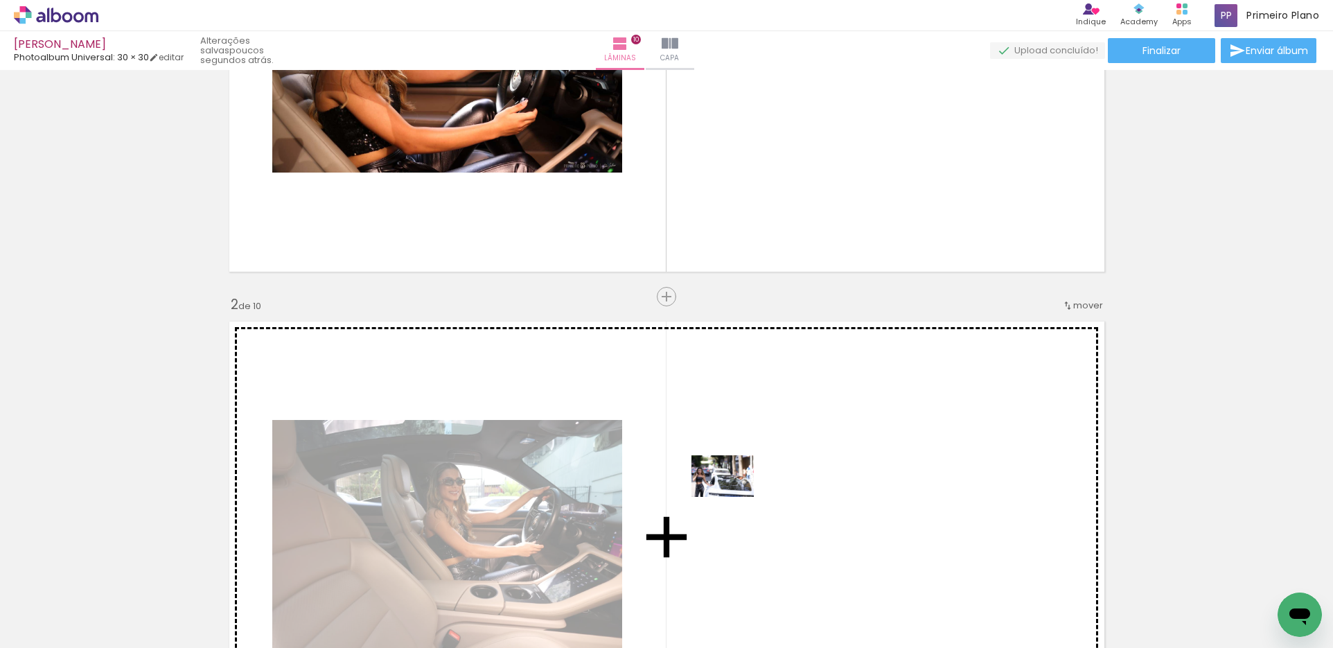
drag, startPoint x: 136, startPoint y: 610, endPoint x: 733, endPoint y: 497, distance: 607.8
click at [733, 497] on quentale-workspace at bounding box center [666, 324] width 1333 height 648
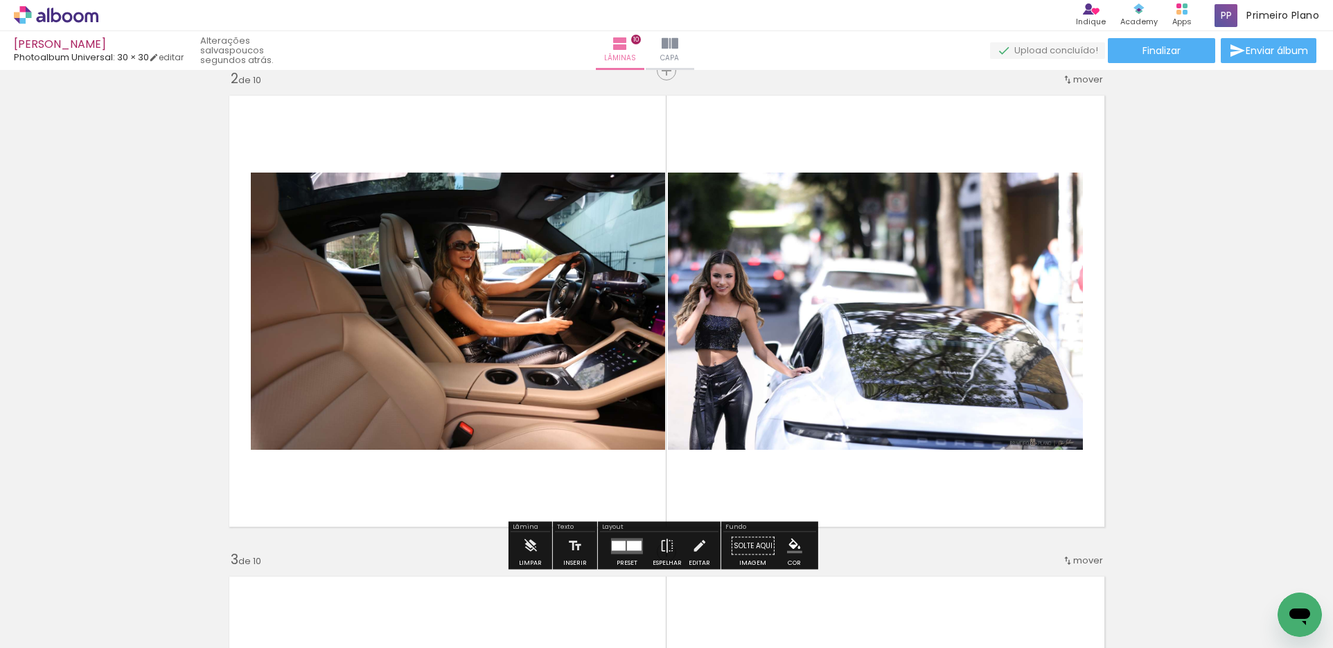
scroll to position [554, 0]
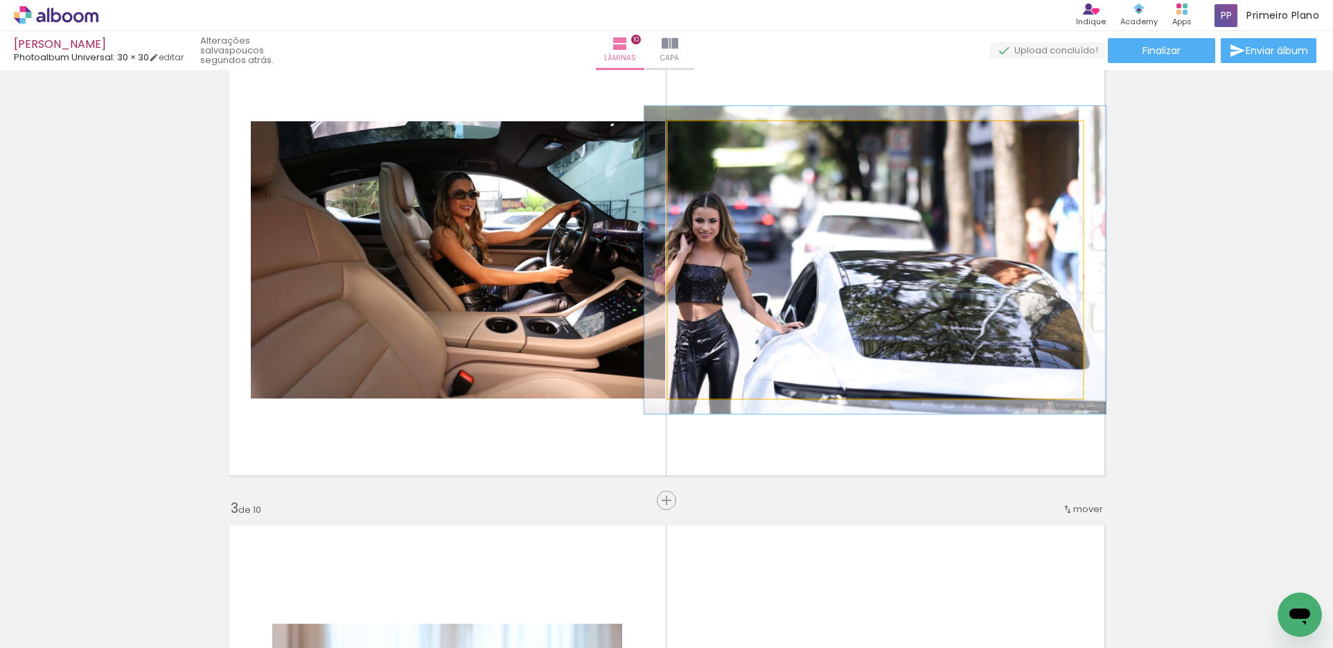
type paper-slider "111"
click at [704, 139] on div at bounding box center [705, 136] width 12 height 12
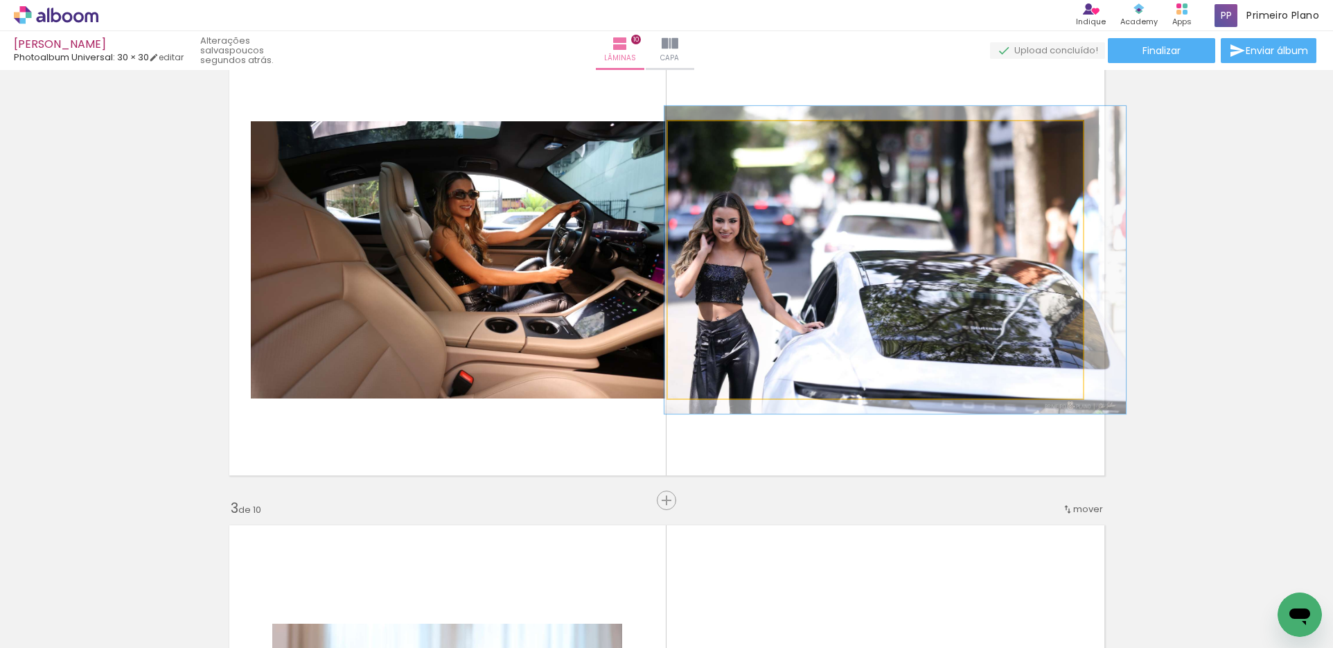
drag, startPoint x: 863, startPoint y: 236, endPoint x: 883, endPoint y: 236, distance: 20.8
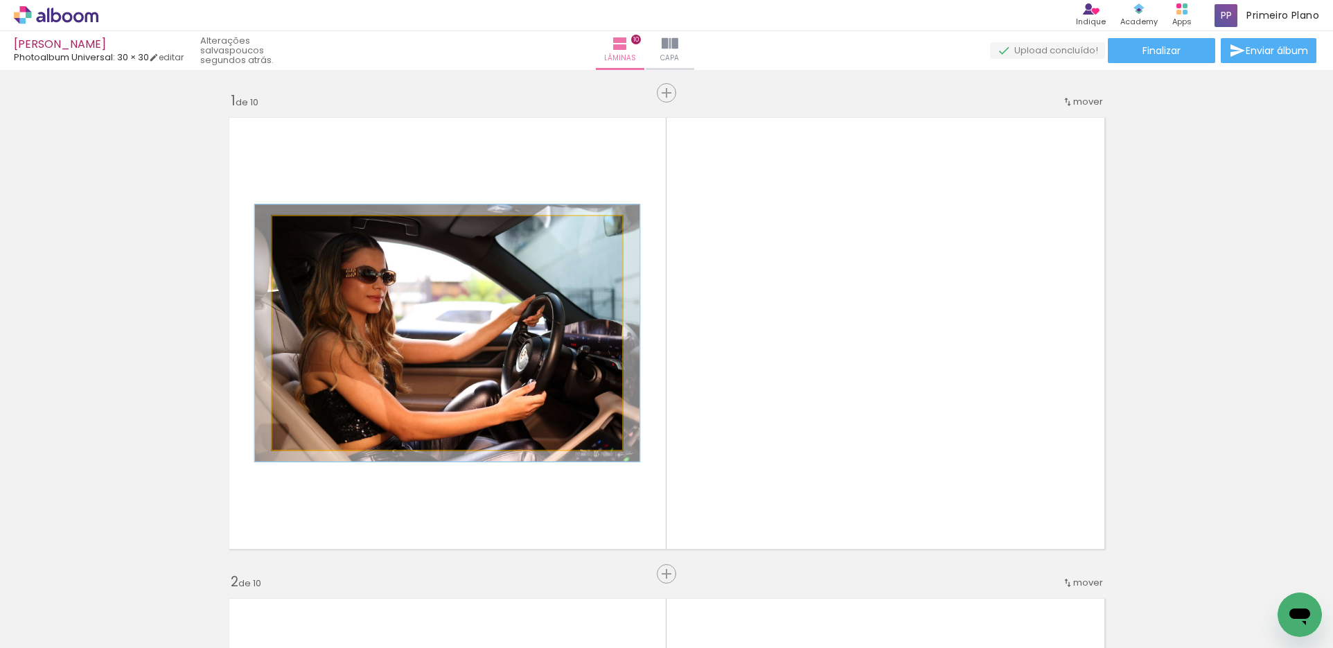
type paper-slider "110"
click at [310, 231] on div at bounding box center [309, 231] width 22 height 22
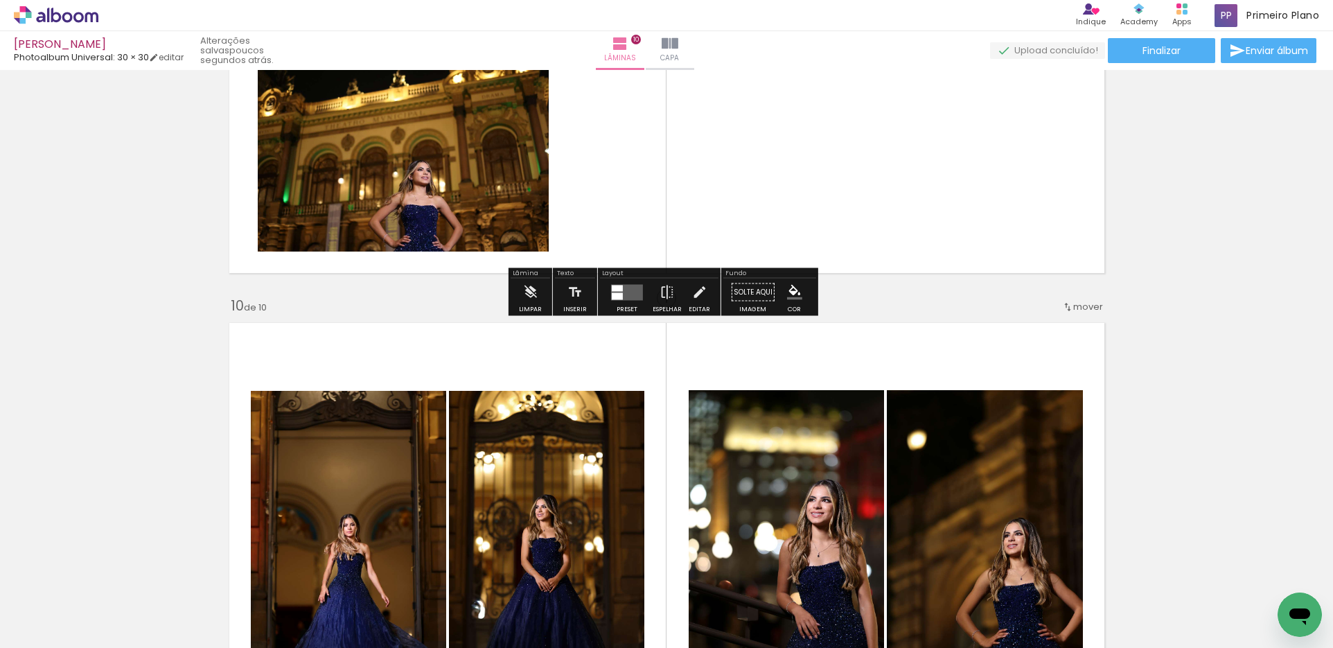
scroll to position [4089, 0]
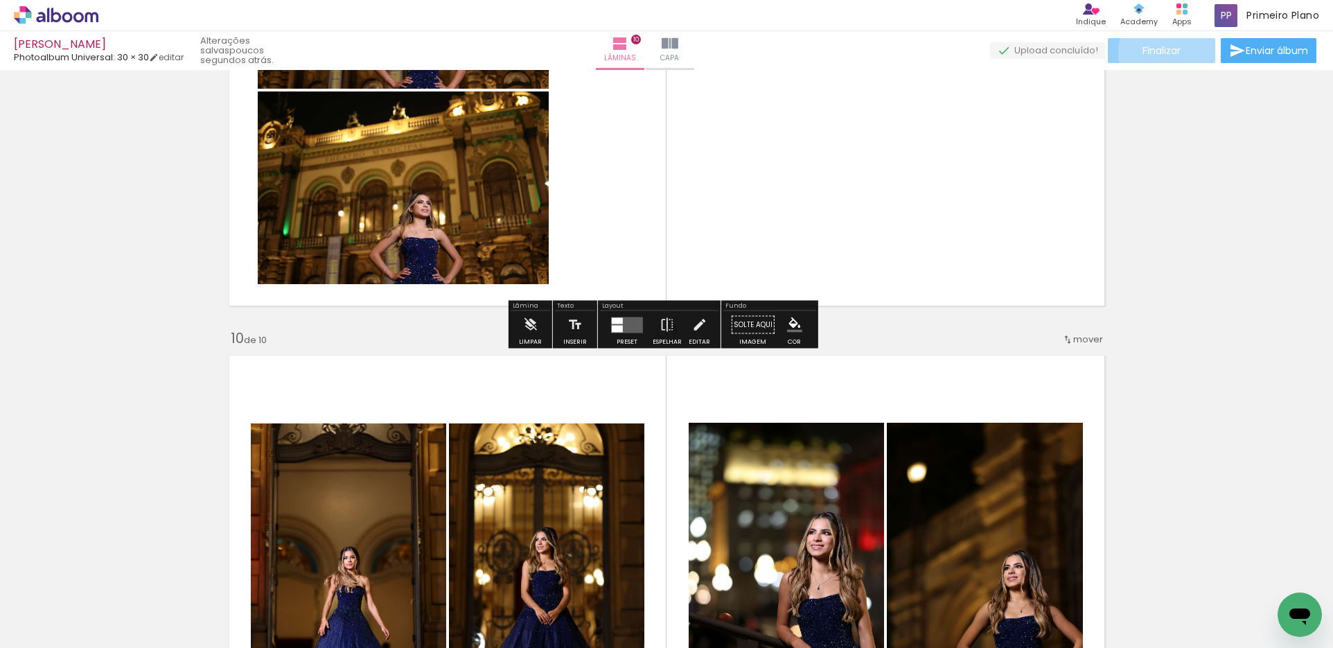
click at [1165, 53] on span "Finalizar" at bounding box center [1161, 51] width 38 height 10
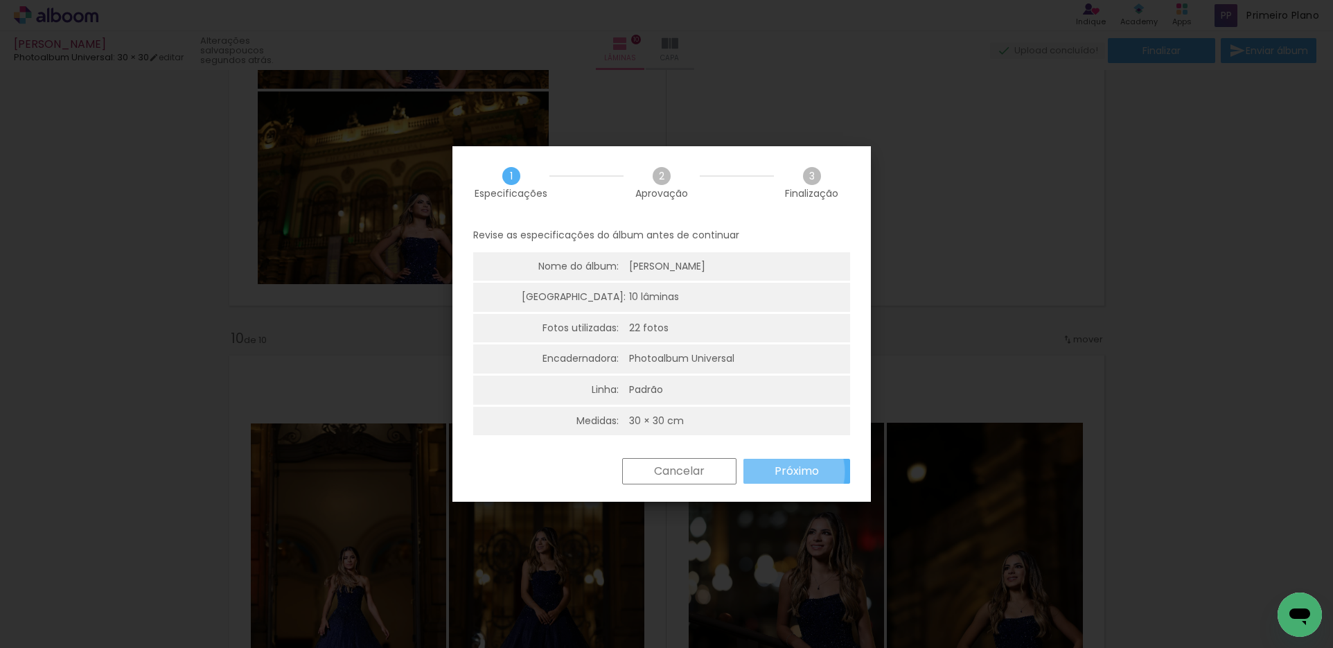
click at [0, 0] on slot "Próximo" at bounding box center [0, 0] width 0 height 0
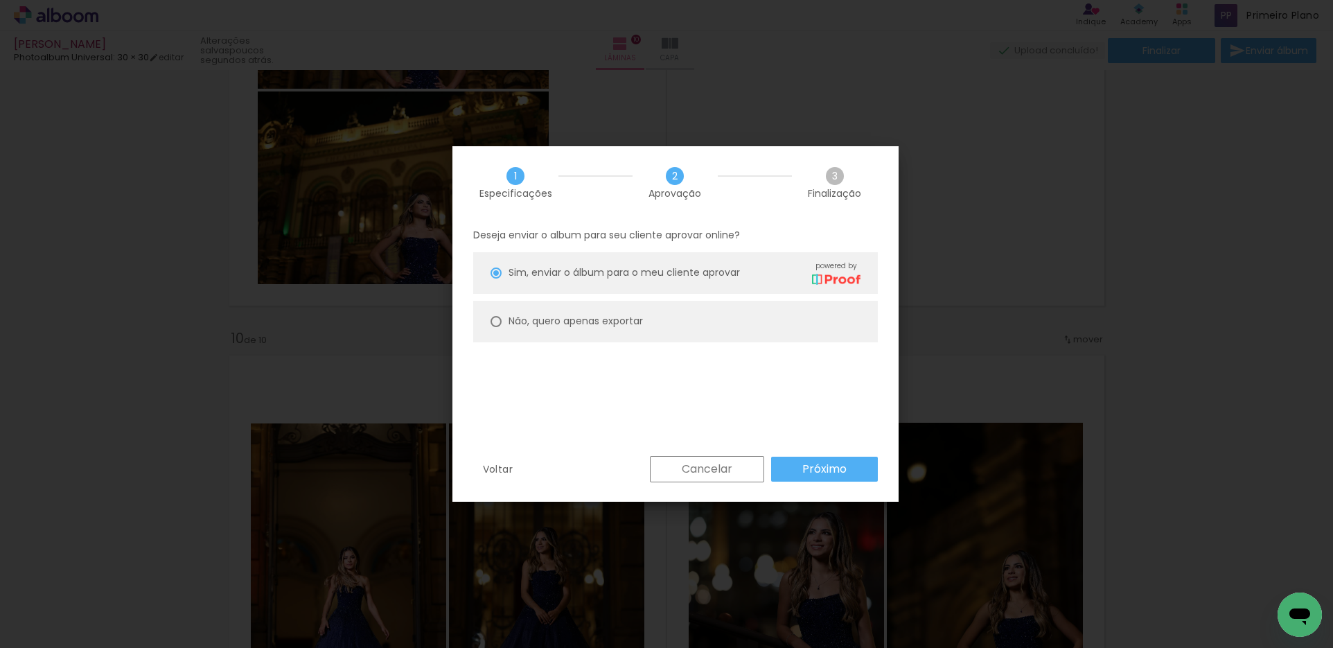
click at [0, 0] on slot "Não, quero apenas exportar" at bounding box center [0, 0] width 0 height 0
type paper-radio-button "on"
click at [791, 470] on paper-button "Próximo" at bounding box center [824, 469] width 107 height 25
type input "Alta, 300 DPI"
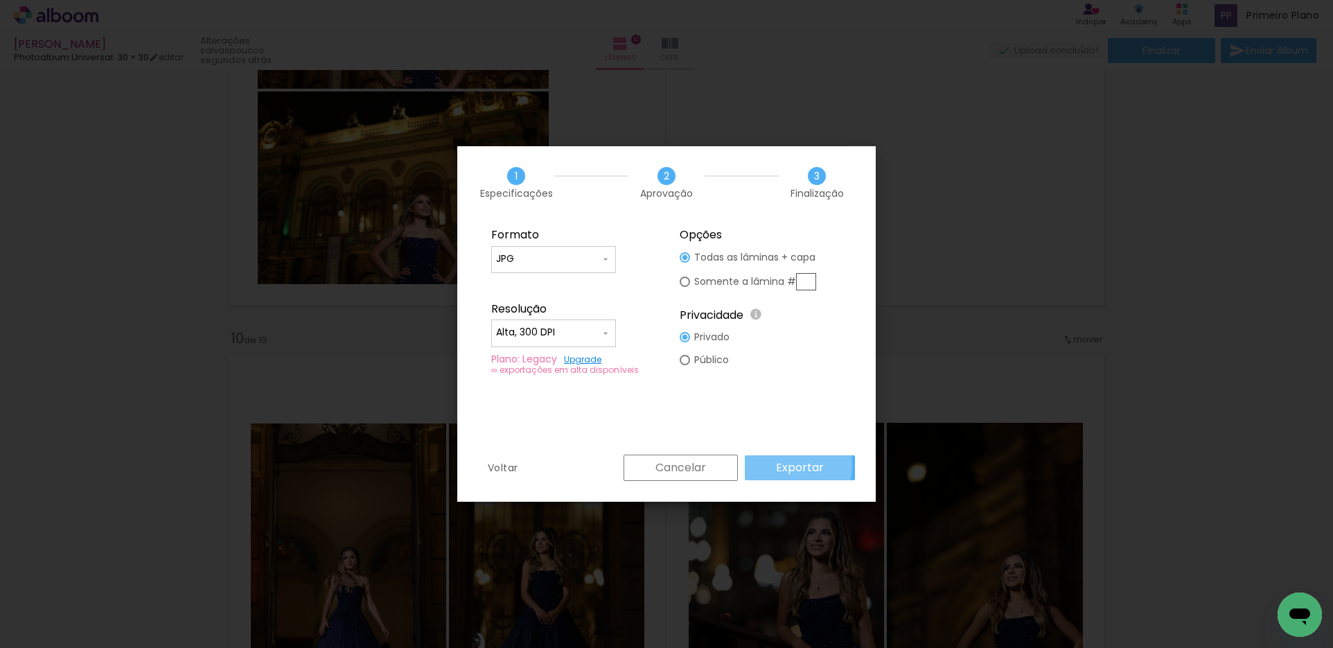
click at [776, 465] on paper-button "Exportar" at bounding box center [800, 467] width 110 height 25
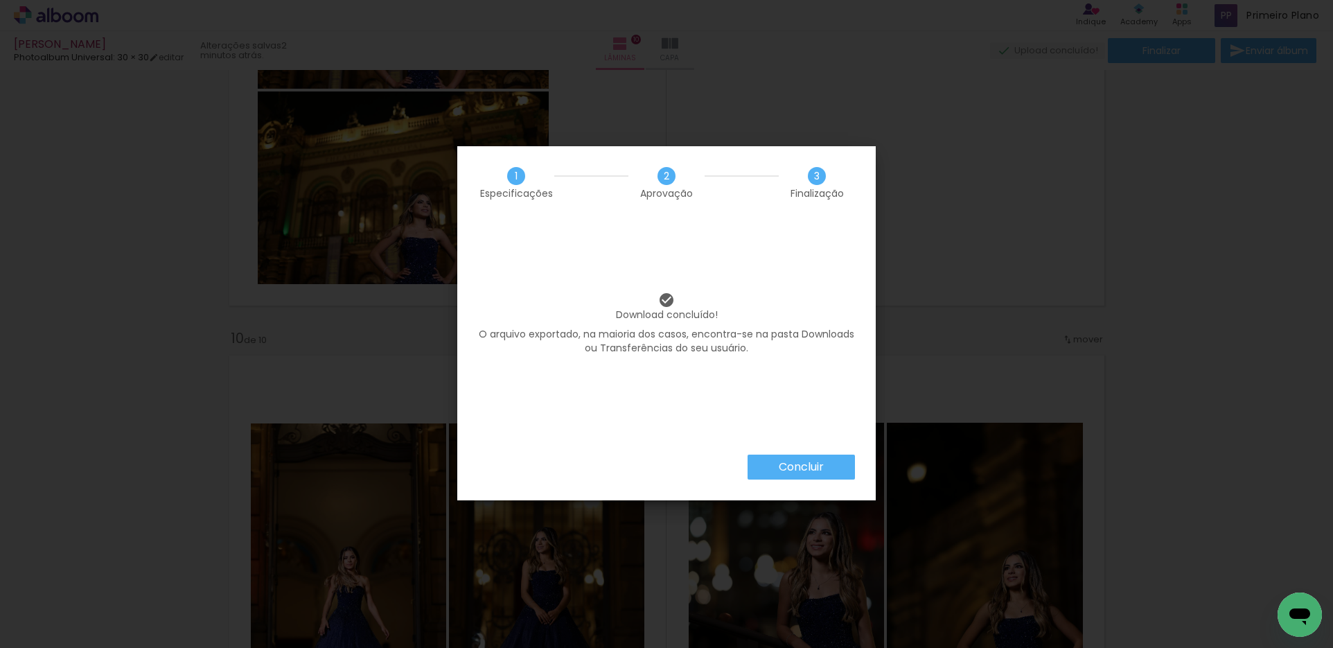
scroll to position [970, 0]
